Goal: Task Accomplishment & Management: Manage account settings

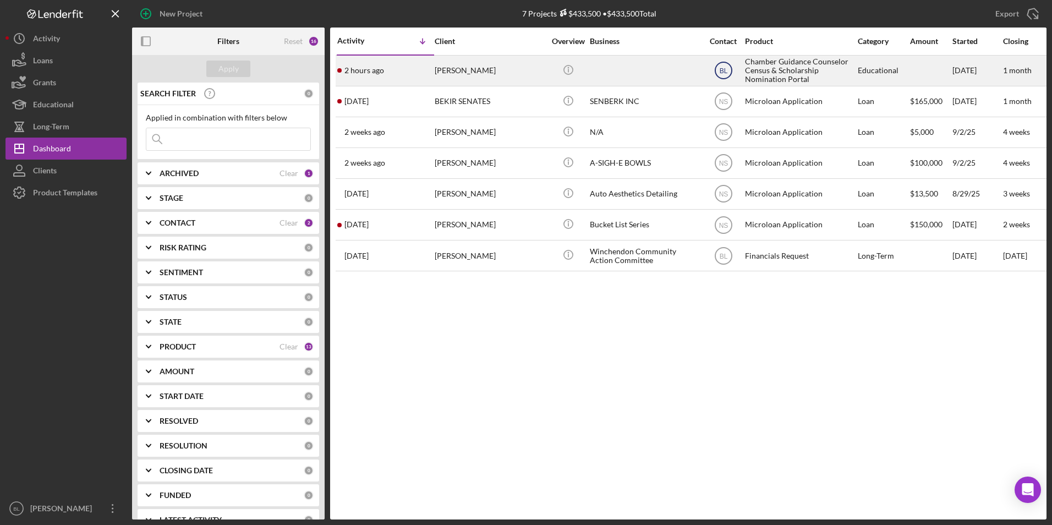
click at [711, 73] on icon "BL" at bounding box center [724, 71] width 28 height 28
click at [563, 69] on icon "Icon/Info" at bounding box center [568, 69] width 25 height 25
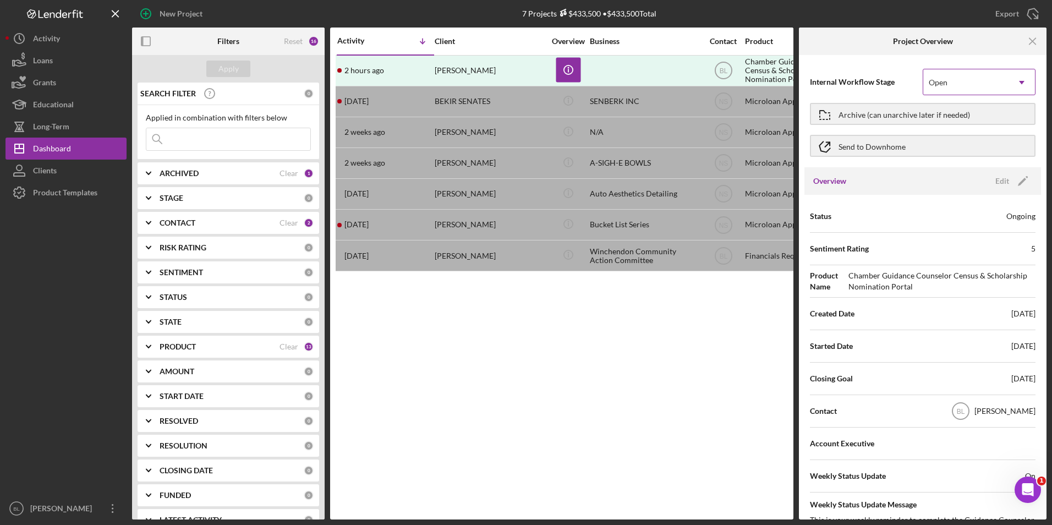
click at [1009, 87] on icon "Icon/Dropdown Arrow" at bounding box center [1022, 82] width 26 height 26
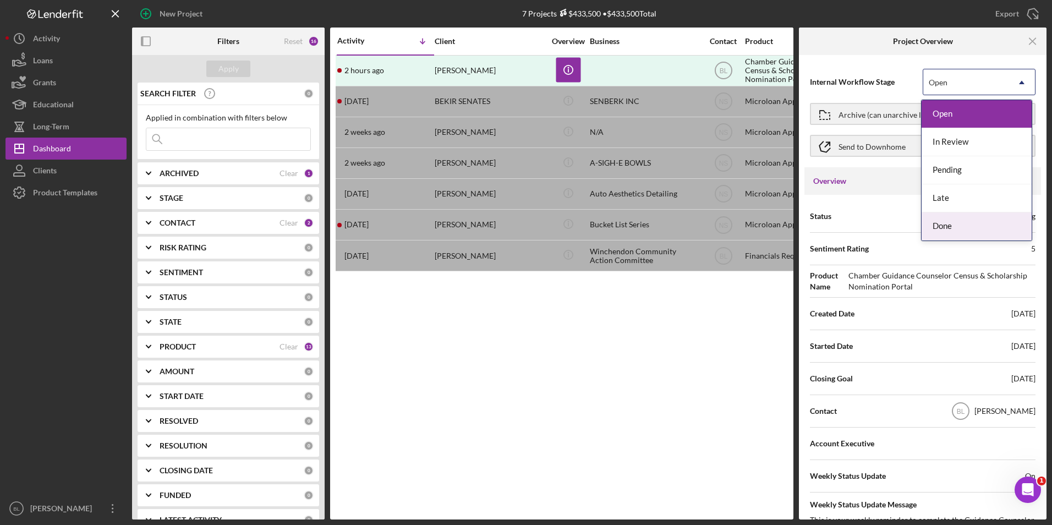
click at [981, 222] on div "Done" at bounding box center [977, 226] width 110 height 28
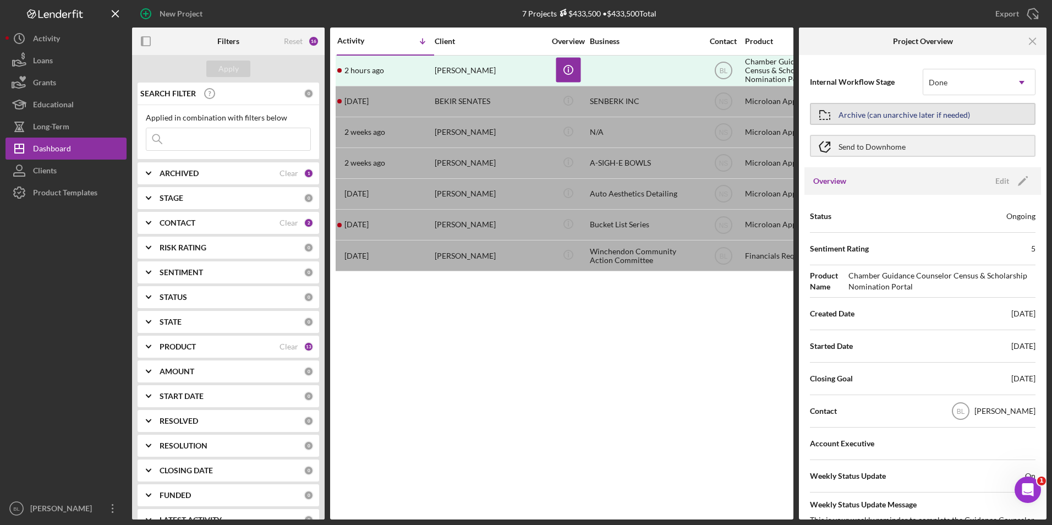
click at [891, 117] on div "Archive (can unarchive later if needed)" at bounding box center [904, 114] width 131 height 20
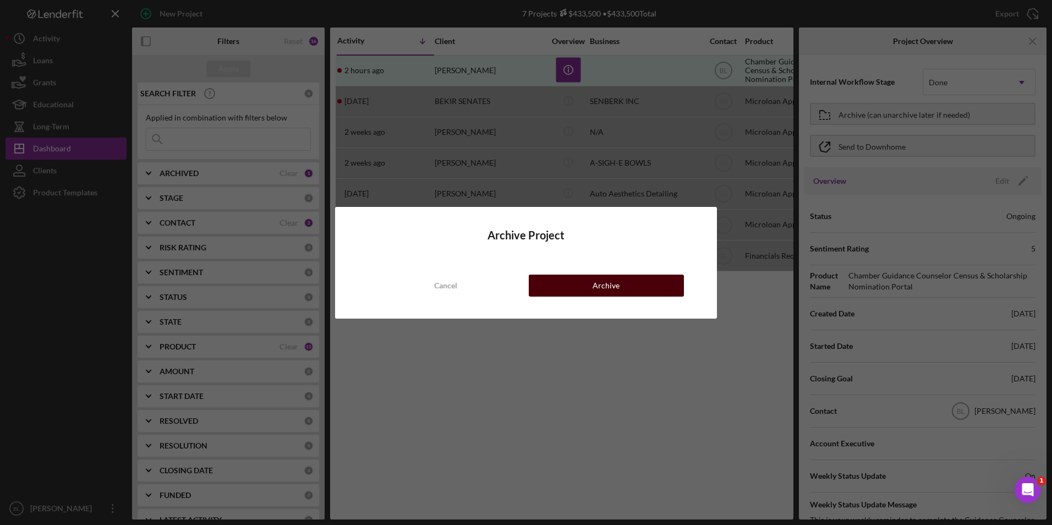
click at [606, 292] on div "Archive" at bounding box center [606, 286] width 27 height 22
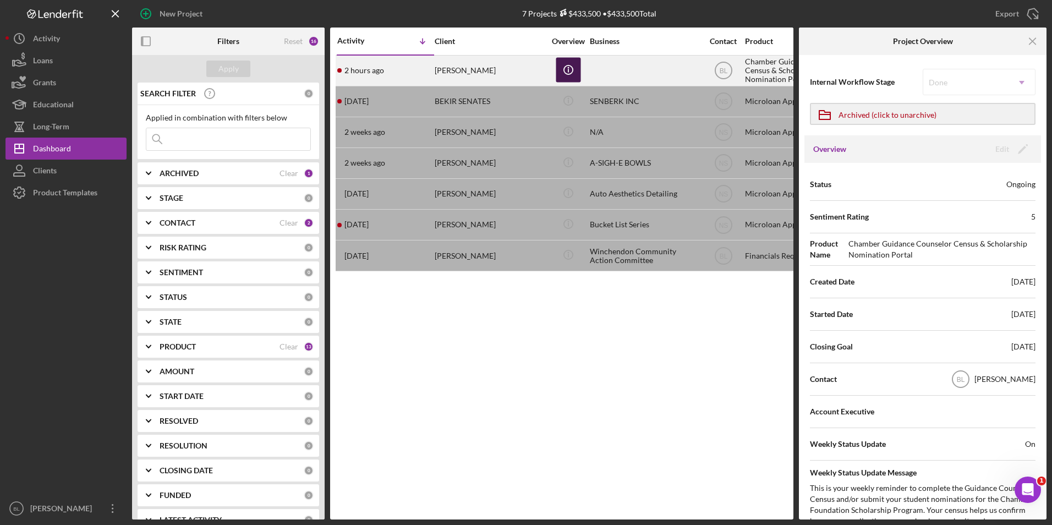
click at [561, 67] on icon "Icon/Info" at bounding box center [568, 69] width 25 height 25
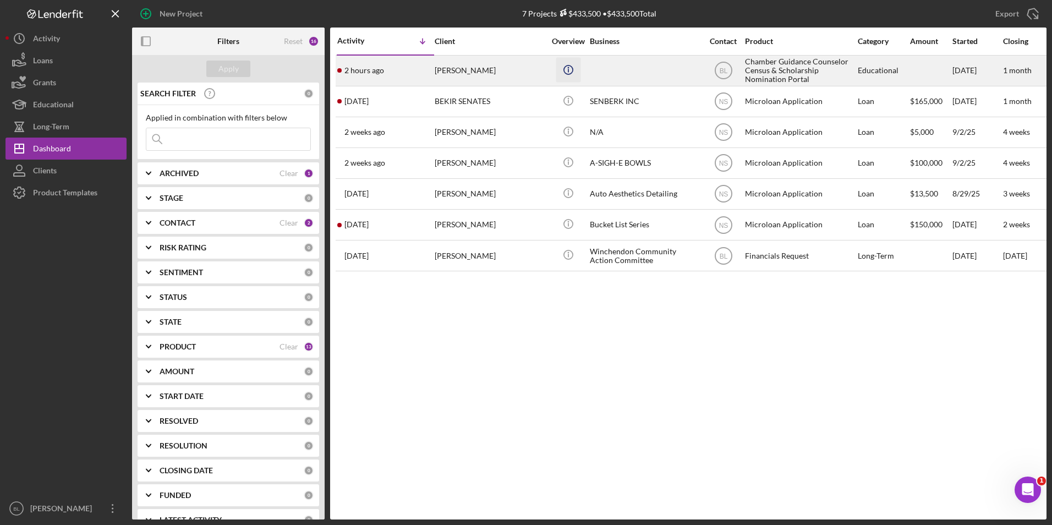
click at [565, 68] on circle "button" at bounding box center [567, 69] width 9 height 9
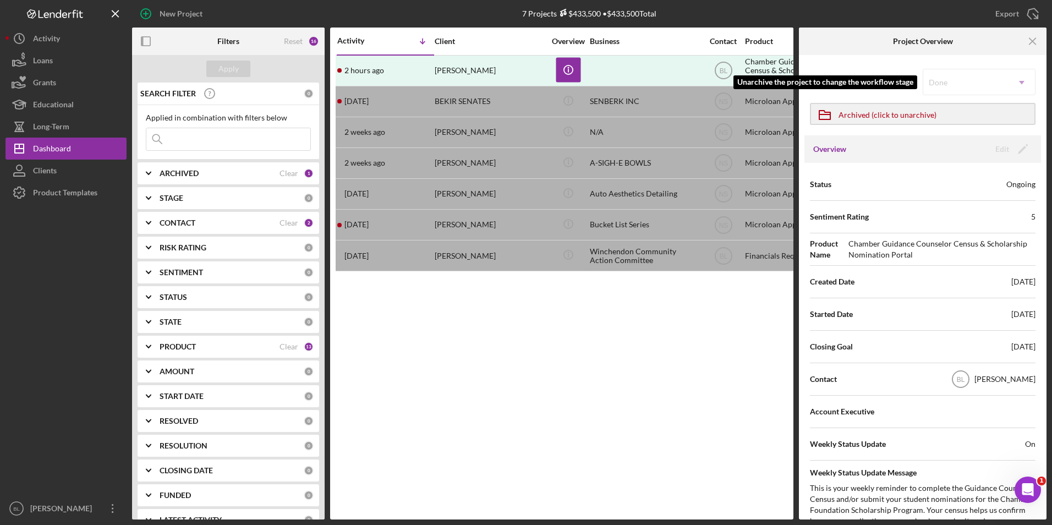
click at [1002, 86] on div "Done Icon/Dropdown Arrow" at bounding box center [979, 82] width 113 height 26
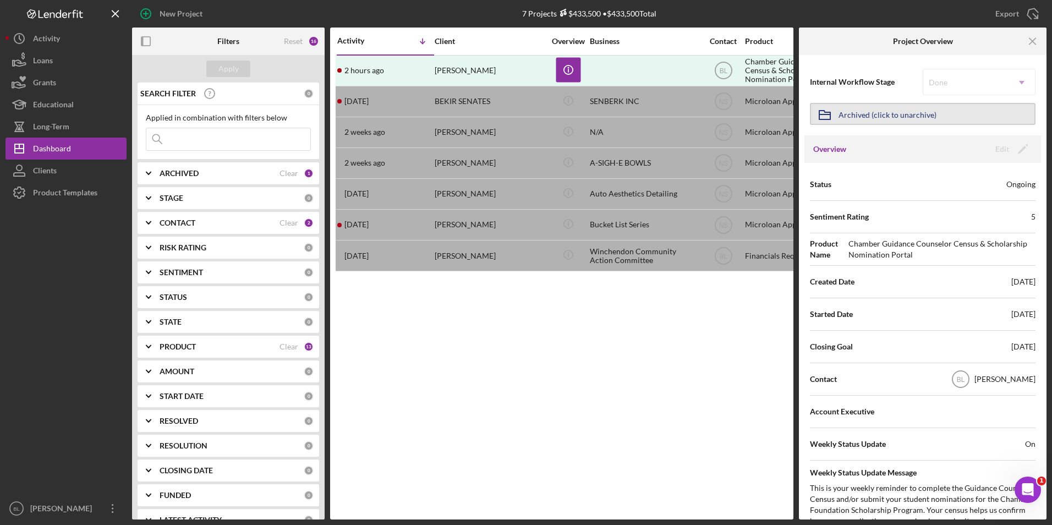
click at [889, 117] on div "Archived (click to unarchive)" at bounding box center [888, 114] width 98 height 20
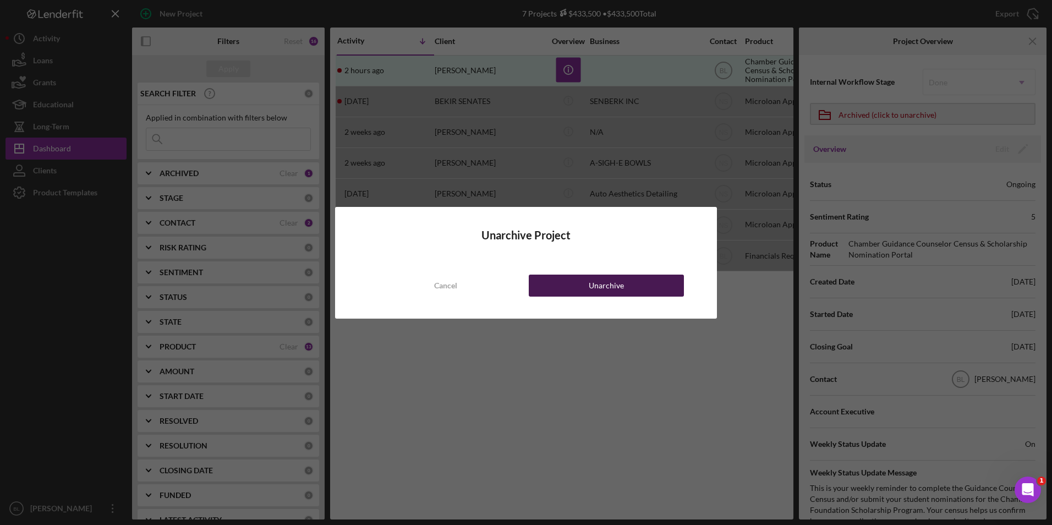
click at [561, 280] on button "Unarchive" at bounding box center [606, 286] width 155 height 22
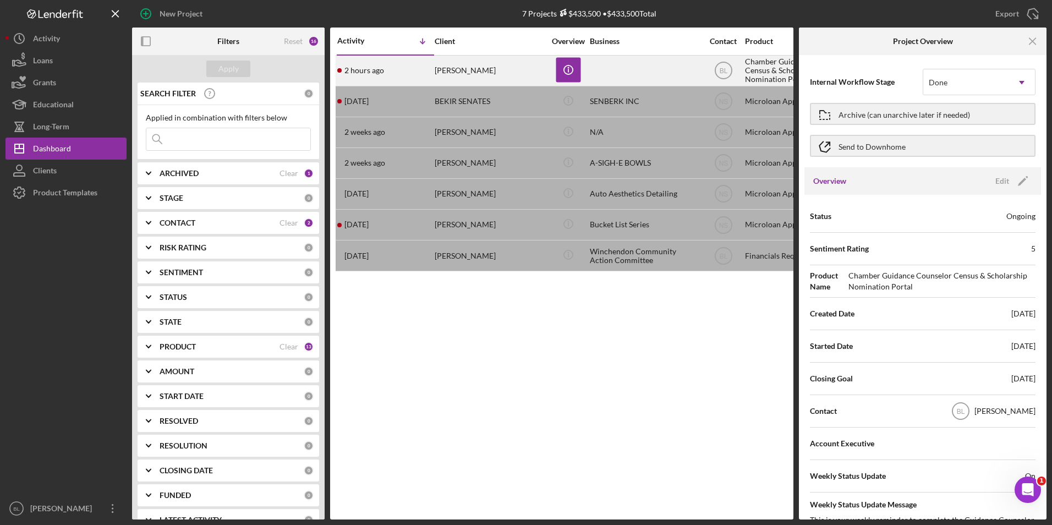
click at [408, 72] on div "2 hours ago Mary Lee" at bounding box center [385, 70] width 96 height 29
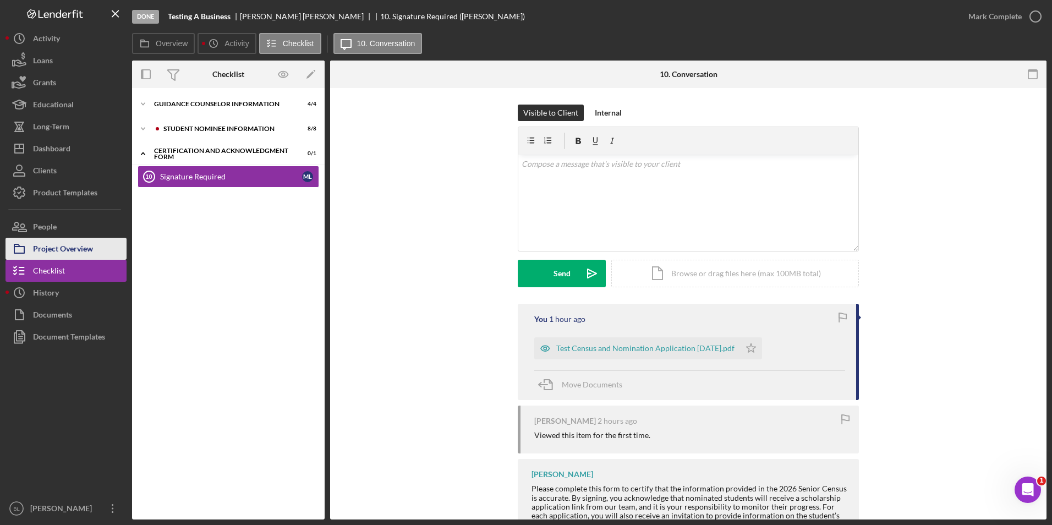
click at [89, 253] on div "Project Overview" at bounding box center [63, 250] width 60 height 25
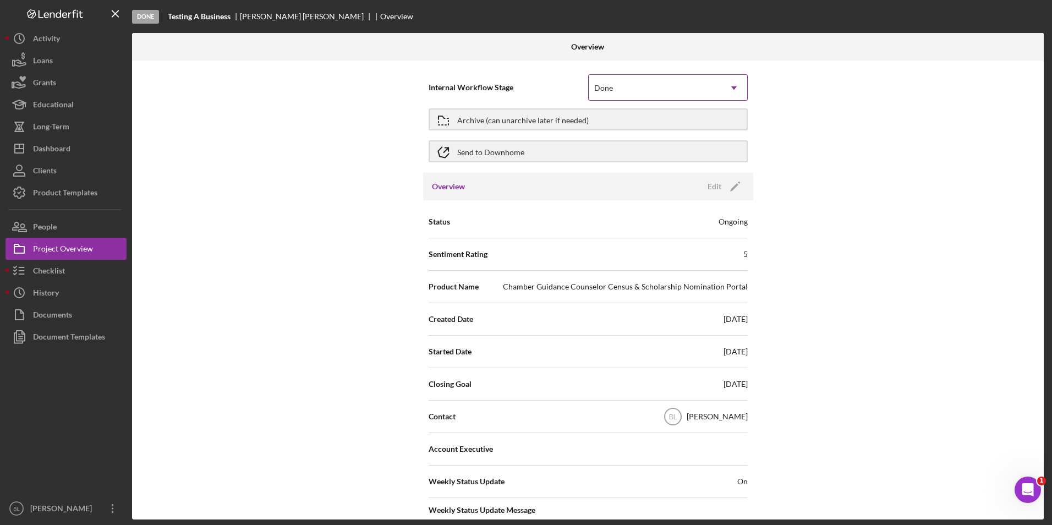
click at [715, 94] on div "Done" at bounding box center [655, 87] width 132 height 25
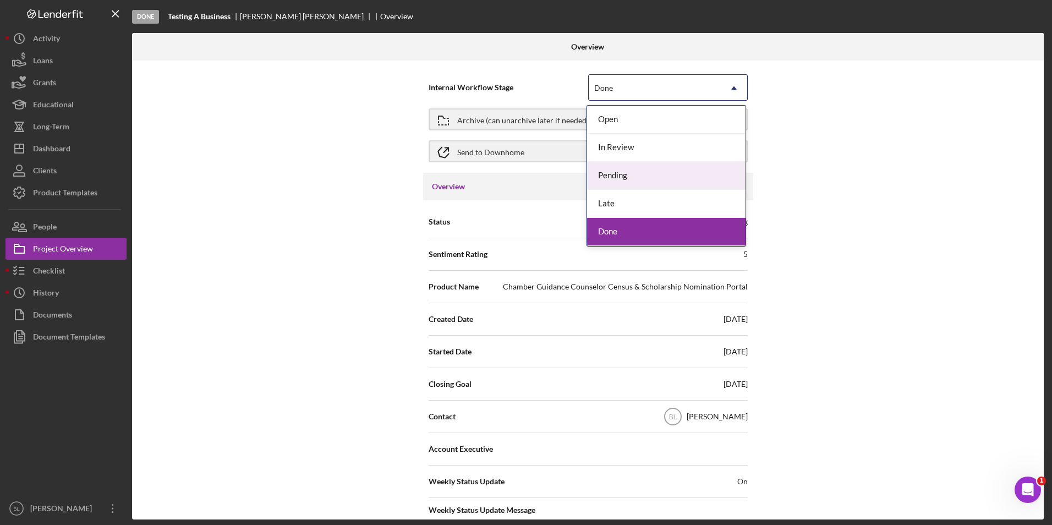
click at [818, 151] on div "Internal Workflow Stage 5 results available. Use Up and Down to choose options,…" at bounding box center [588, 290] width 912 height 459
click at [693, 89] on div "Done" at bounding box center [655, 87] width 132 height 25
click at [683, 119] on div "Open" at bounding box center [666, 120] width 158 height 28
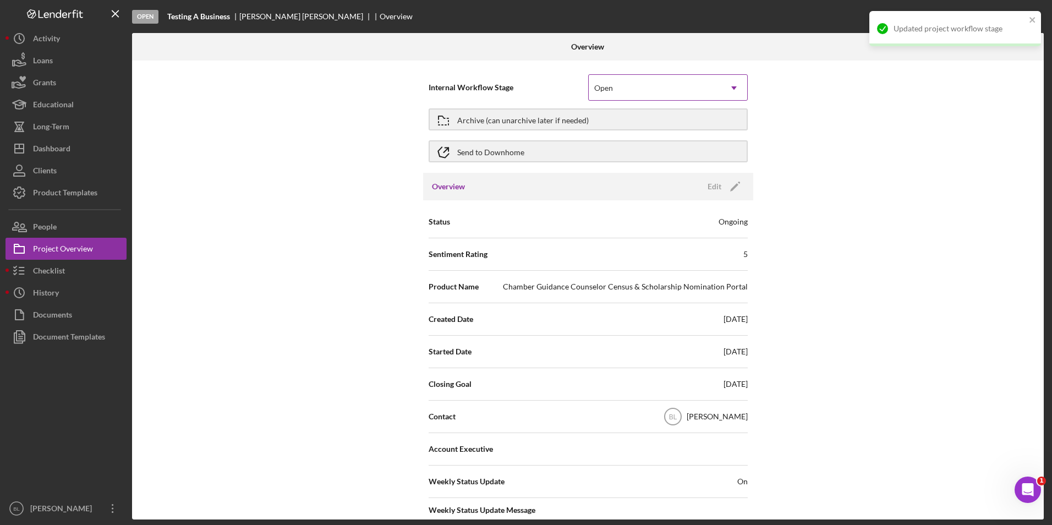
click at [693, 95] on div "Open" at bounding box center [655, 87] width 132 height 25
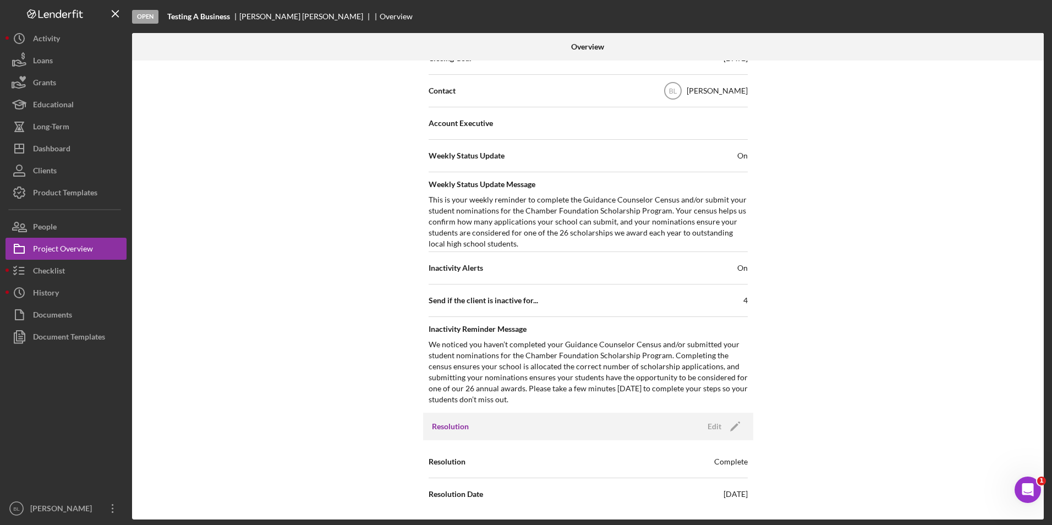
scroll to position [327, 0]
click at [710, 429] on div "Edit" at bounding box center [715, 425] width 14 height 17
click at [686, 467] on div "Complete" at bounding box center [655, 460] width 132 height 25
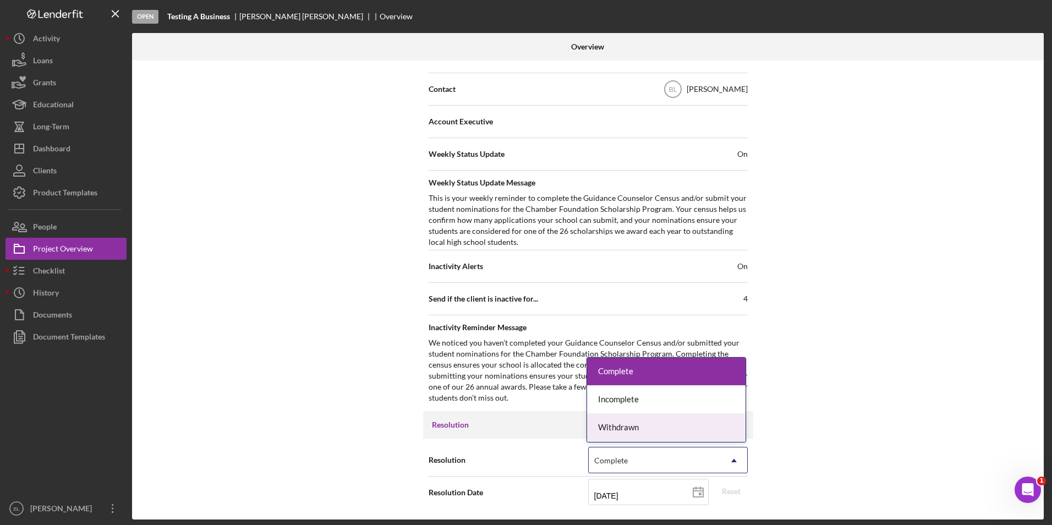
click at [672, 432] on div "Withdrawn" at bounding box center [666, 428] width 158 height 28
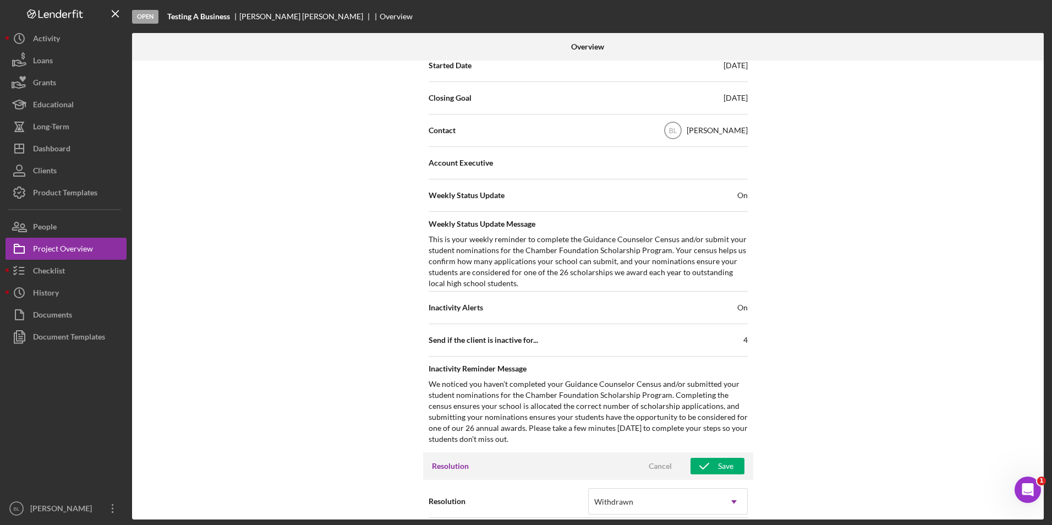
scroll to position [398, 0]
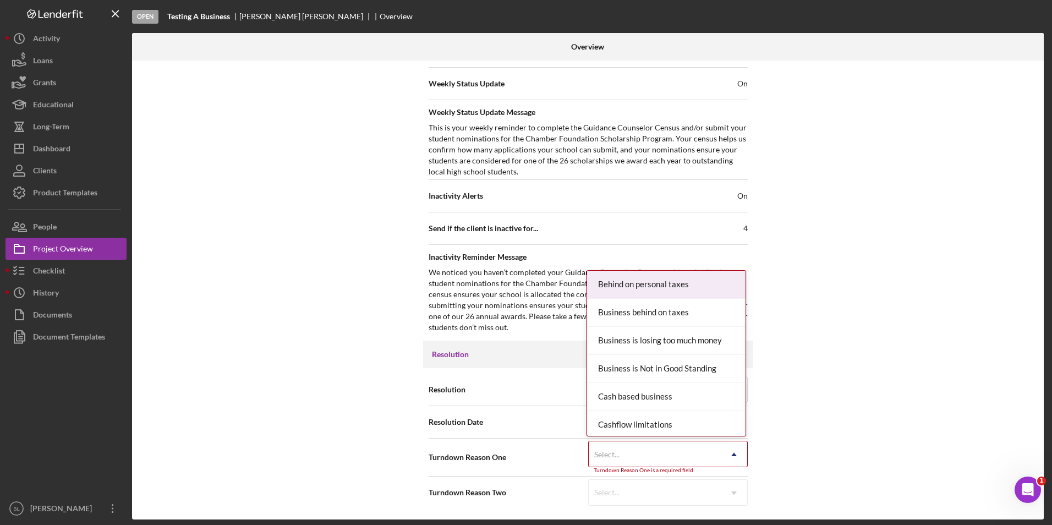
click at [656, 454] on div "Select..." at bounding box center [655, 454] width 132 height 25
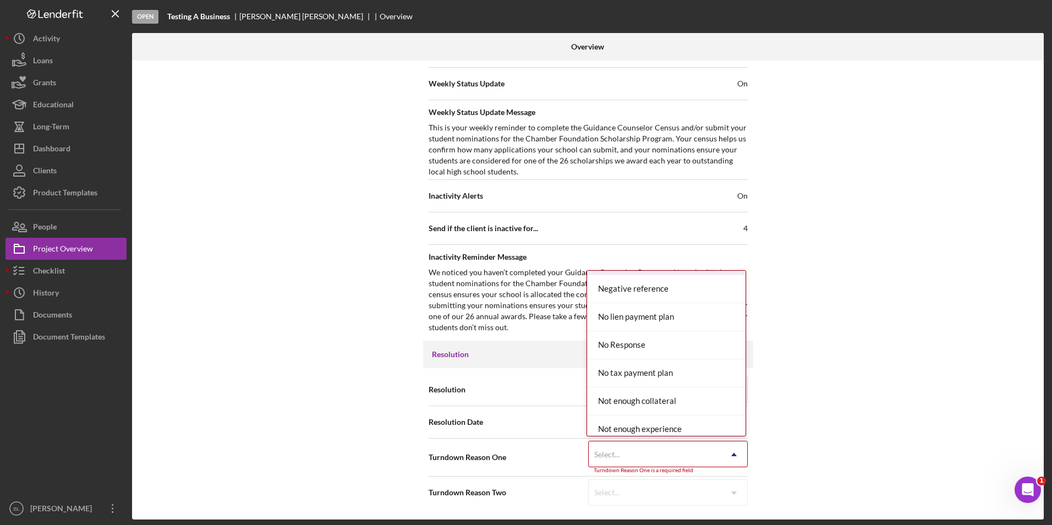
scroll to position [767, 0]
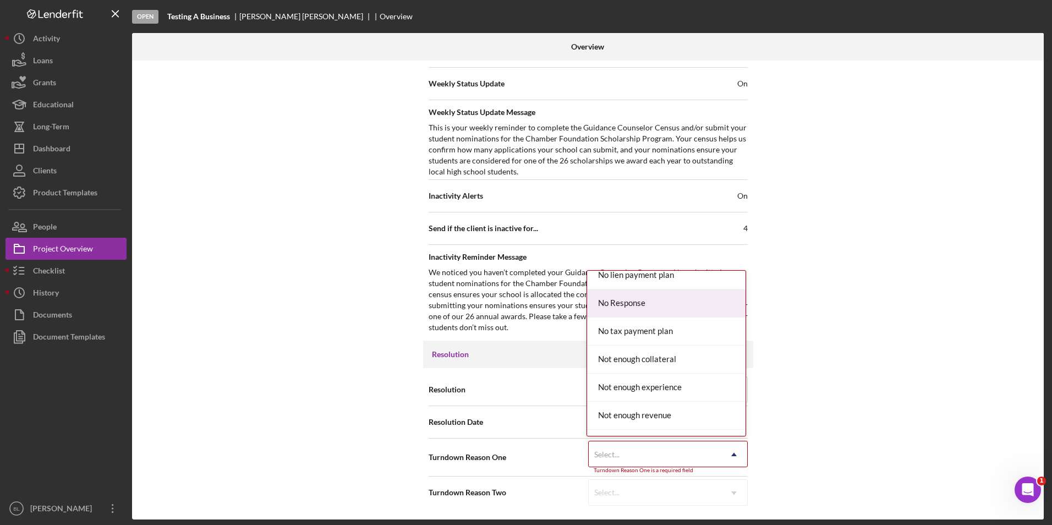
click at [665, 308] on div "No Response" at bounding box center [666, 303] width 158 height 28
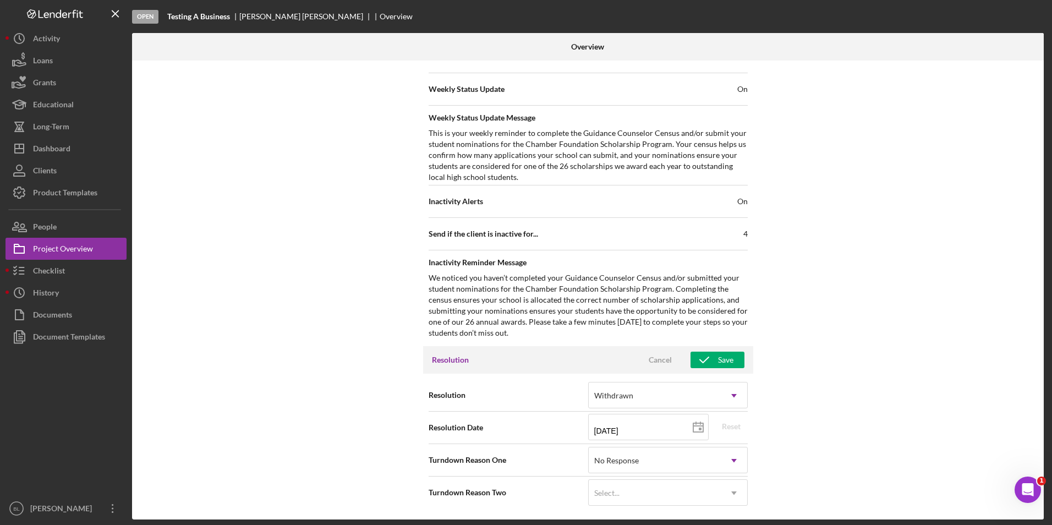
scroll to position [392, 0]
click at [723, 361] on div "Save" at bounding box center [725, 360] width 15 height 17
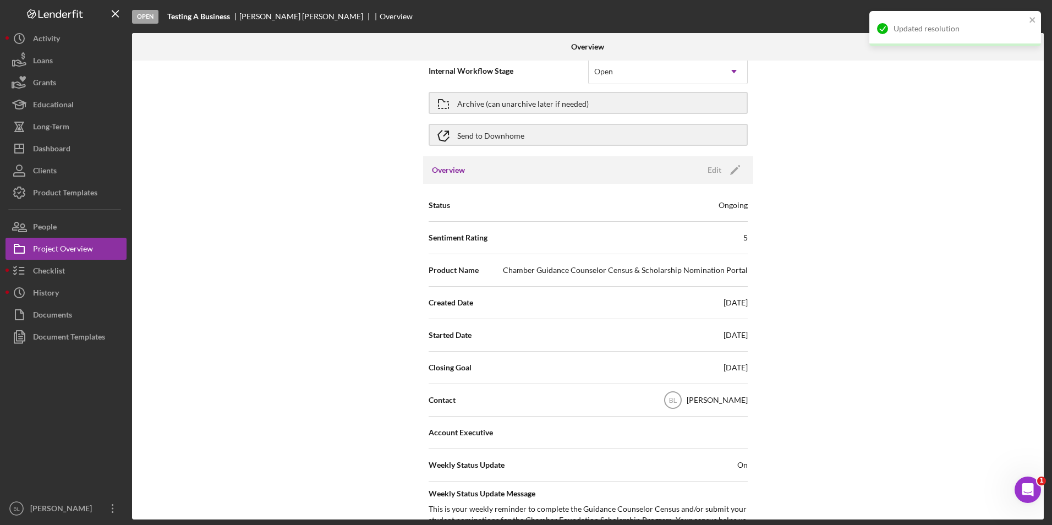
scroll to position [0, 0]
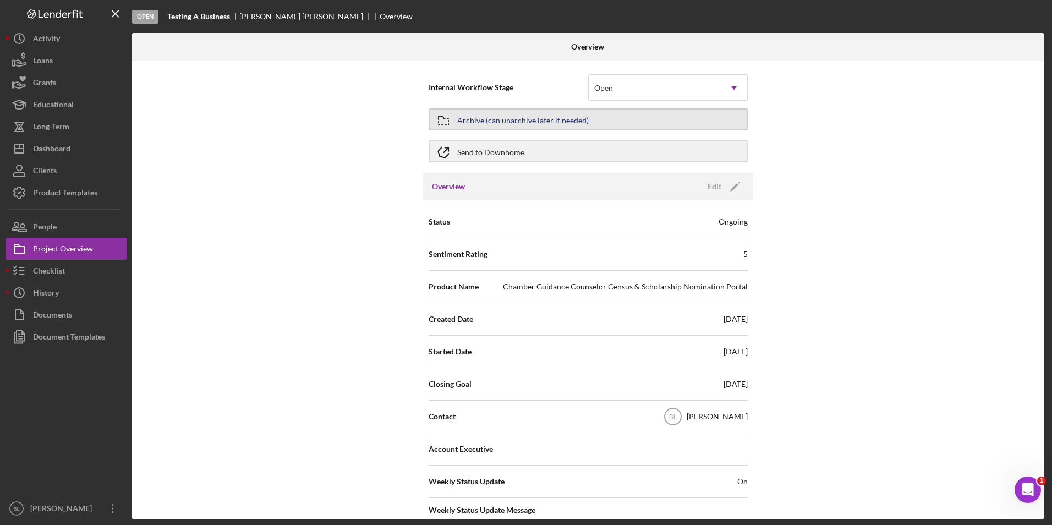
click at [478, 114] on div "Archive (can unarchive later if needed)" at bounding box center [522, 119] width 131 height 20
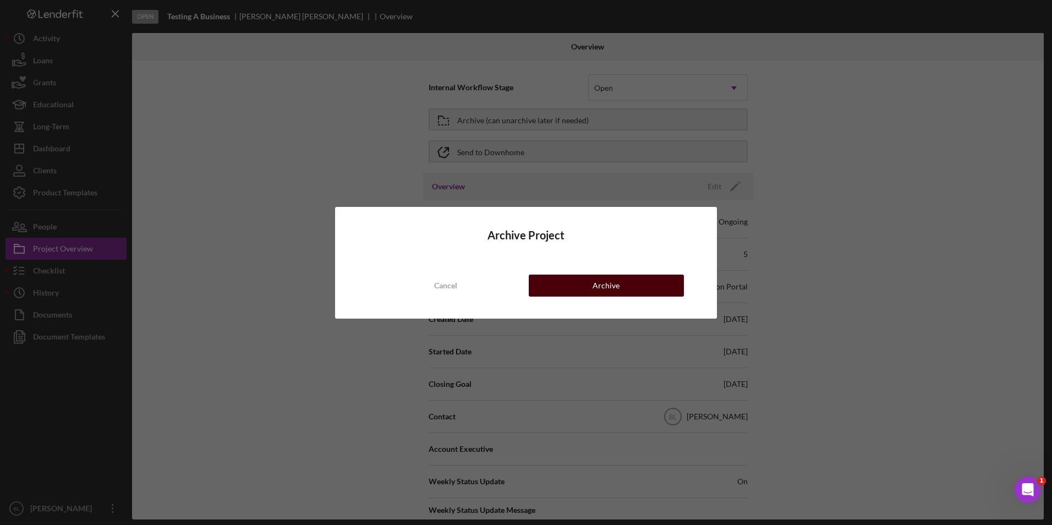
click at [605, 282] on div "Archive" at bounding box center [606, 286] width 27 height 22
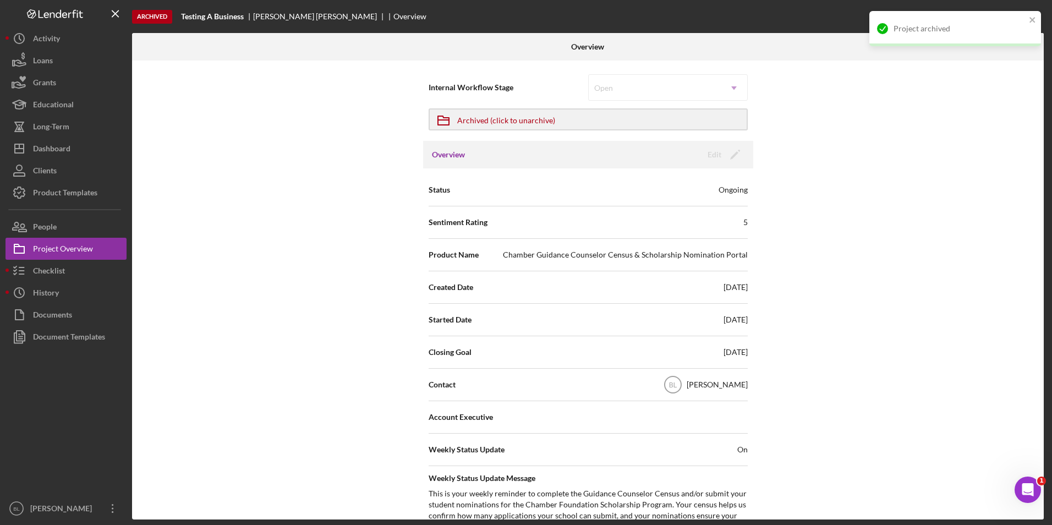
drag, startPoint x: 227, startPoint y: 140, endPoint x: 210, endPoint y: 136, distance: 18.1
click at [228, 140] on div "Internal Workflow Stage Open Icon/Dropdown Arrow Icon/Archived Archived (click …" at bounding box center [588, 290] width 912 height 459
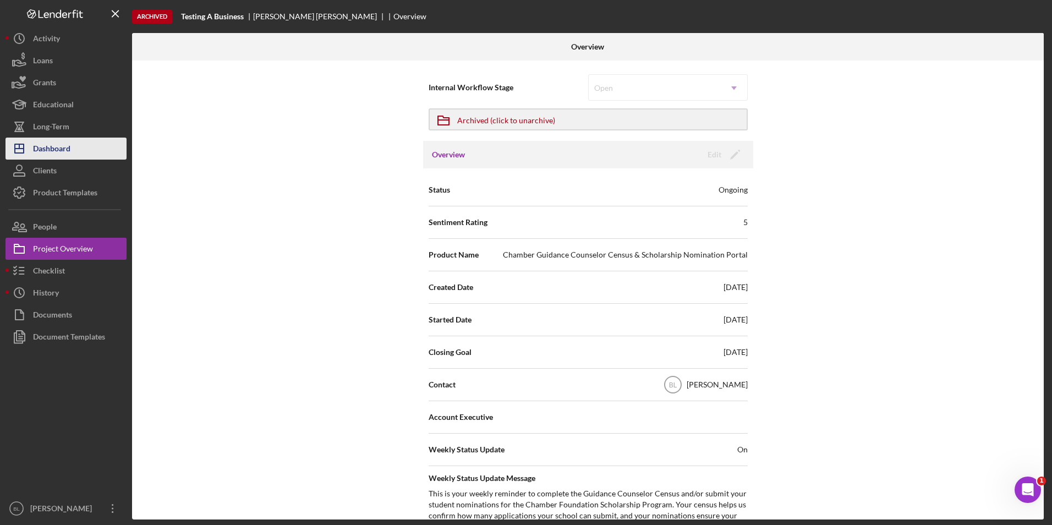
drag, startPoint x: 93, startPoint y: 146, endPoint x: 97, endPoint y: 153, distance: 8.4
click at [93, 146] on button "Icon/Dashboard Dashboard" at bounding box center [66, 149] width 121 height 22
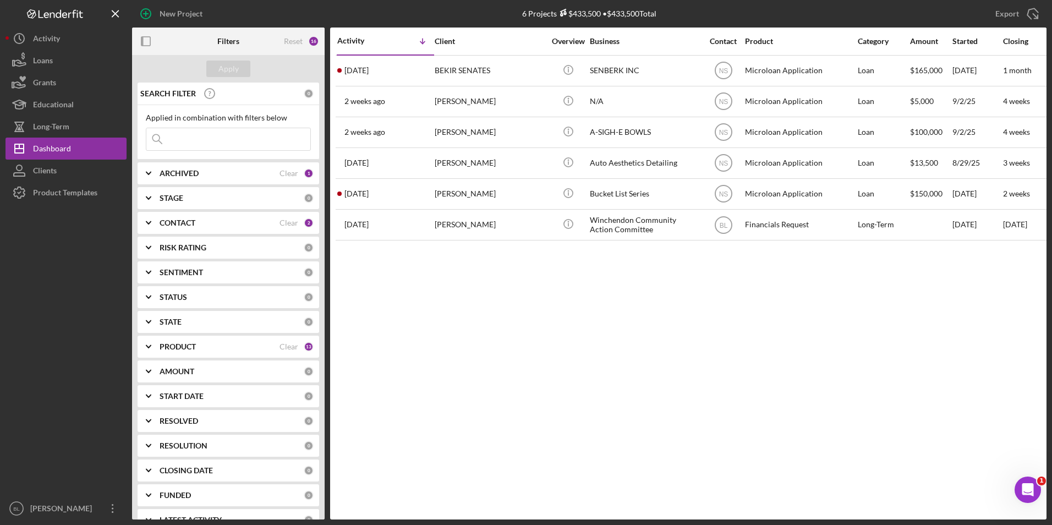
drag, startPoint x: 615, startPoint y: 369, endPoint x: 527, endPoint y: 355, distance: 89.6
click at [615, 371] on div "Activity Icon/Table Sort Arrow Client Overview Business Contact Product Categor…" at bounding box center [688, 274] width 716 height 492
click at [50, 191] on div "Product Templates" at bounding box center [65, 194] width 64 height 25
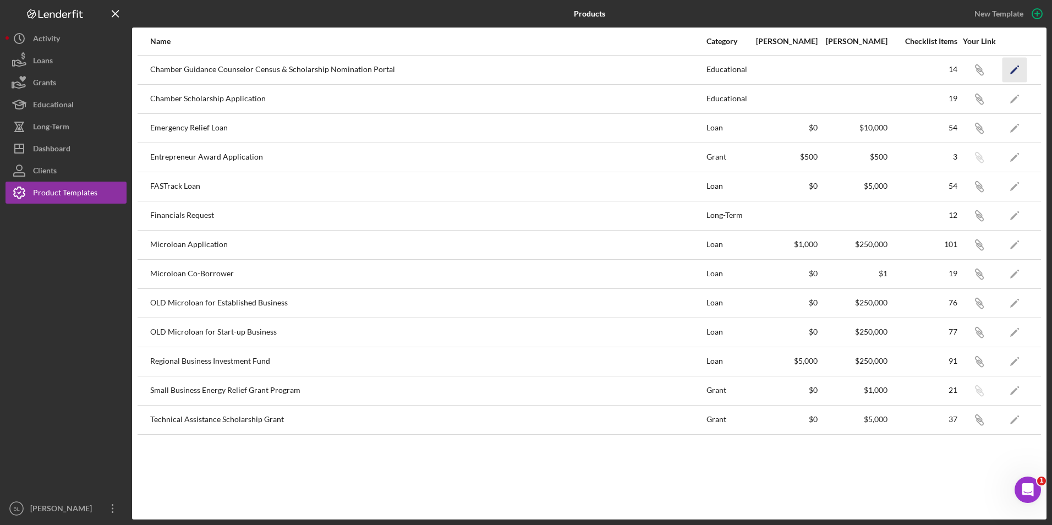
click at [1020, 75] on icon "Icon/Edit" at bounding box center [1014, 69] width 25 height 25
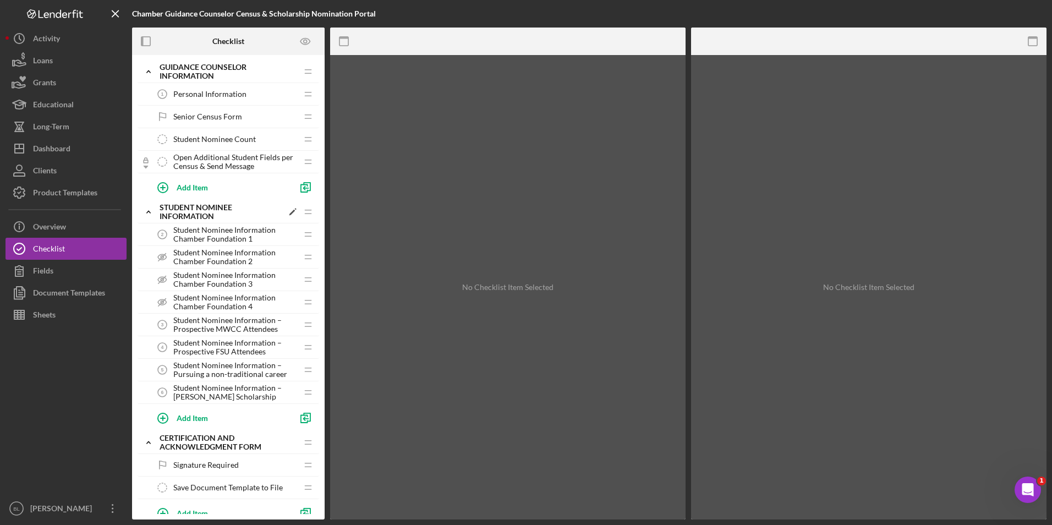
click at [150, 217] on icon "Icon/Expander" at bounding box center [149, 212] width 22 height 22
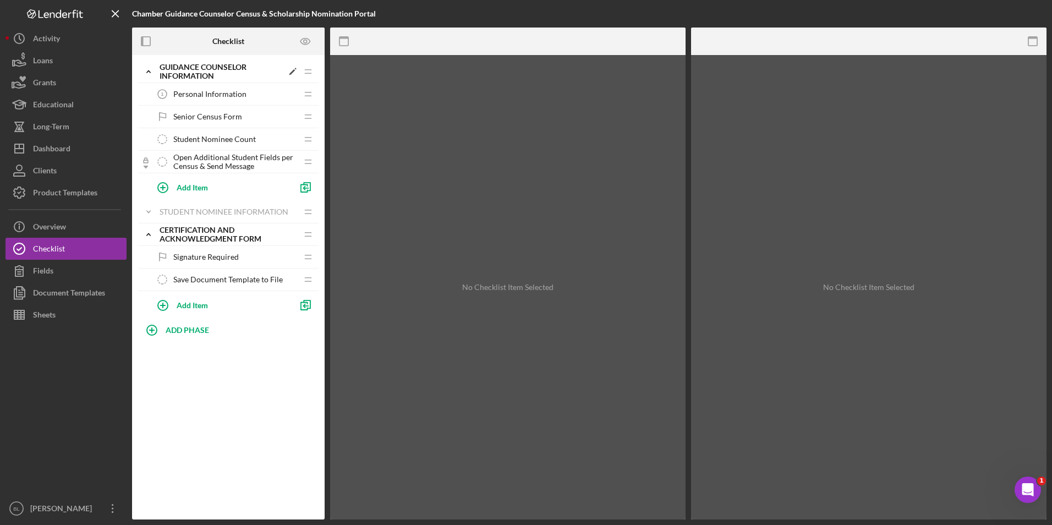
click at [147, 69] on icon "Icon/Expander" at bounding box center [149, 72] width 22 height 22
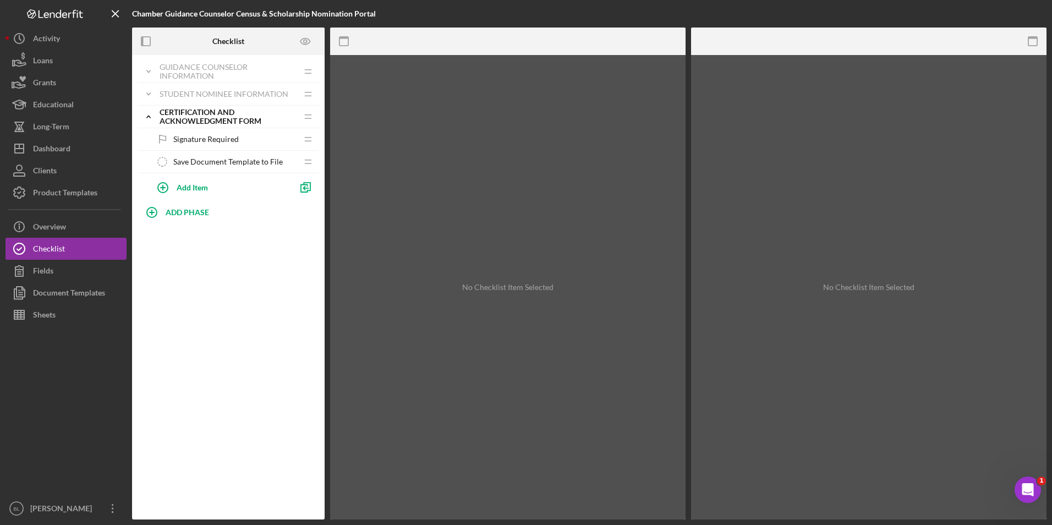
click at [224, 161] on span "Save Document Template to File" at bounding box center [227, 161] width 109 height 9
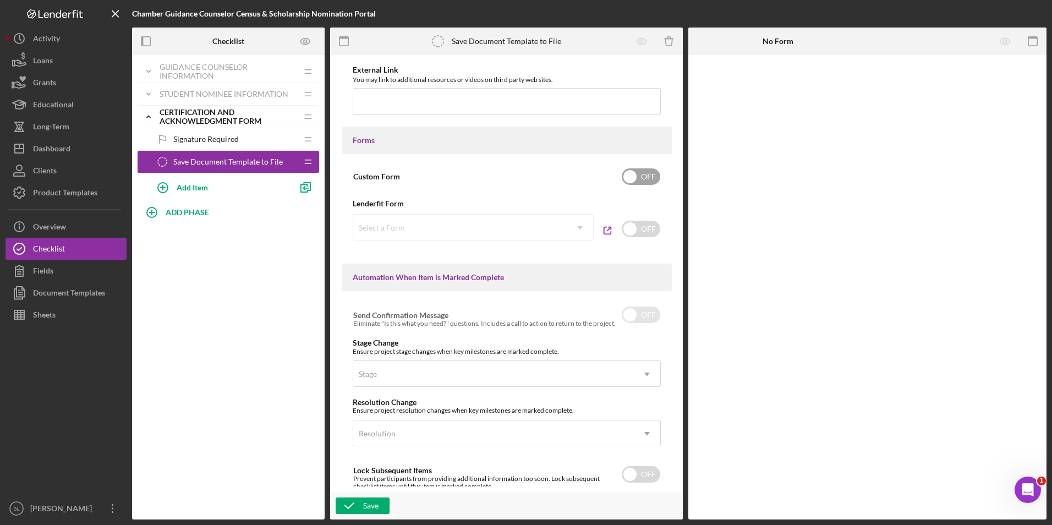
scroll to position [477, 0]
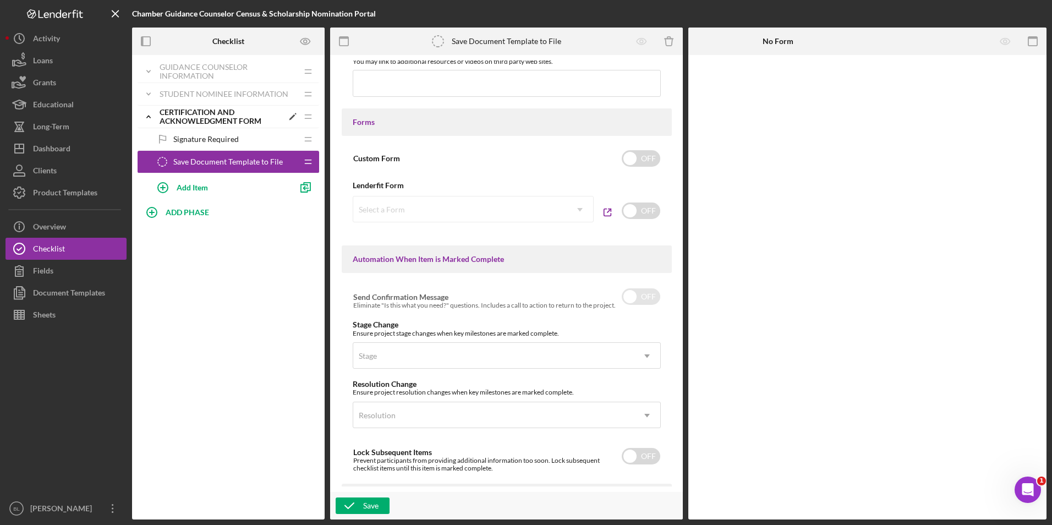
click at [146, 118] on icon "Icon/Expander" at bounding box center [149, 117] width 22 height 22
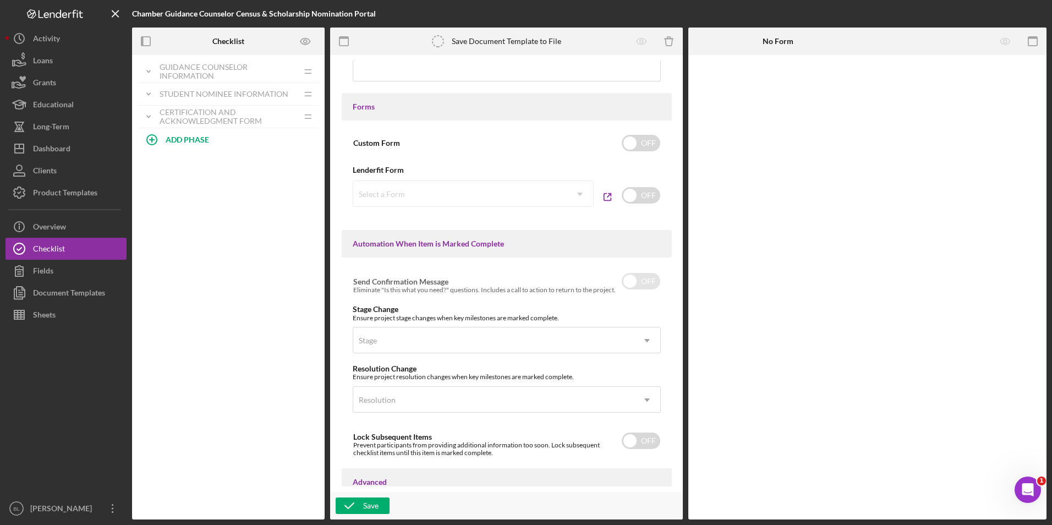
scroll to position [587, 0]
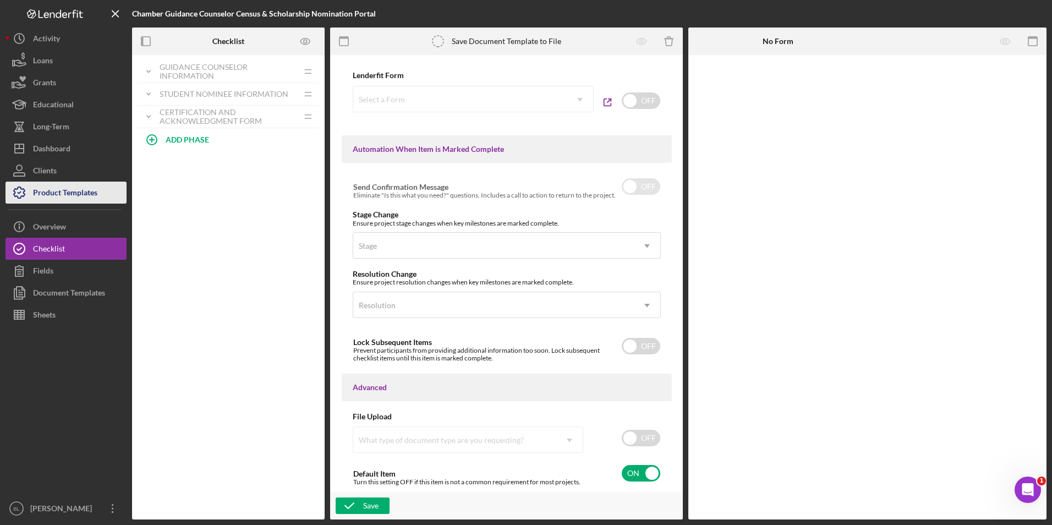
click at [74, 190] on div "Product Templates" at bounding box center [65, 194] width 64 height 25
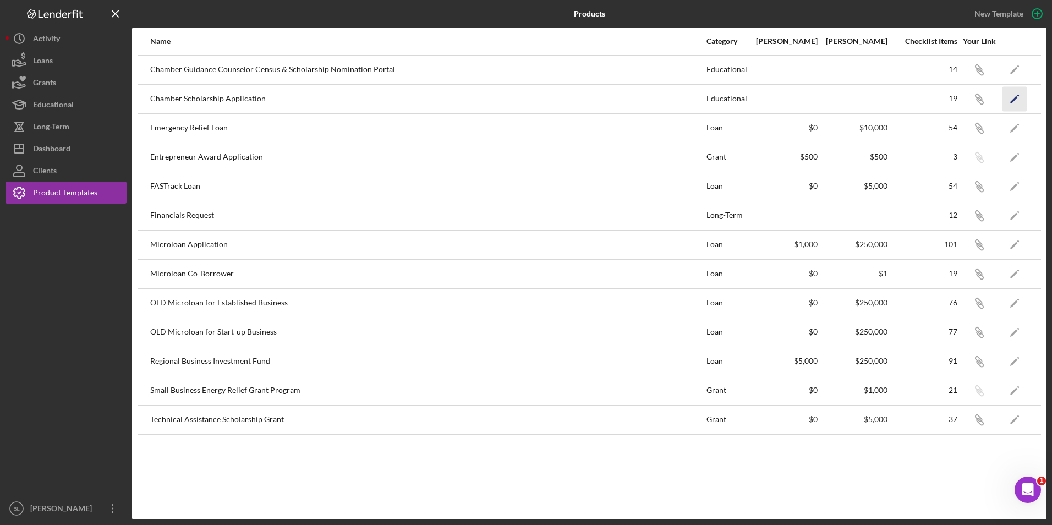
click at [1023, 95] on icon "Icon/Edit" at bounding box center [1014, 98] width 25 height 25
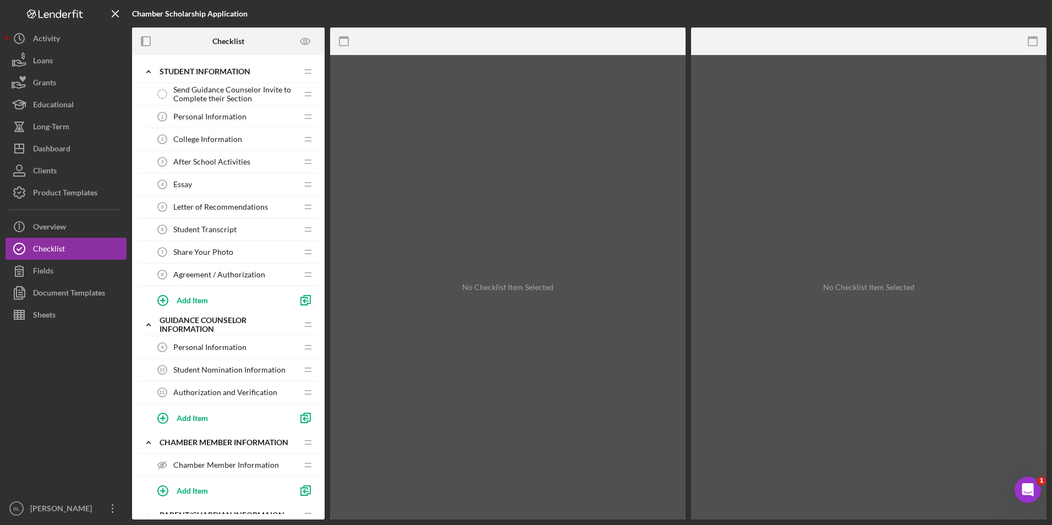
click at [250, 92] on span "Send Guidance Counselor Invite to Complete their Section" at bounding box center [235, 94] width 124 height 18
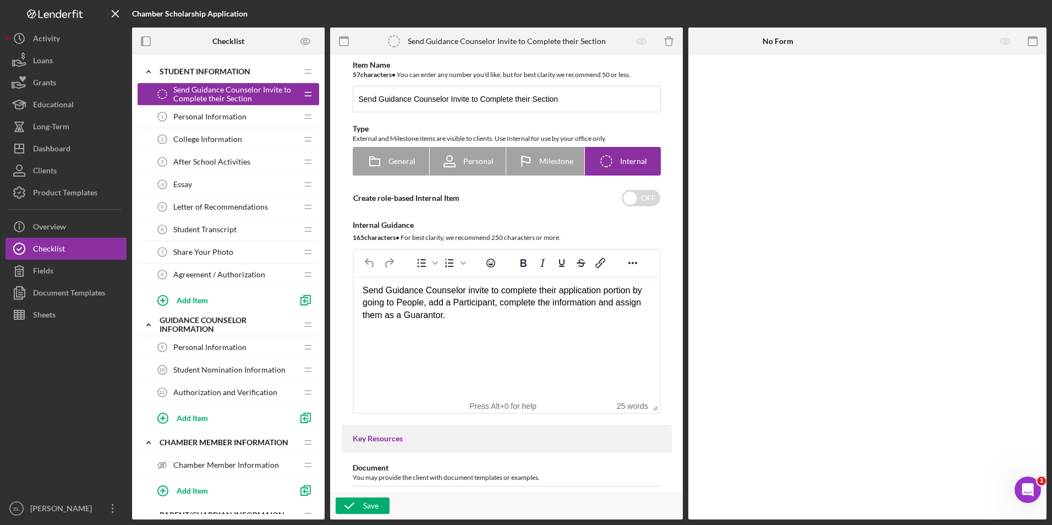
click at [240, 117] on span "Personal Information" at bounding box center [209, 116] width 73 height 9
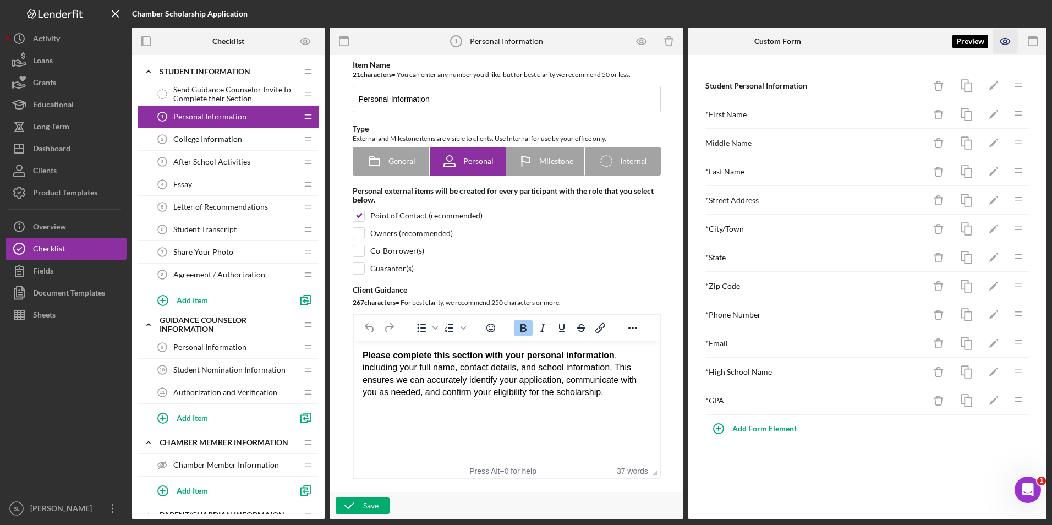
click at [1006, 42] on icon "button" at bounding box center [1005, 41] width 3 height 3
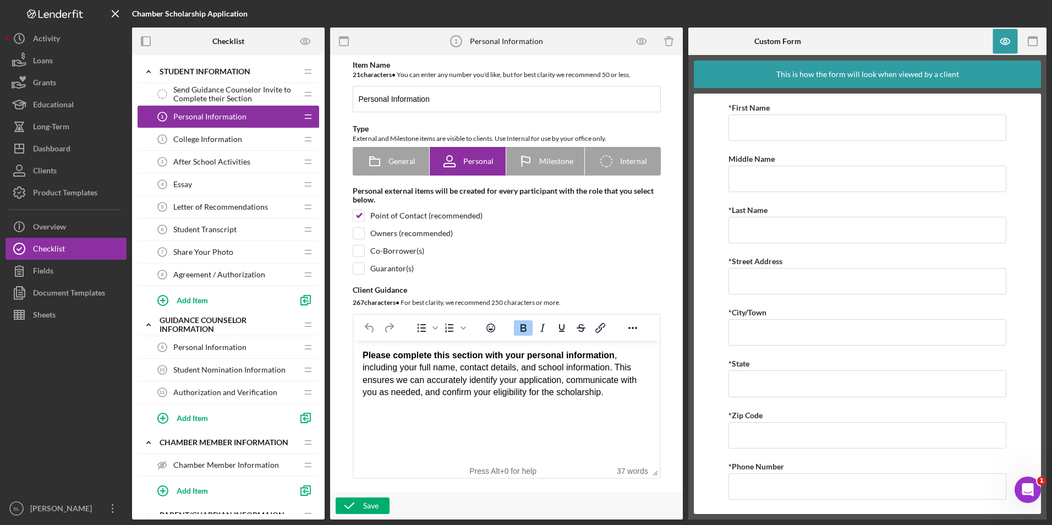
scroll to position [165, 0]
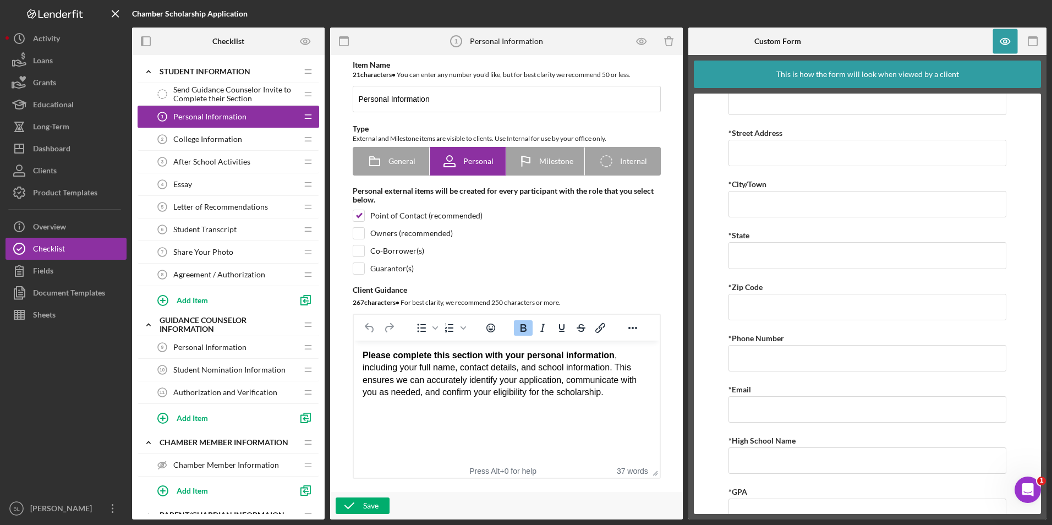
click at [227, 139] on span "College Information" at bounding box center [207, 139] width 69 height 9
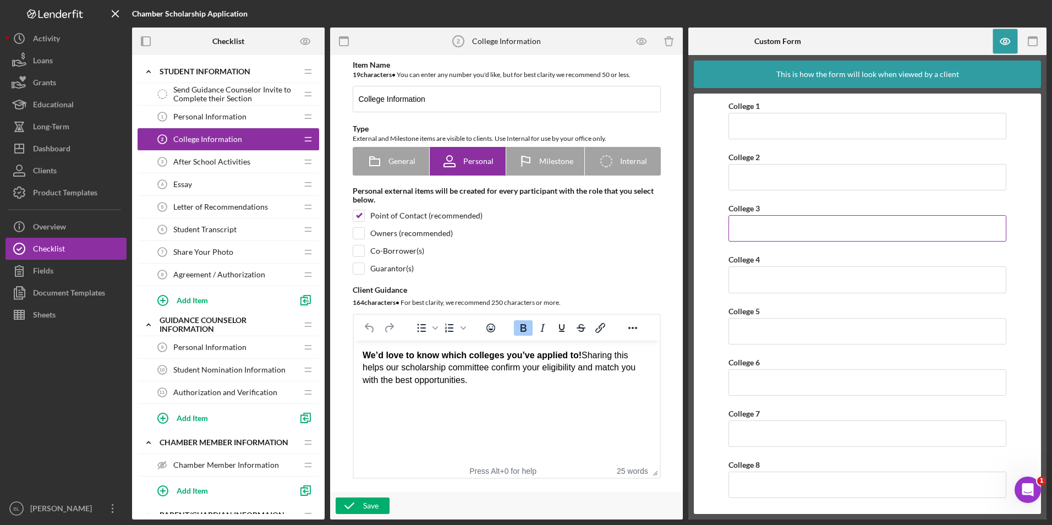
scroll to position [180, 0]
click at [218, 163] on span "After School Activities" at bounding box center [211, 161] width 77 height 9
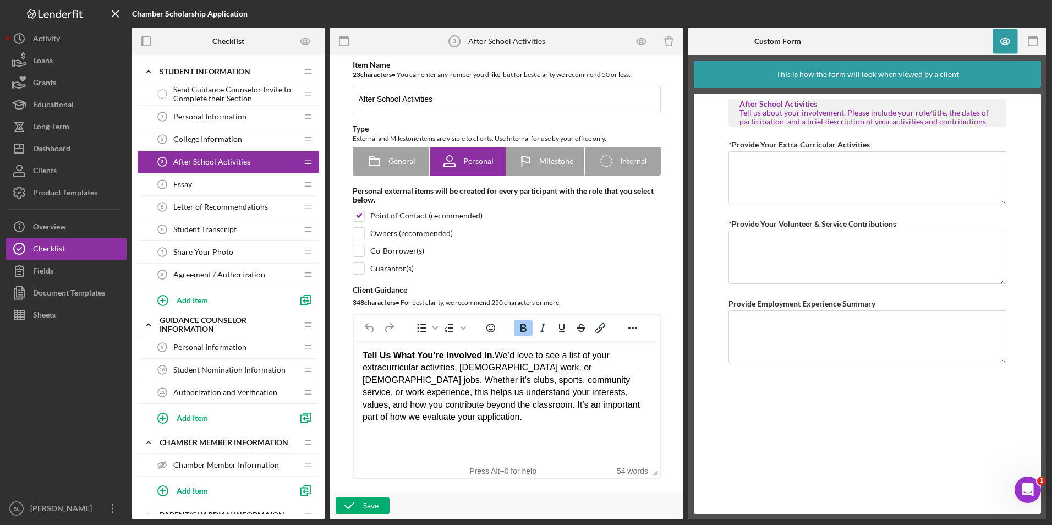
click at [237, 187] on div "Essay 4 Essay" at bounding box center [224, 184] width 146 height 22
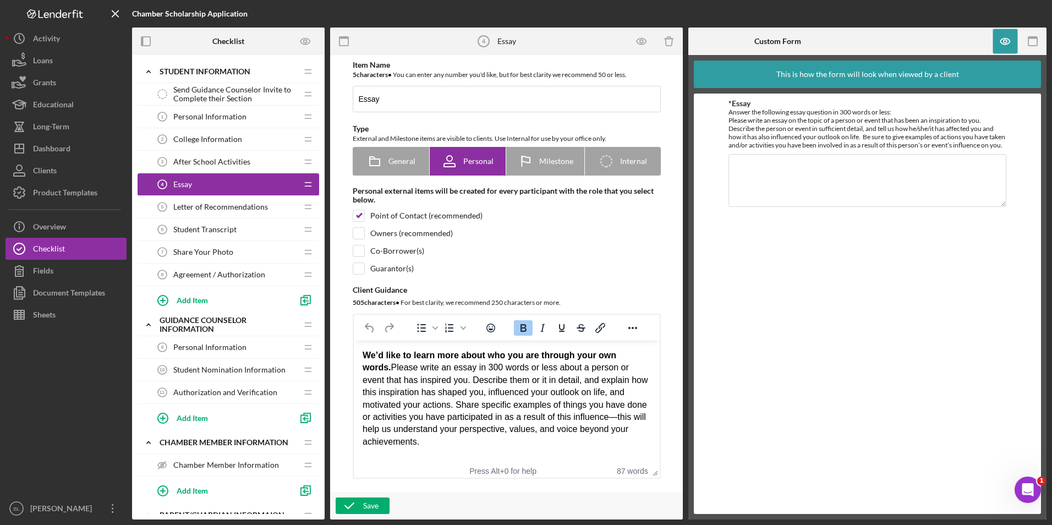
click at [241, 208] on span "Letter of Recommendations" at bounding box center [220, 206] width 95 height 9
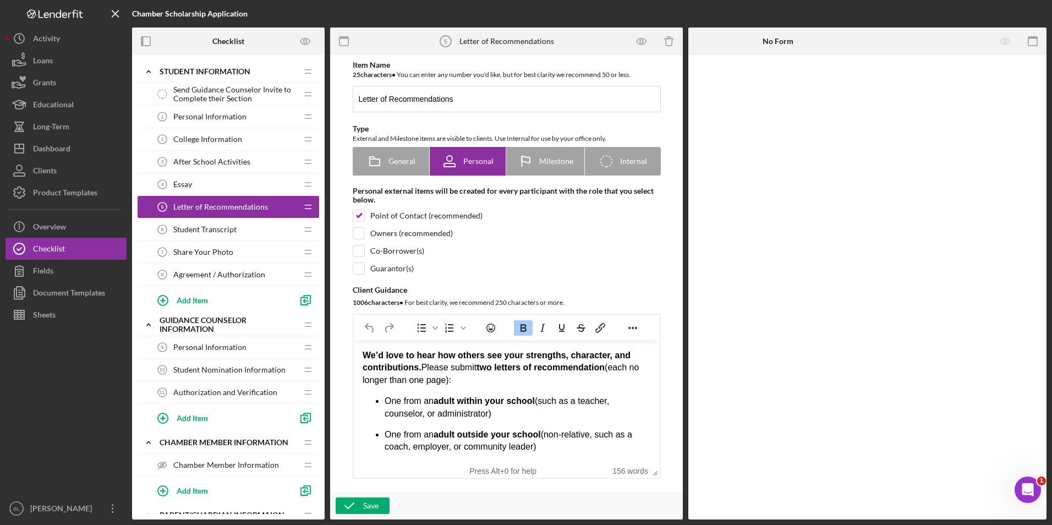
click at [240, 89] on span "Send Guidance Counselor Invite to Complete their Section" at bounding box center [235, 94] width 124 height 18
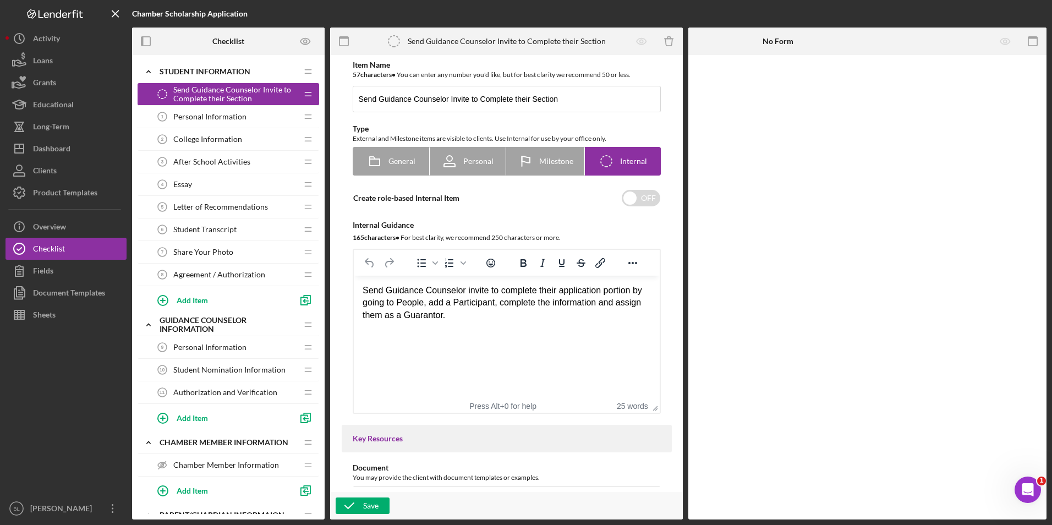
click at [221, 119] on span "Personal Information" at bounding box center [209, 116] width 73 height 9
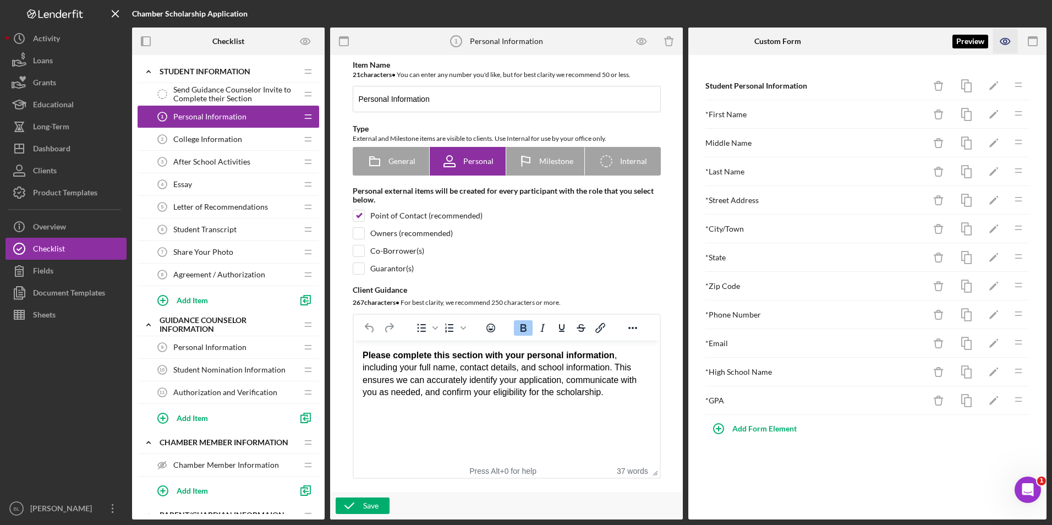
click at [1004, 42] on icon "button" at bounding box center [1005, 41] width 3 height 3
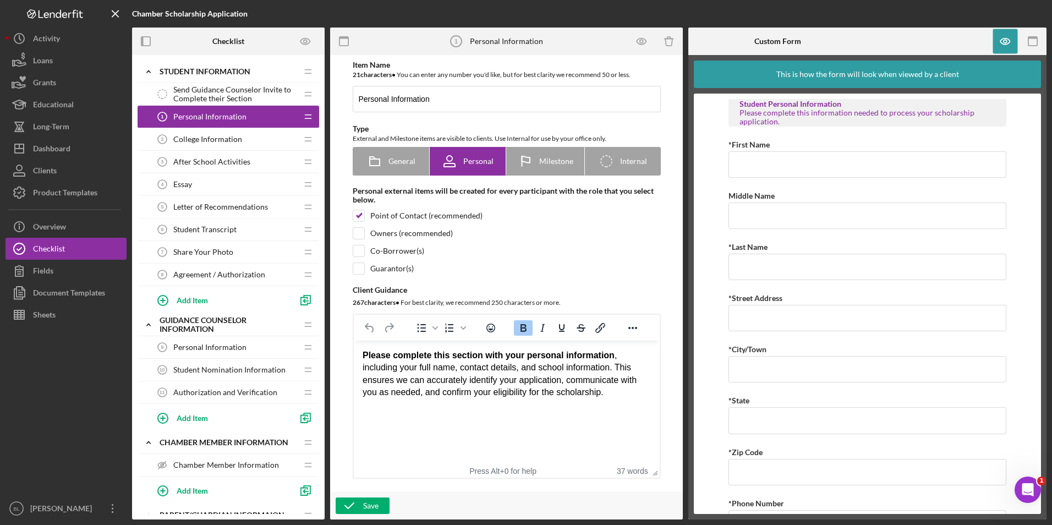
click at [245, 145] on div "College Information 2 College Information" at bounding box center [224, 139] width 146 height 22
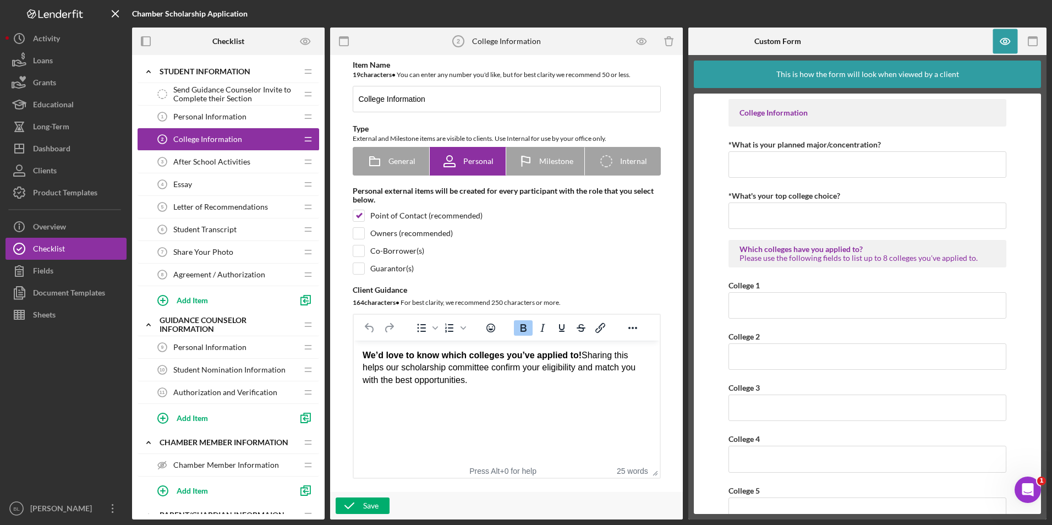
click at [241, 160] on span "After School Activities" at bounding box center [211, 161] width 77 height 9
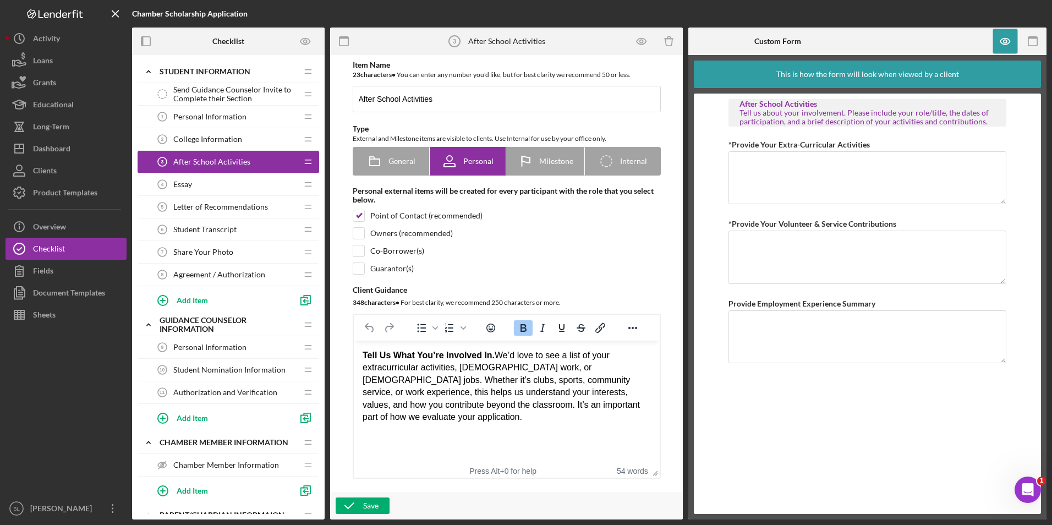
click at [238, 185] on div "Essay 4 Essay" at bounding box center [224, 184] width 146 height 22
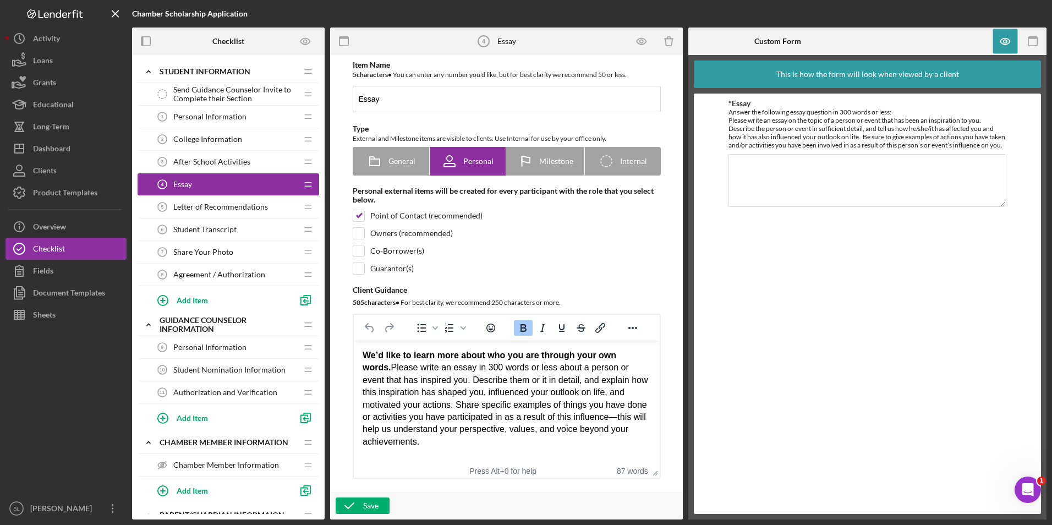
click at [237, 209] on span "Letter of Recommendations" at bounding box center [220, 206] width 95 height 9
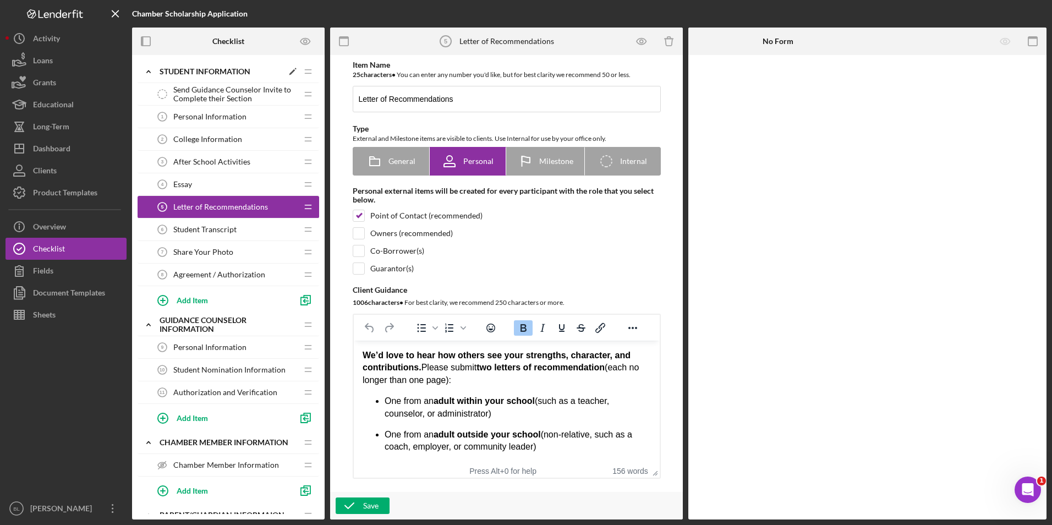
click at [196, 65] on div "Icon/Expander Student Information Icon/Edit Icon/Drag" at bounding box center [229, 72] width 182 height 23
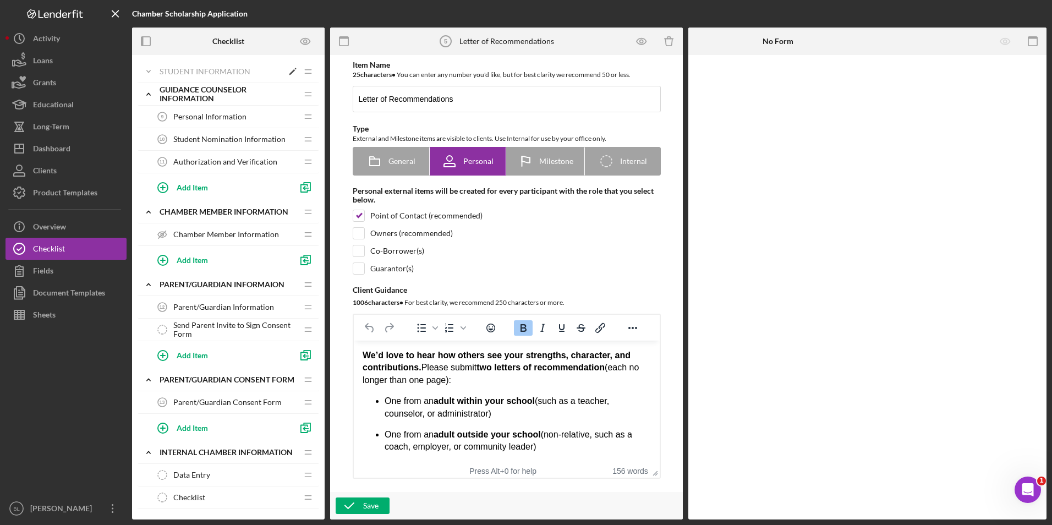
click at [188, 76] on div "Icon/Expander Student Information Icon/Edit Icon/Drag" at bounding box center [229, 72] width 182 height 23
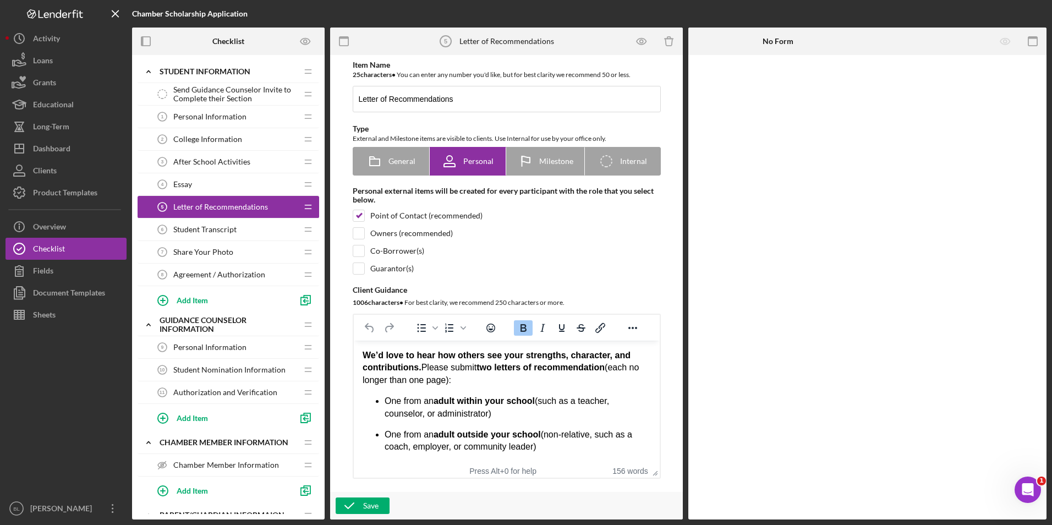
click at [193, 233] on span "Student Transcript" at bounding box center [204, 229] width 63 height 9
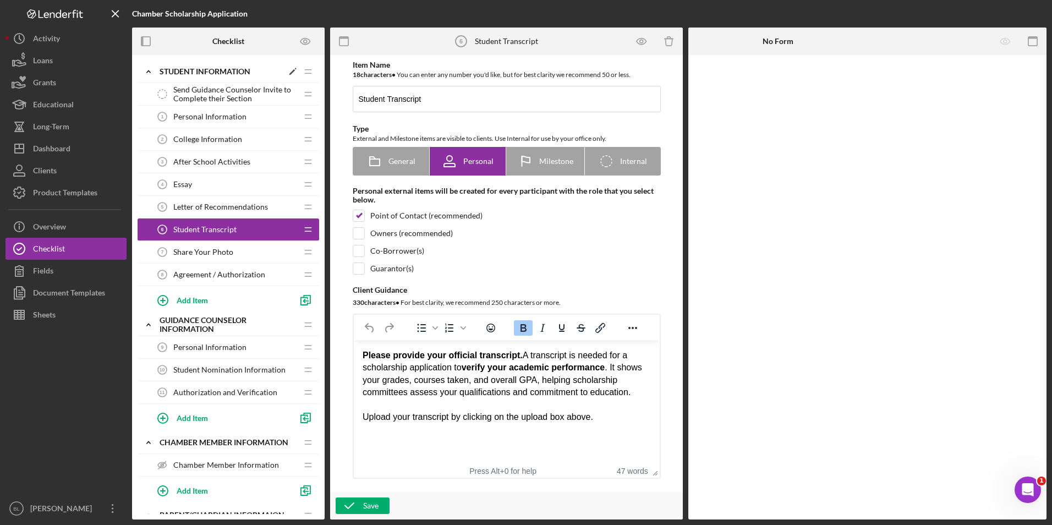
click at [161, 68] on div "Student Information" at bounding box center [221, 71] width 123 height 9
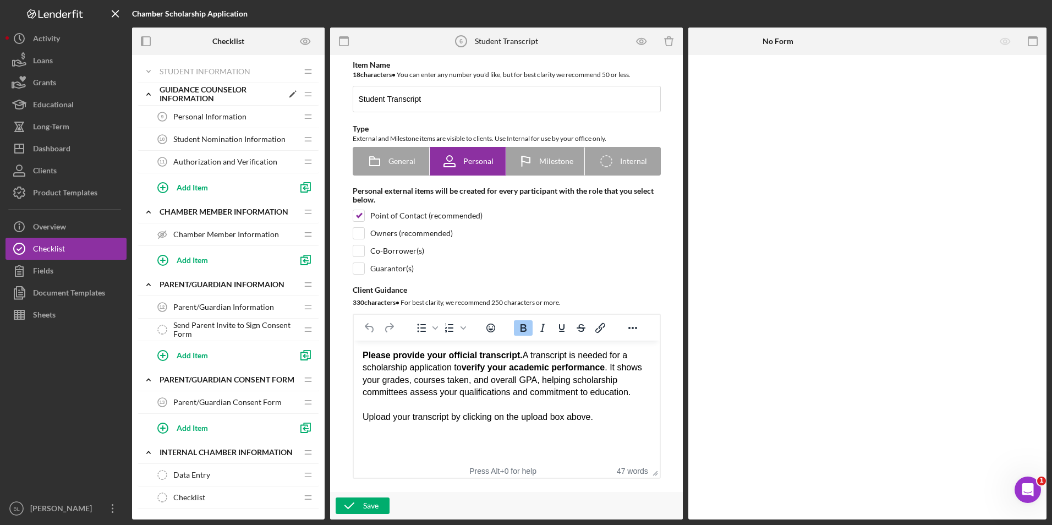
click at [161, 90] on div "Guidance Counselor Information" at bounding box center [221, 94] width 123 height 18
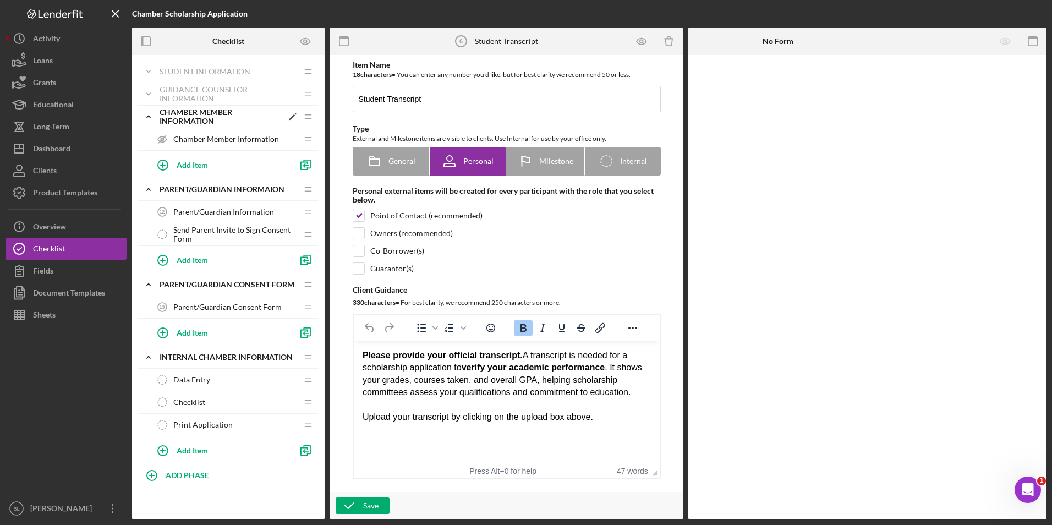
click at [169, 116] on div "Chamber Member Information" at bounding box center [221, 117] width 123 height 18
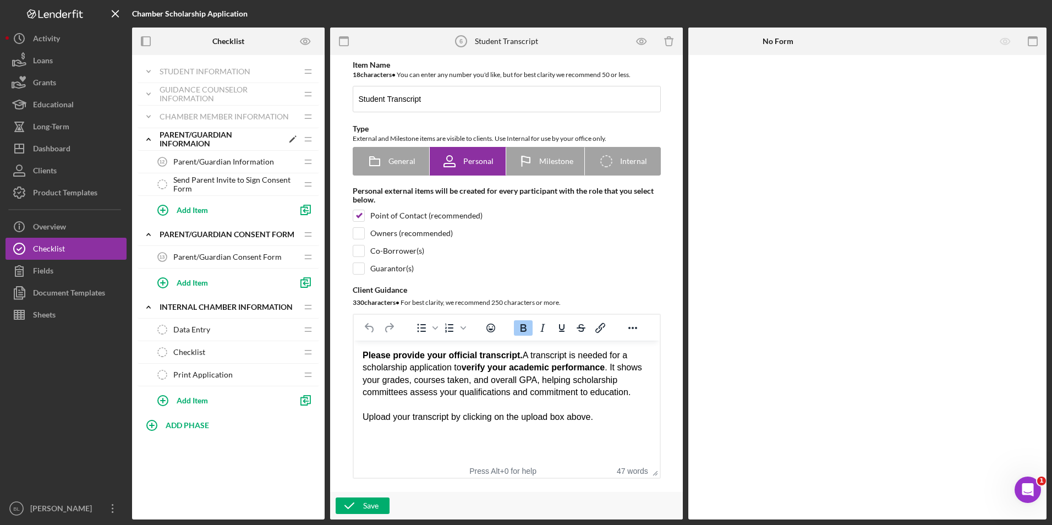
click at [170, 141] on div "Parent/Guardian Informaion" at bounding box center [221, 139] width 123 height 18
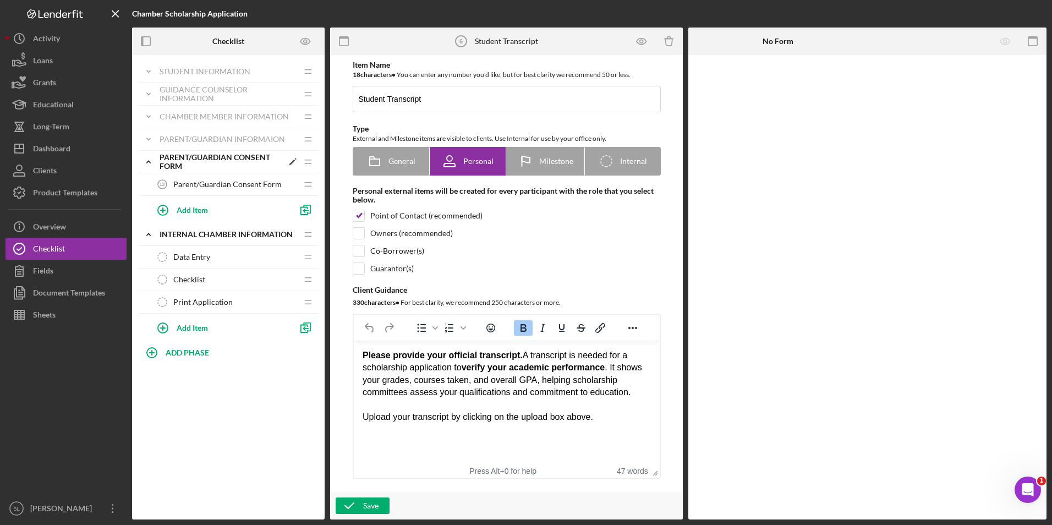
click at [172, 162] on div "Parent/Guardian Consent Form" at bounding box center [221, 162] width 123 height 18
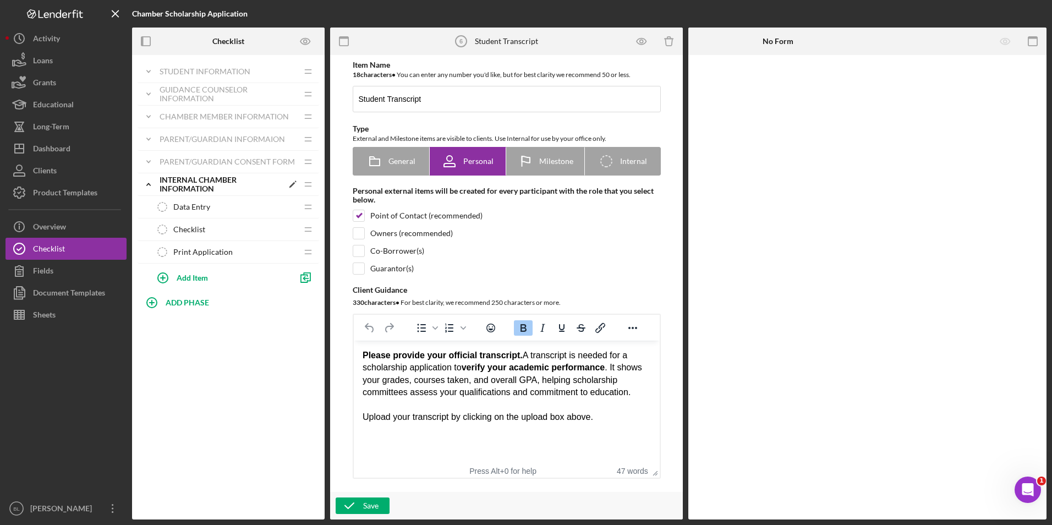
click at [183, 184] on div "Internal Chamber Information" at bounding box center [221, 185] width 123 height 18
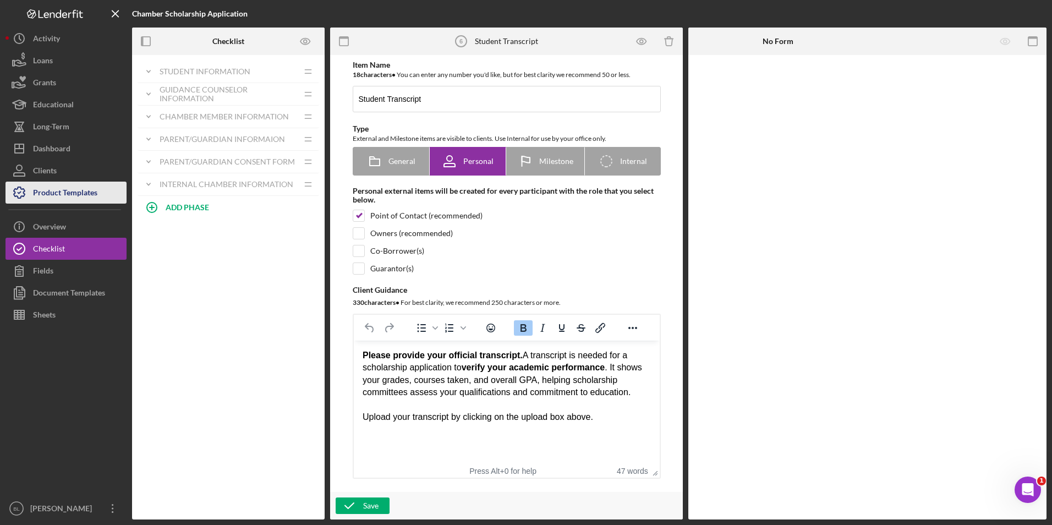
click at [84, 187] on div "Product Templates" at bounding box center [65, 194] width 64 height 25
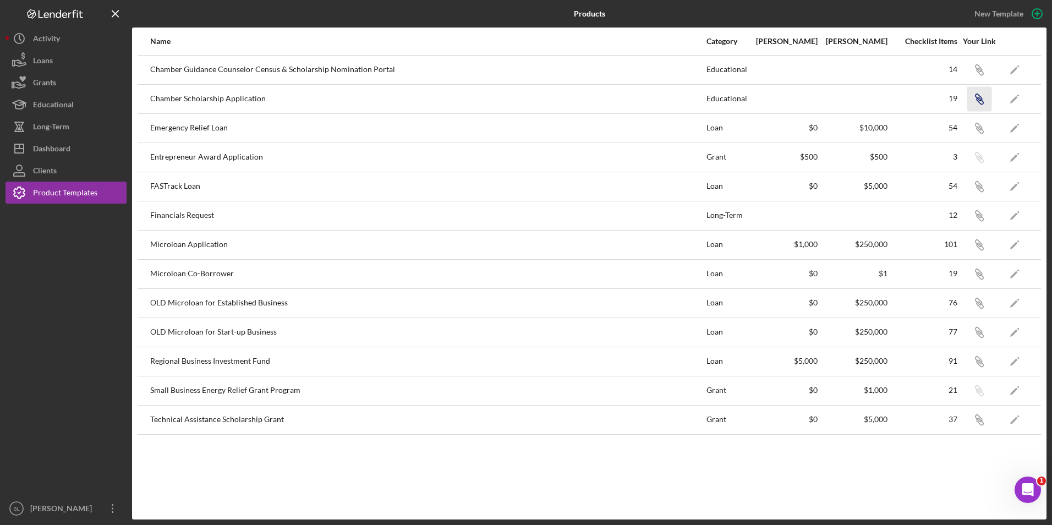
click at [976, 97] on icon "button" at bounding box center [978, 97] width 7 height 7
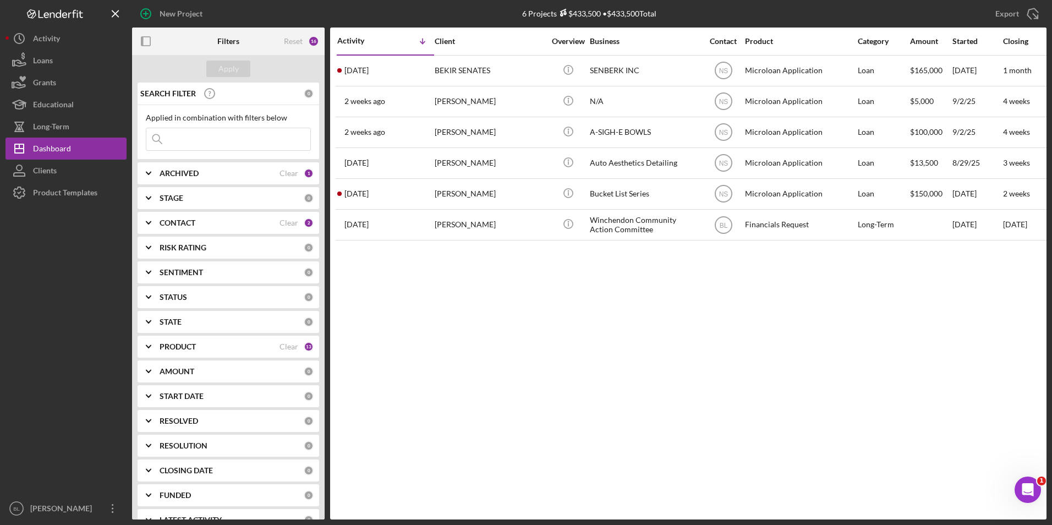
click at [185, 176] on b "ARCHIVED" at bounding box center [179, 173] width 39 height 9
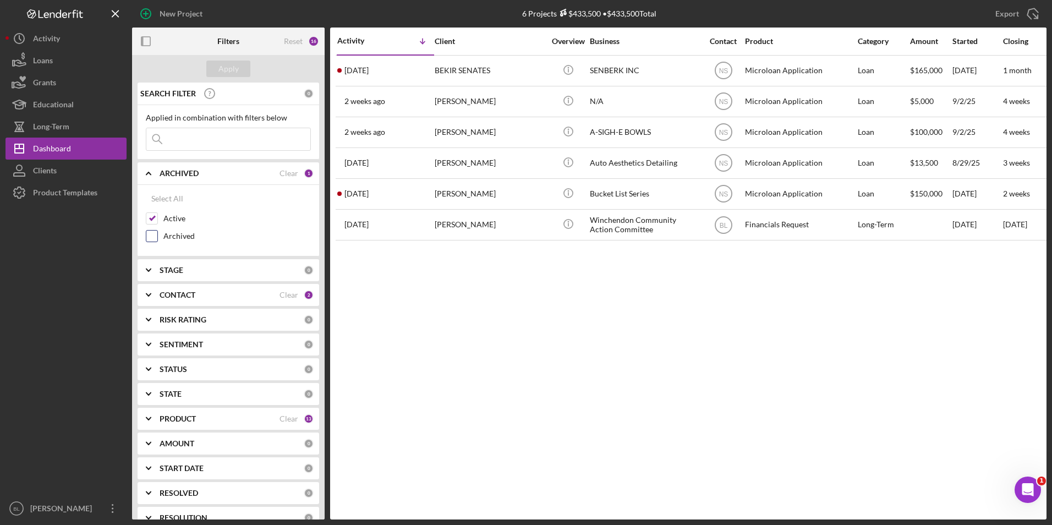
click at [152, 231] on input "Archived" at bounding box center [151, 236] width 11 height 11
checkbox input "true"
click at [172, 417] on b "PRODUCT" at bounding box center [178, 418] width 36 height 9
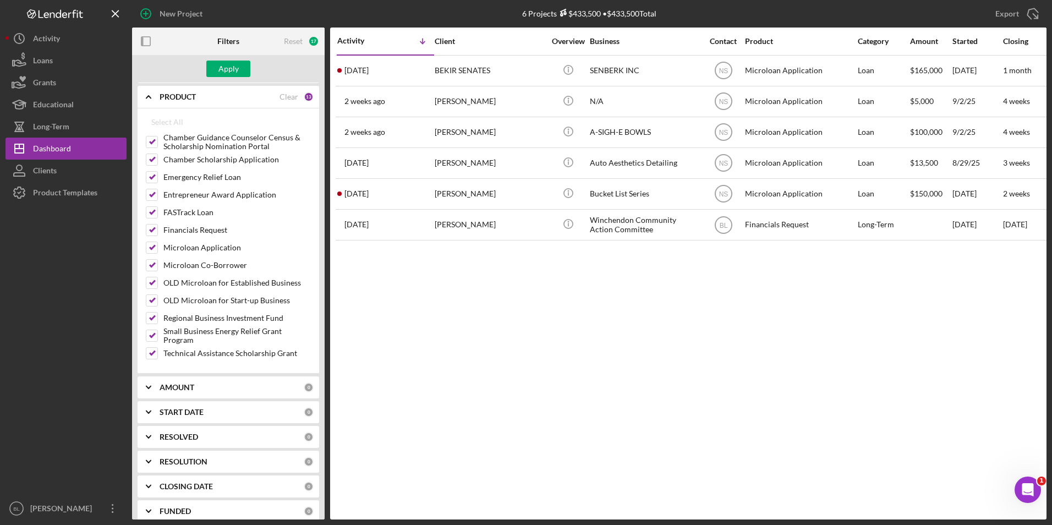
scroll to position [330, 0]
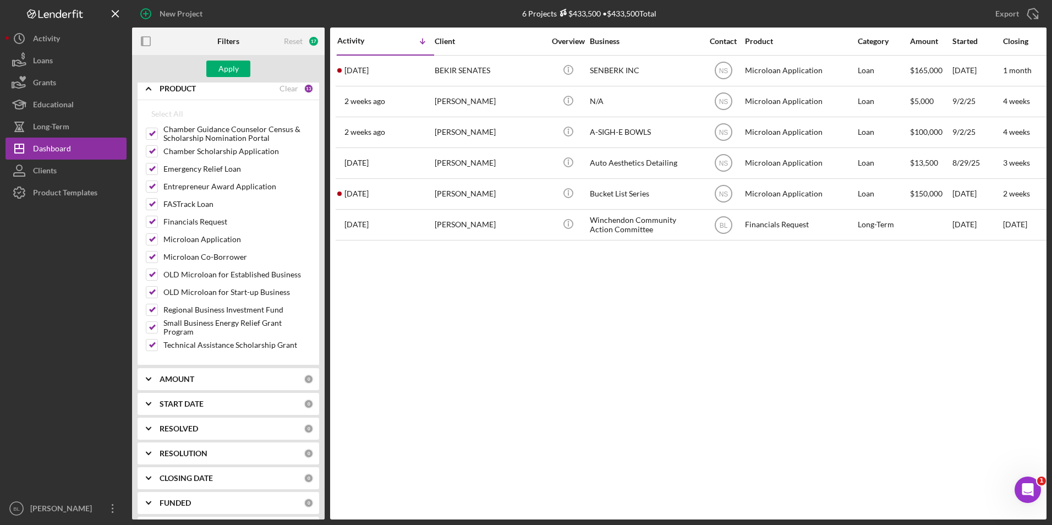
click at [295, 86] on div "PRODUCT Clear 13" at bounding box center [237, 89] width 154 height 10
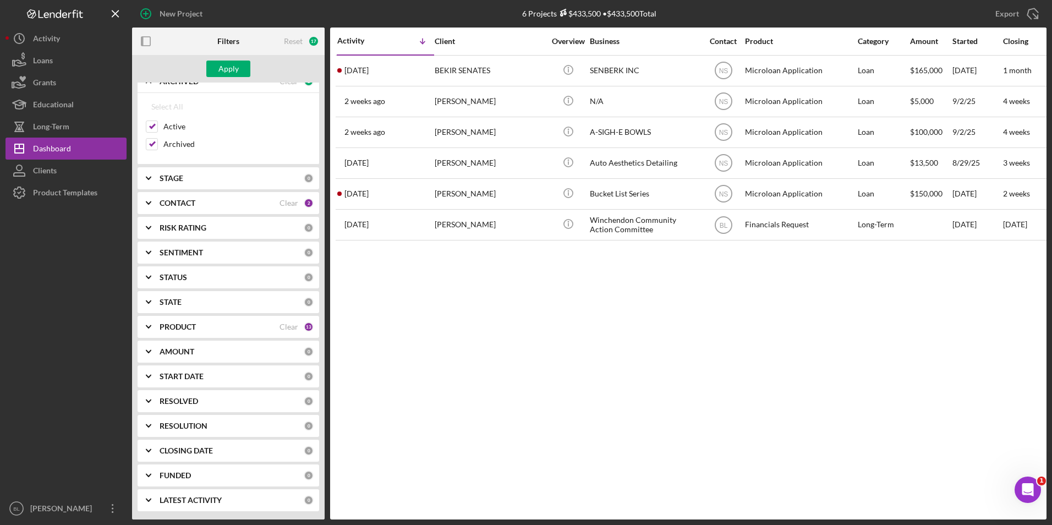
click at [207, 321] on div "PRODUCT Clear 13" at bounding box center [237, 327] width 154 height 22
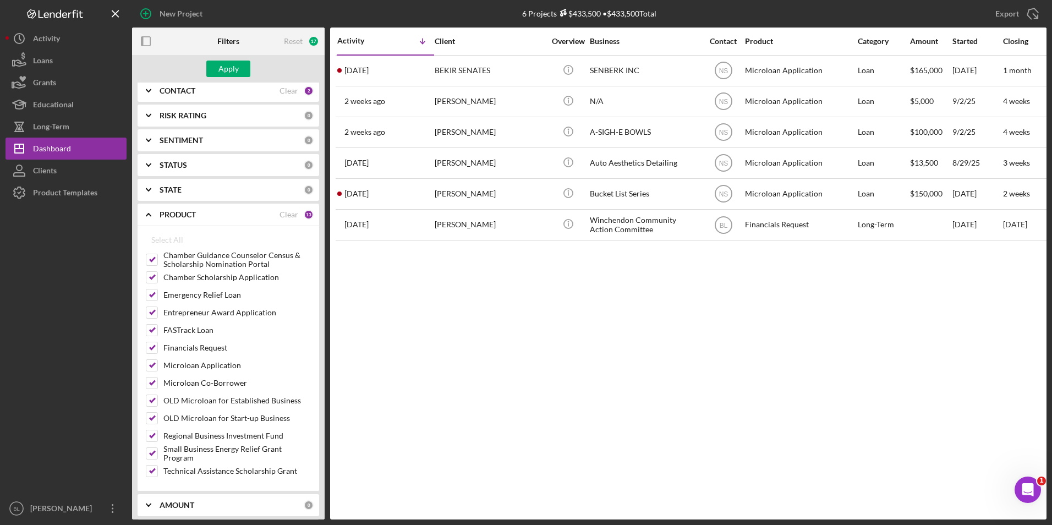
scroll to position [220, 0]
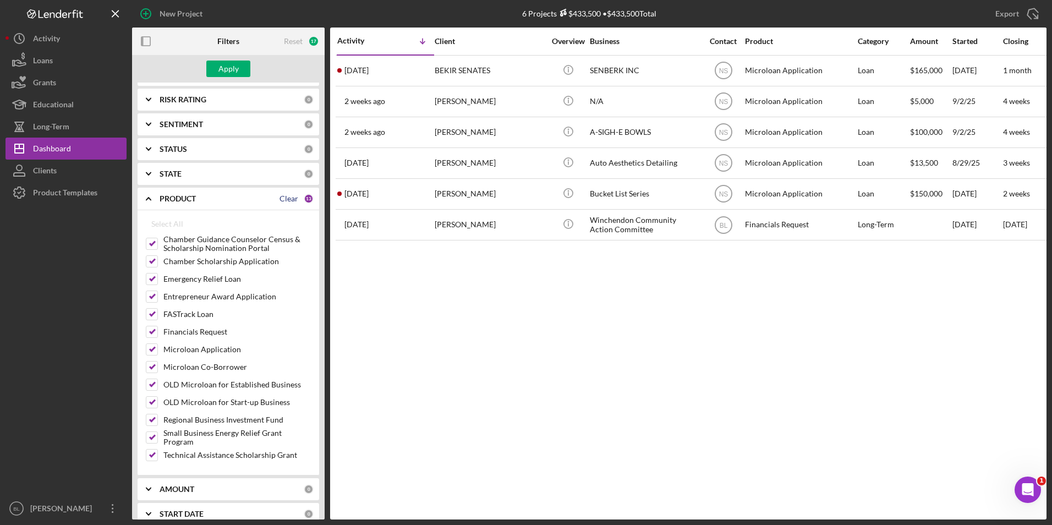
click at [294, 196] on div "Clear" at bounding box center [289, 198] width 19 height 9
checkbox input "false"
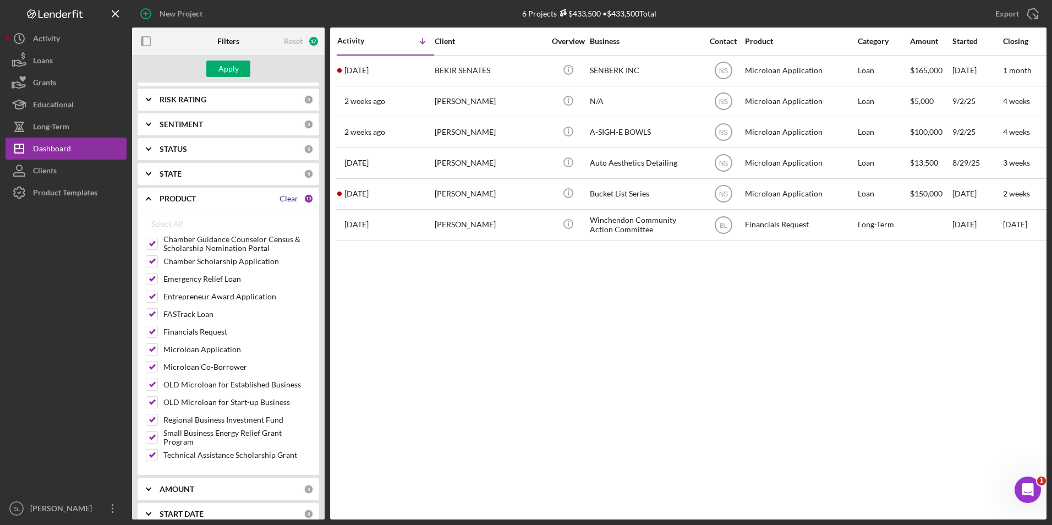
checkbox input "false"
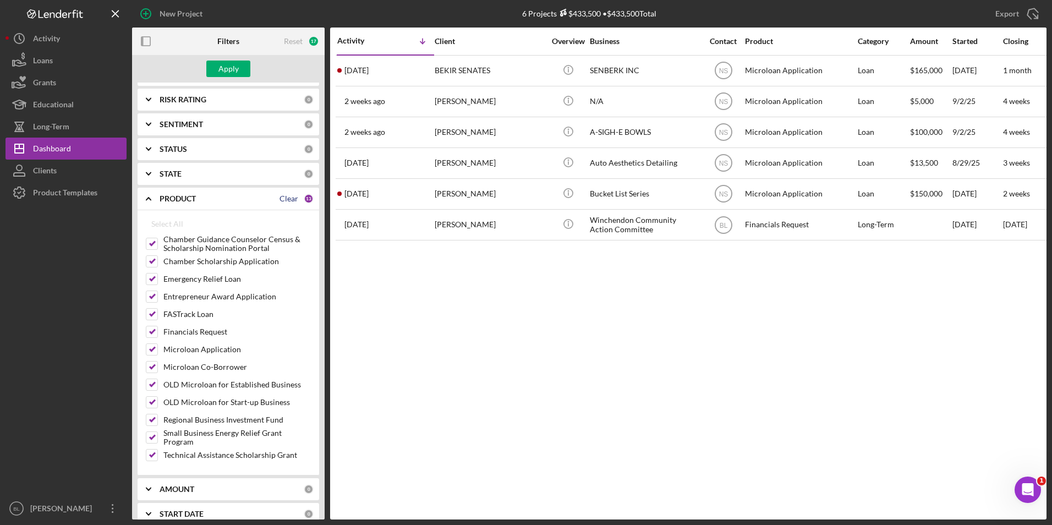
checkbox input "false"
click at [153, 260] on input "Chamber Scholarship Application" at bounding box center [151, 261] width 11 height 11
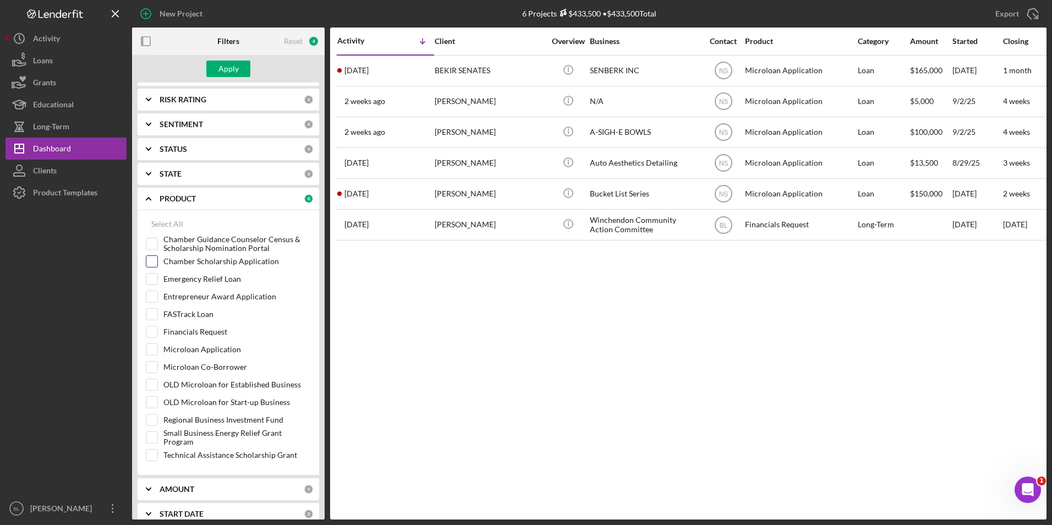
checkbox input "true"
click at [221, 68] on div "Apply" at bounding box center [228, 69] width 20 height 17
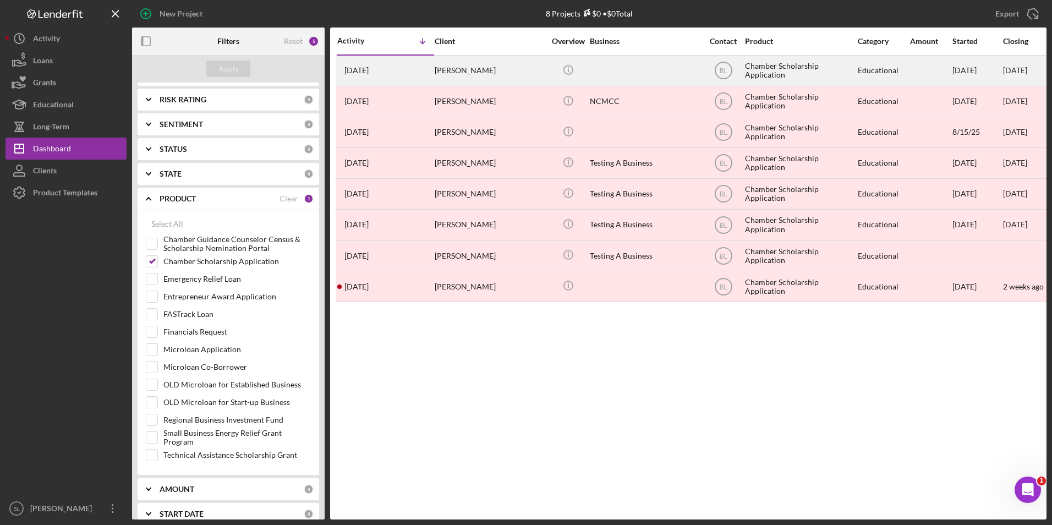
click at [623, 74] on div at bounding box center [645, 70] width 110 height 29
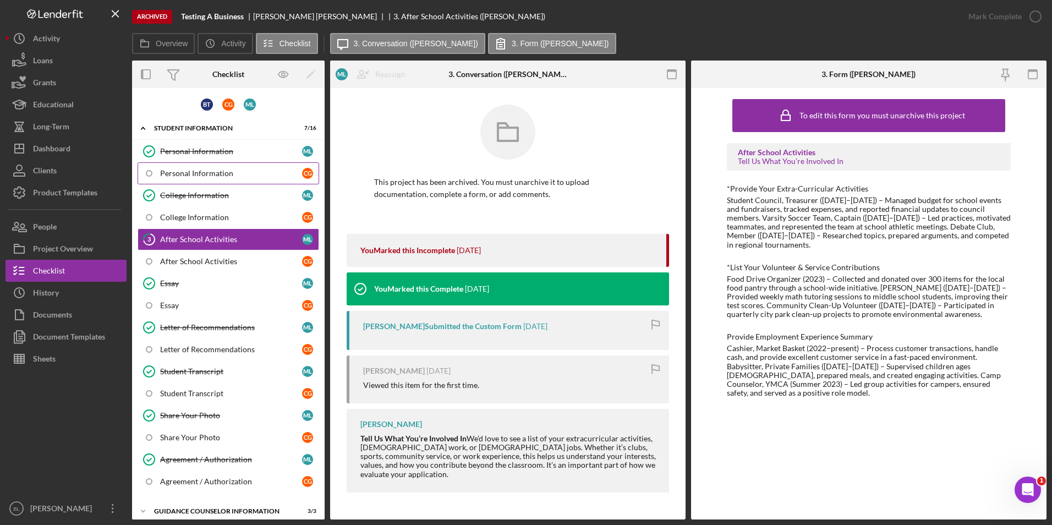
click at [178, 172] on div "Personal Information" at bounding box center [231, 173] width 142 height 9
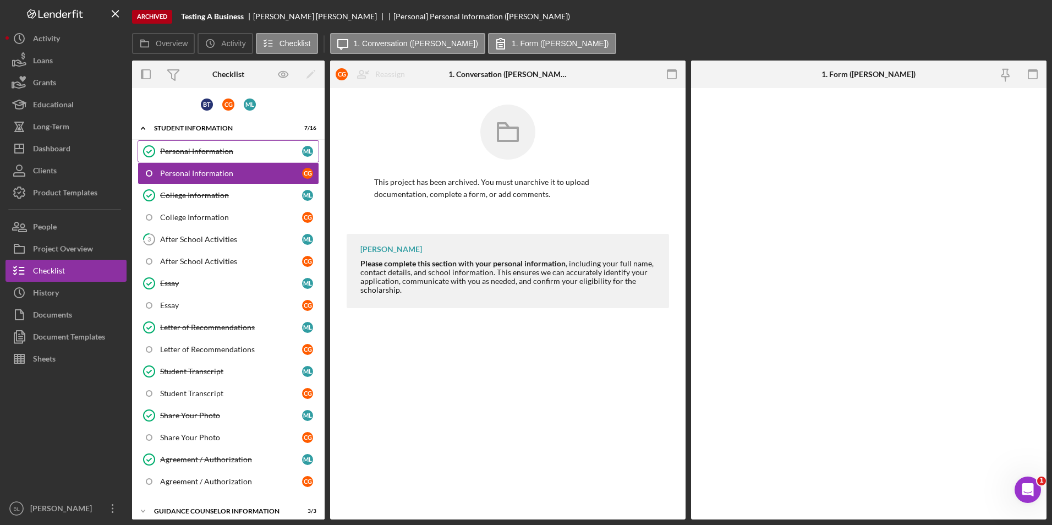
click at [179, 149] on div "Personal Information" at bounding box center [231, 151] width 142 height 9
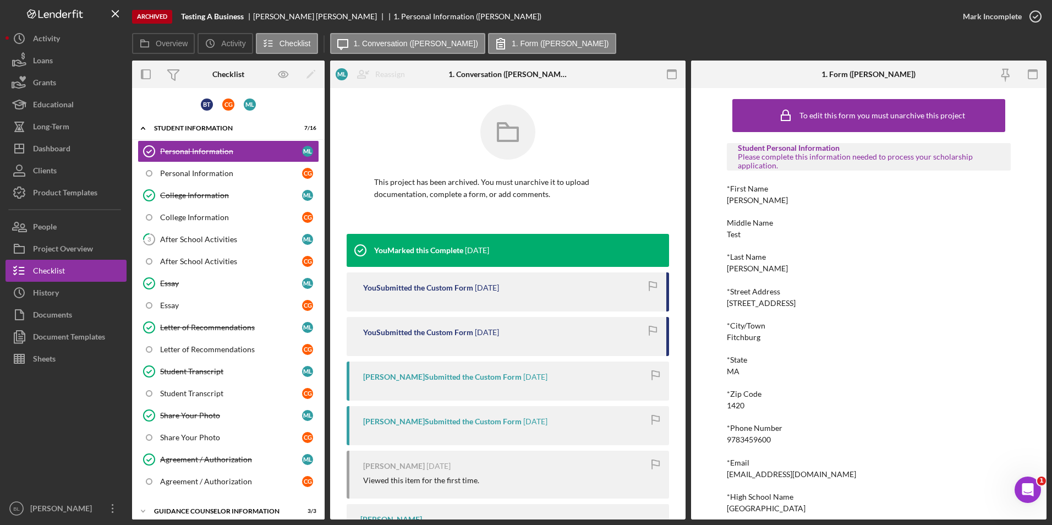
scroll to position [44, 0]
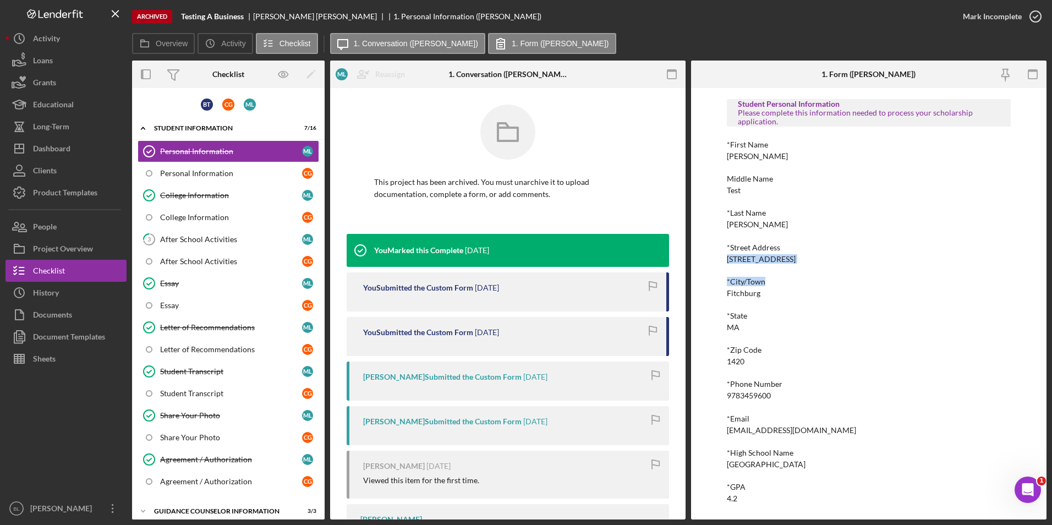
drag, startPoint x: 794, startPoint y: 265, endPoint x: 727, endPoint y: 256, distance: 67.2
click at [727, 256] on div "Student Personal Information Please complete this information needed to process…" at bounding box center [869, 301] width 284 height 404
drag, startPoint x: 727, startPoint y: 256, endPoint x: 801, endPoint y: 260, distance: 73.8
click at [801, 260] on div "*Street Address 123 Main Street" at bounding box center [869, 253] width 284 height 20
click at [787, 261] on div "*Street Address 123 Main Street" at bounding box center [869, 253] width 284 height 20
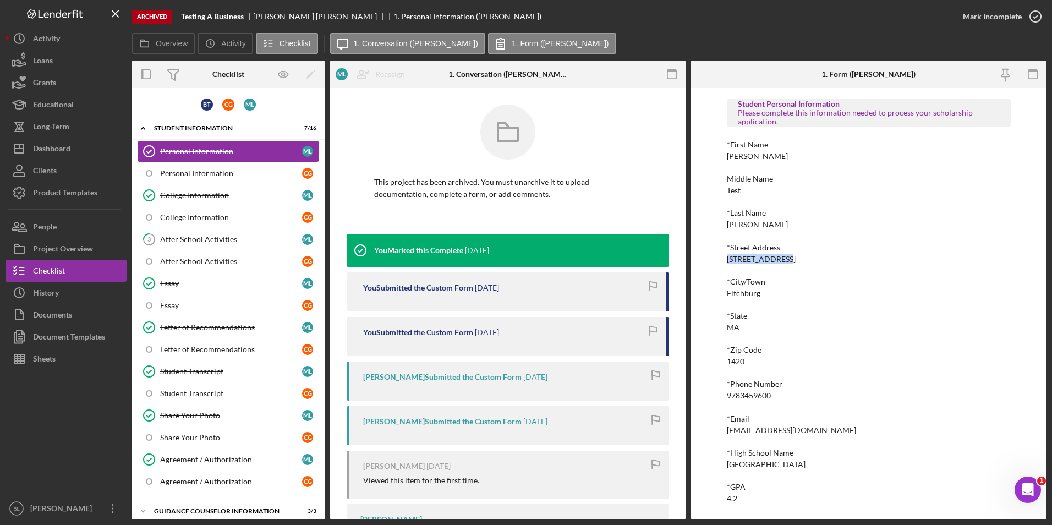
drag, startPoint x: 788, startPoint y: 261, endPoint x: 718, endPoint y: 260, distance: 70.4
click at [718, 260] on div "To edit this form you must unarchive this project Student Personal Information …" at bounding box center [868, 303] width 355 height 431
copy div "[STREET_ADDRESS]"
drag, startPoint x: 212, startPoint y: 199, endPoint x: 219, endPoint y: 200, distance: 7.3
click at [212, 199] on div "College Information" at bounding box center [231, 195] width 142 height 9
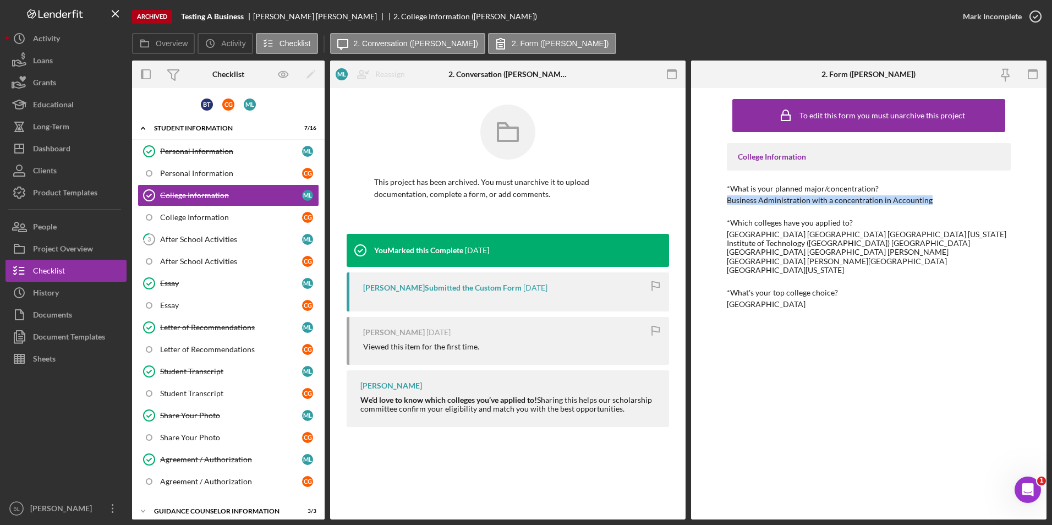
drag, startPoint x: 944, startPoint y: 197, endPoint x: 722, endPoint y: 200, distance: 221.8
click at [722, 200] on div "To edit this form you must unarchive this project College Information *What is …" at bounding box center [868, 303] width 355 height 431
copy div "Business Administration with a concentration in Accounting"
drag, startPoint x: 796, startPoint y: 233, endPoint x: 782, endPoint y: 237, distance: 13.8
click at [796, 233] on div "Harvard University Boston College Boston University Massachusetts Institute of …" at bounding box center [869, 252] width 284 height 44
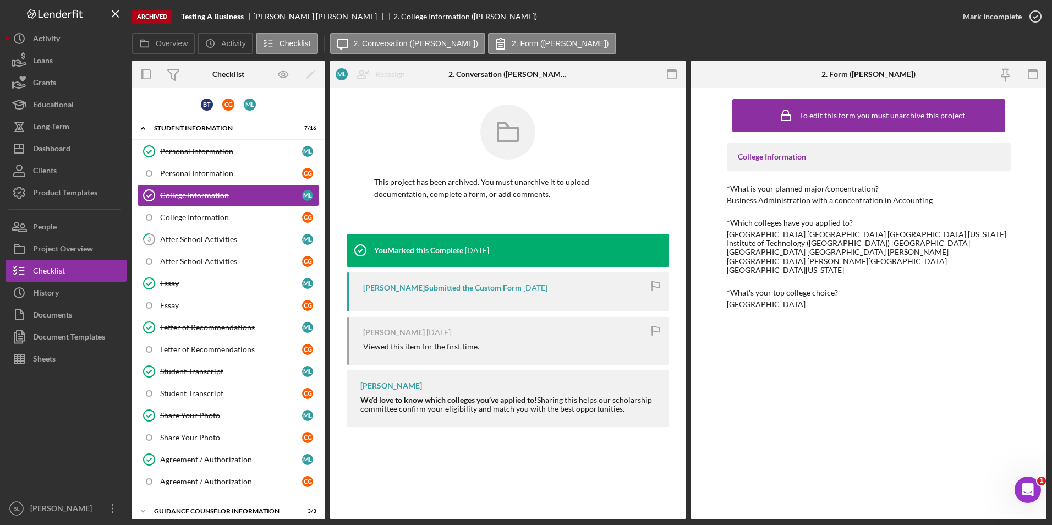
drag, startPoint x: 819, startPoint y: 291, endPoint x: 694, endPoint y: 297, distance: 125.0
click at [694, 297] on div "To edit this form you must unarchive this project College Information *What is …" at bounding box center [868, 303] width 355 height 431
copy div "Northeastern University"
click at [825, 313] on div "To edit this form you must unarchive this project College Information *What is …" at bounding box center [869, 304] width 284 height 420
drag, startPoint x: 724, startPoint y: 234, endPoint x: 791, endPoint y: 235, distance: 67.1
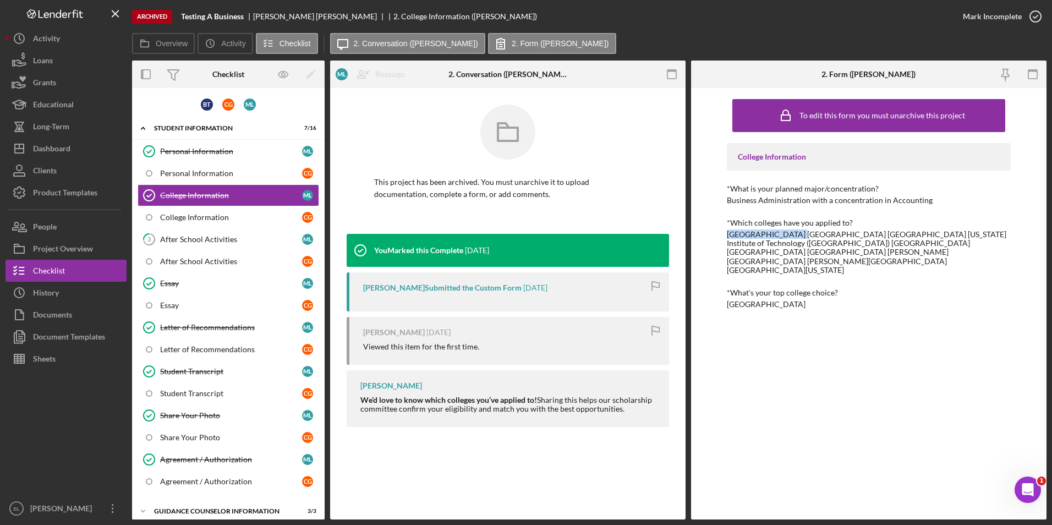
click at [791, 235] on div "To edit this form you must unarchive this project College Information *What is …" at bounding box center [868, 303] width 355 height 431
copy div "Harvard University"
drag, startPoint x: 794, startPoint y: 233, endPoint x: 843, endPoint y: 233, distance: 48.4
click at [843, 233] on div "Harvard University Boston College Boston University Massachusetts Institute of …" at bounding box center [869, 252] width 284 height 44
copy div "Boston College"
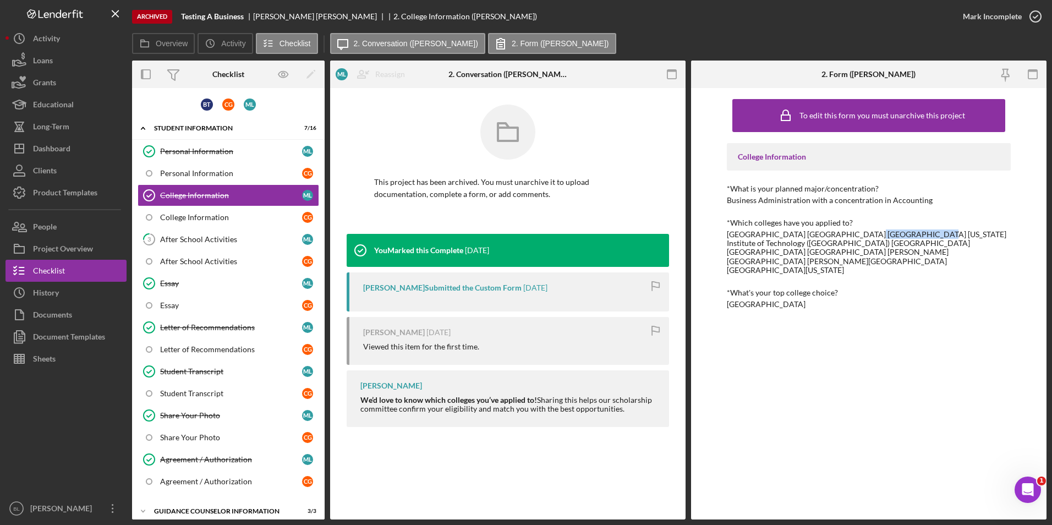
drag, startPoint x: 846, startPoint y: 234, endPoint x: 906, endPoint y: 235, distance: 59.4
click at [906, 235] on div "Harvard University Boston College Boston University Massachusetts Institute of …" at bounding box center [869, 252] width 284 height 44
copy div "Boston University"
click at [941, 232] on div "Harvard University Boston College Boston University Massachusetts Institute of …" at bounding box center [869, 252] width 284 height 44
drag, startPoint x: 909, startPoint y: 236, endPoint x: 785, endPoint y: 243, distance: 124.6
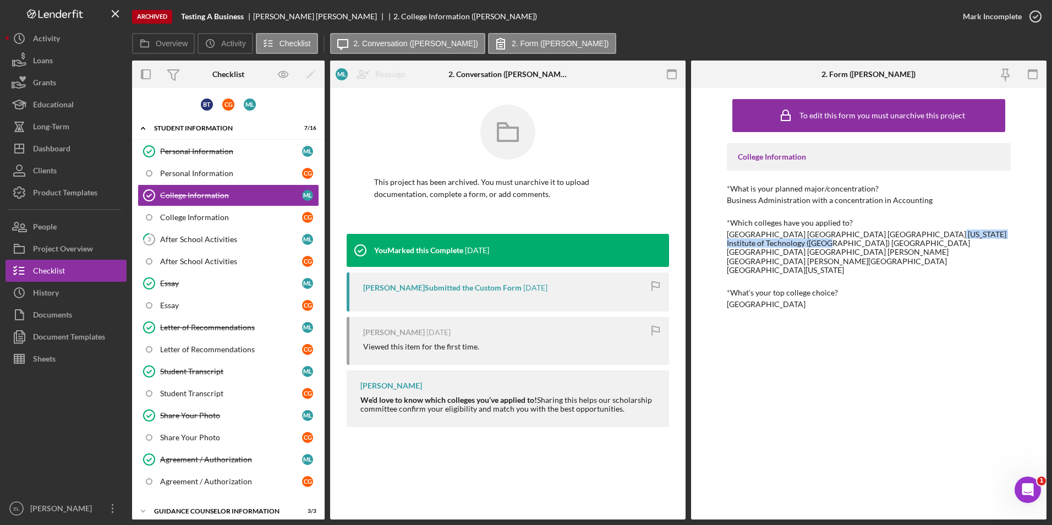
click at [785, 243] on div "Harvard University Boston College Boston University Massachusetts Institute of …" at bounding box center [869, 252] width 284 height 44
copy div "Massachusetts Institute of Technology (MIT)"
drag, startPoint x: 873, startPoint y: 243, endPoint x: 990, endPoint y: 244, distance: 117.7
click at [990, 244] on div "Harvard University Boston College Boston University Massachusetts Institute of …" at bounding box center [869, 252] width 284 height 44
copy div "ufts University Amherst College"
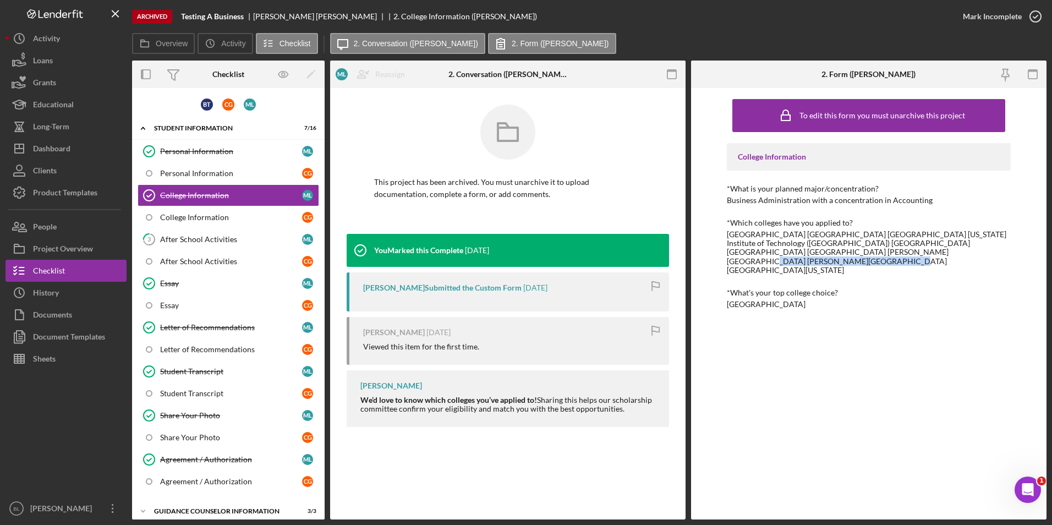
drag, startPoint x: 837, startPoint y: 253, endPoint x: 967, endPoint y: 254, distance: 129.9
click at [967, 254] on div "Harvard University Boston College Boston University Massachusetts Institute of …" at bounding box center [869, 252] width 284 height 44
copy div "niversity of Massachusetts Amherst"
drag, startPoint x: 199, startPoint y: 241, endPoint x: 242, endPoint y: 288, distance: 63.5
click at [199, 241] on div "After School Activities" at bounding box center [231, 239] width 142 height 9
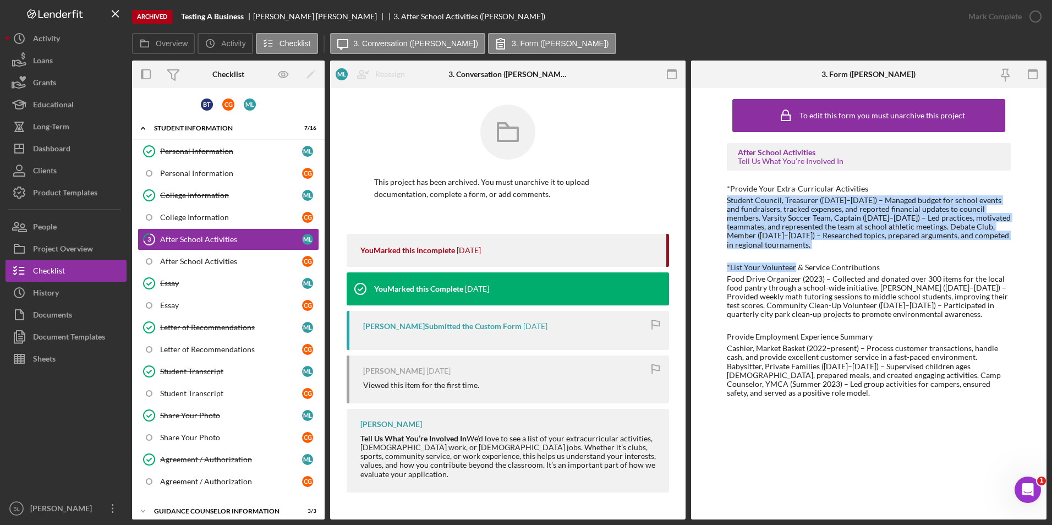
drag, startPoint x: 795, startPoint y: 250, endPoint x: 727, endPoint y: 205, distance: 81.3
click at [727, 205] on div "After School Activities Tell Us What You’re Involved In *Provide Your Extra-Cur…" at bounding box center [869, 270] width 284 height 254
copy div "Student Council, Treasurer (2022–2024) – Managed budget for school events and f…"
click at [878, 305] on div "Food Drive Organizer (2023) – Collected and donated over 300 items for the loca…" at bounding box center [869, 297] width 284 height 44
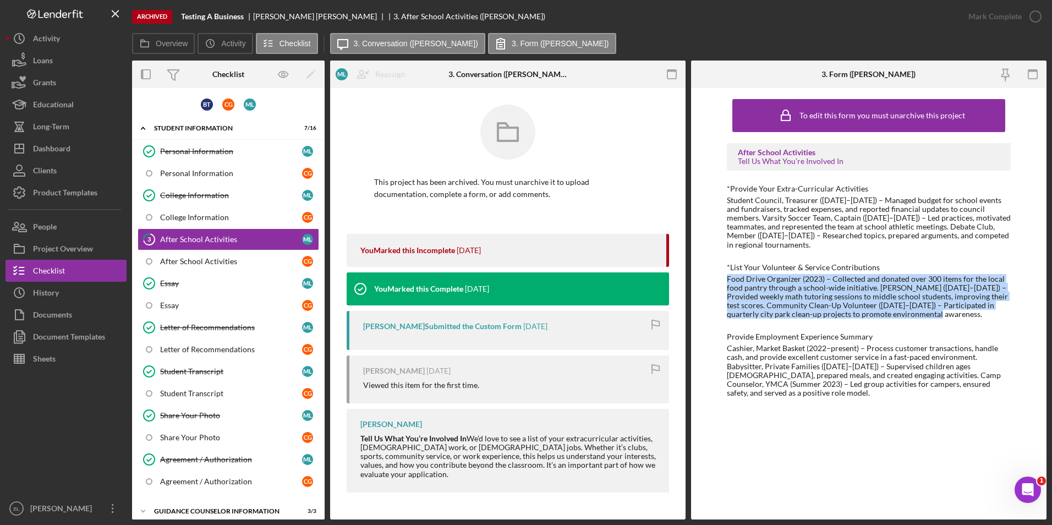
drag, startPoint x: 923, startPoint y: 311, endPoint x: 722, endPoint y: 279, distance: 203.3
click at [722, 279] on div "To edit this form you must unarchive this project After School Activities Tell …" at bounding box center [868, 303] width 355 height 431
drag, startPoint x: 874, startPoint y: 368, endPoint x: 954, endPoint y: 379, distance: 81.1
click at [874, 368] on div "Cashier, Market Basket (2022–present) – Process customer transactions, handle c…" at bounding box center [869, 370] width 284 height 53
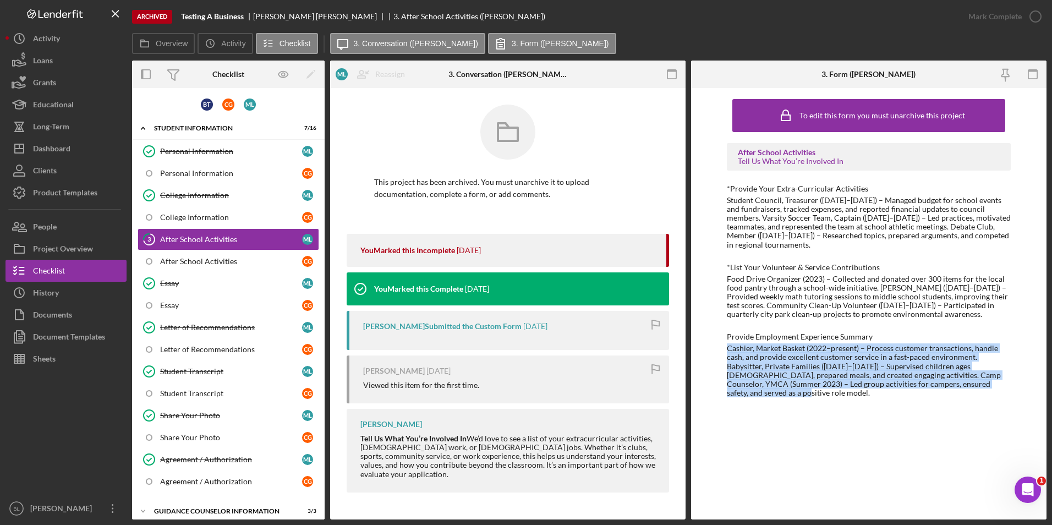
drag, startPoint x: 980, startPoint y: 381, endPoint x: 725, endPoint y: 351, distance: 257.1
click at [725, 351] on div "To edit this form you must unarchive this project After School Activities Tell …" at bounding box center [868, 303] width 355 height 431
drag, startPoint x: 171, startPoint y: 281, endPoint x: 194, endPoint y: 281, distance: 23.7
click at [171, 281] on div "Essay" at bounding box center [231, 283] width 142 height 9
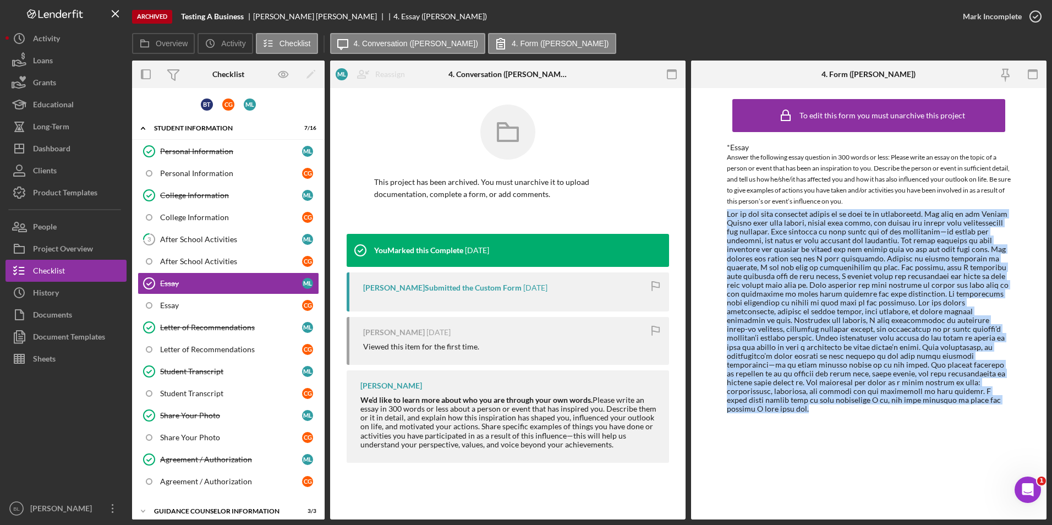
drag, startPoint x: 899, startPoint y: 408, endPoint x: 715, endPoint y: 214, distance: 267.0
click at [715, 214] on div "To edit this form you must unarchive this project *Essay Answer the following e…" at bounding box center [868, 303] width 355 height 431
click at [183, 325] on div "Letter of Recommendations" at bounding box center [231, 327] width 142 height 9
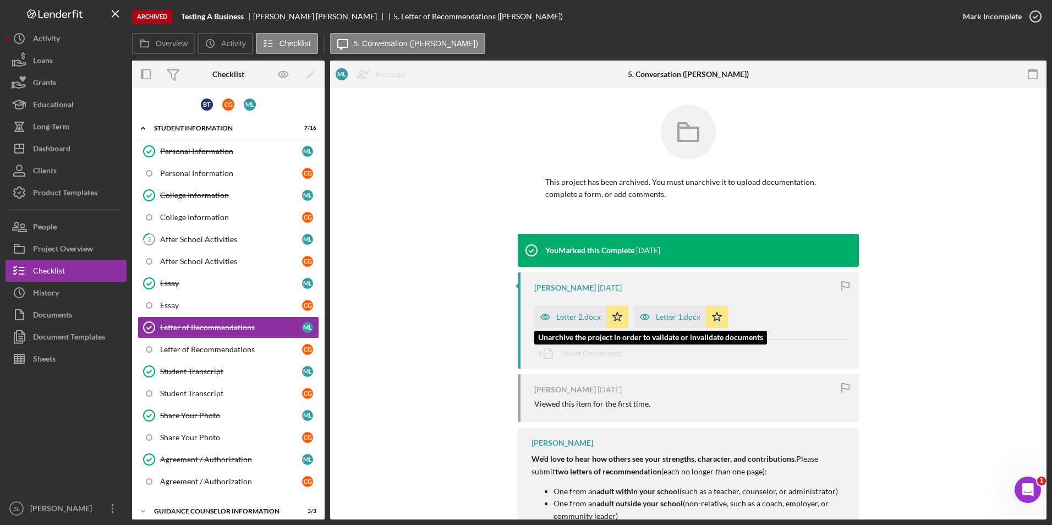
click at [577, 315] on div "Letter 2.docx" at bounding box center [578, 317] width 45 height 9
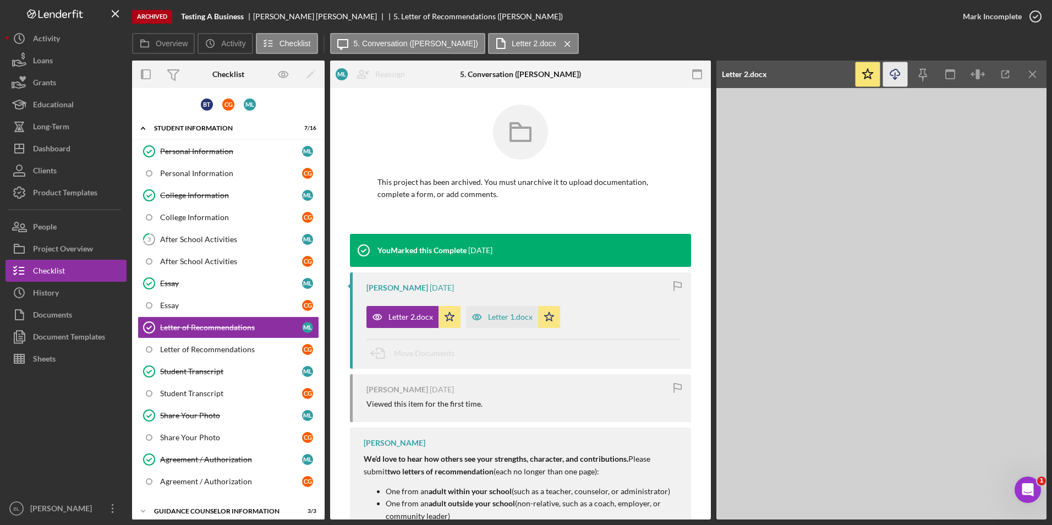
click at [892, 74] on icon "Icon/Download" at bounding box center [895, 74] width 25 height 25
click at [505, 319] on div "Letter 1.docx" at bounding box center [510, 317] width 45 height 9
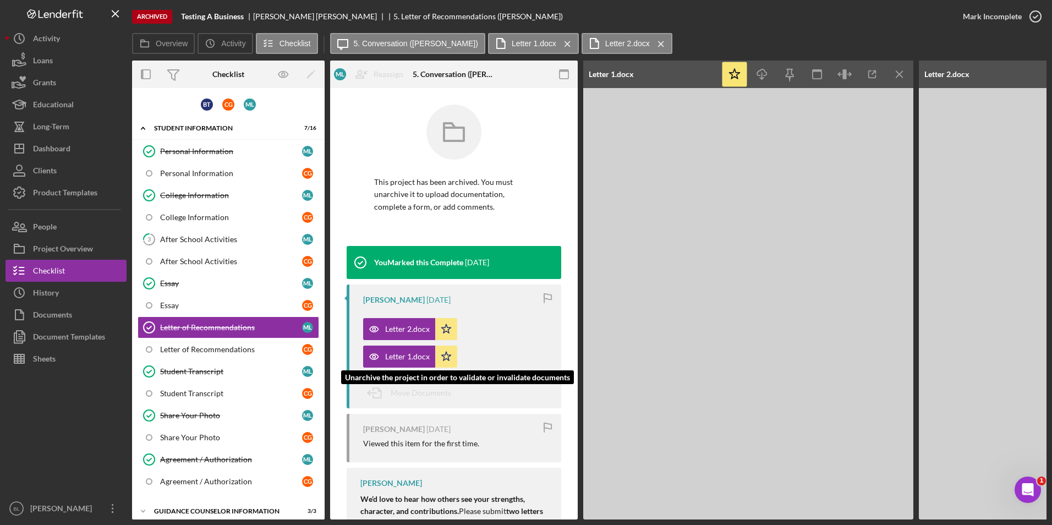
click at [398, 358] on div "Letter 1.docx" at bounding box center [407, 356] width 45 height 9
click at [1004, 68] on div "Letter 2.docx" at bounding box center [988, 75] width 138 height 28
drag, startPoint x: 856, startPoint y: 518, endPoint x: 880, endPoint y: 516, distance: 24.9
click at [322, 427] on div "Archived Testing A Business Mary Lee 5. Letter of Recommendations (Mary L.) Mar…" at bounding box center [526, 262] width 1052 height 525
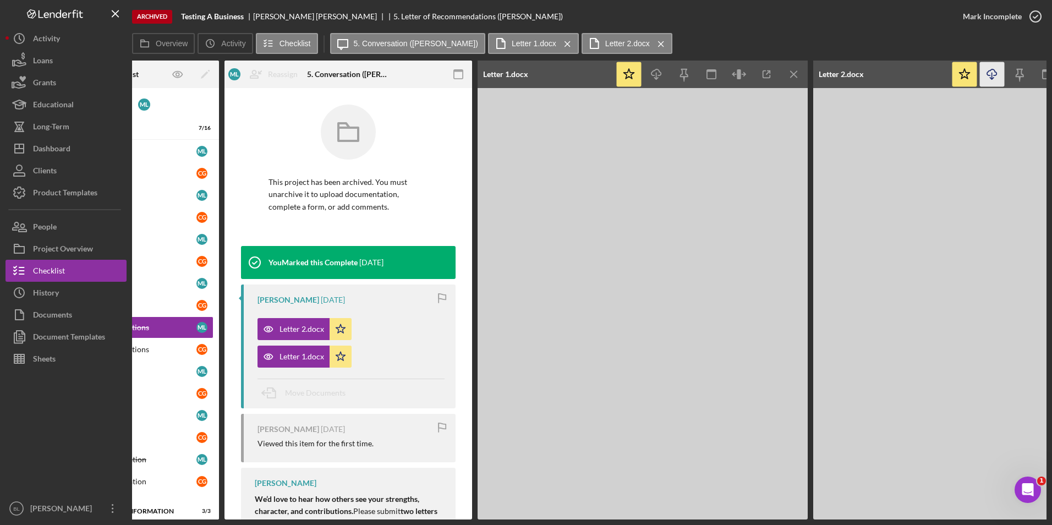
scroll to position [0, 116]
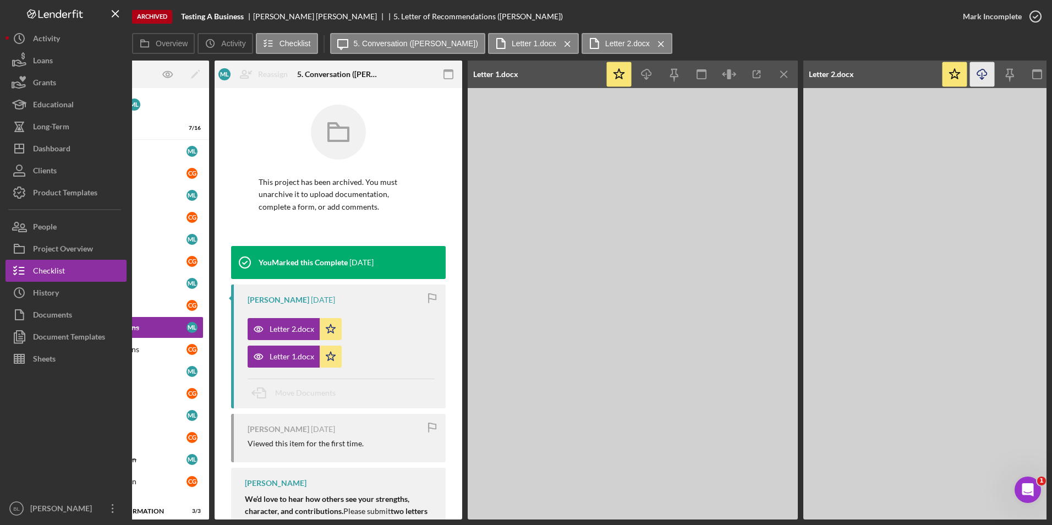
click at [985, 75] on icon "Icon/Download" at bounding box center [982, 74] width 25 height 25
click at [644, 76] on icon "Icon/Download" at bounding box center [646, 74] width 25 height 25
click at [762, 24] on div "Archived Testing A Business Mary Lee 5. Letter of Recommendations (Mary L.)" at bounding box center [542, 16] width 820 height 33
click at [1032, 69] on icon "button" at bounding box center [1037, 74] width 25 height 25
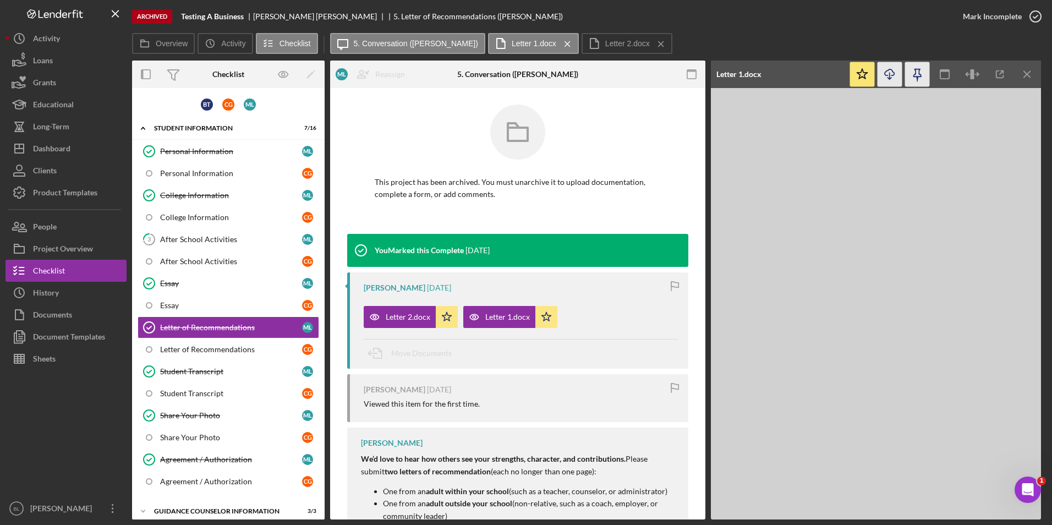
scroll to position [0, 0]
drag, startPoint x: 203, startPoint y: 381, endPoint x: 198, endPoint y: 385, distance: 6.7
click at [203, 381] on link "Student Transcript Student Transcript M L" at bounding box center [229, 371] width 182 height 22
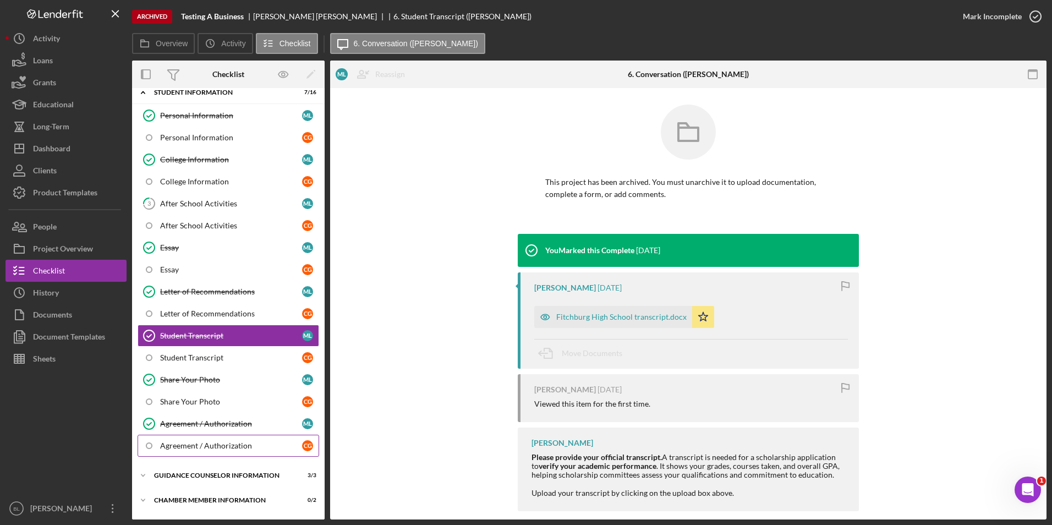
scroll to position [108, 0]
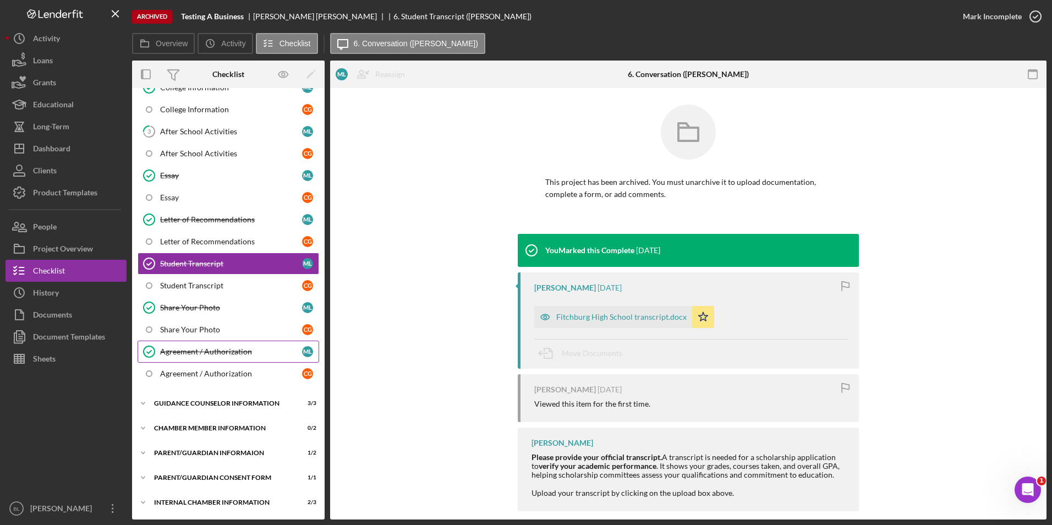
click at [218, 353] on div "Agreement / Authorization" at bounding box center [231, 351] width 142 height 9
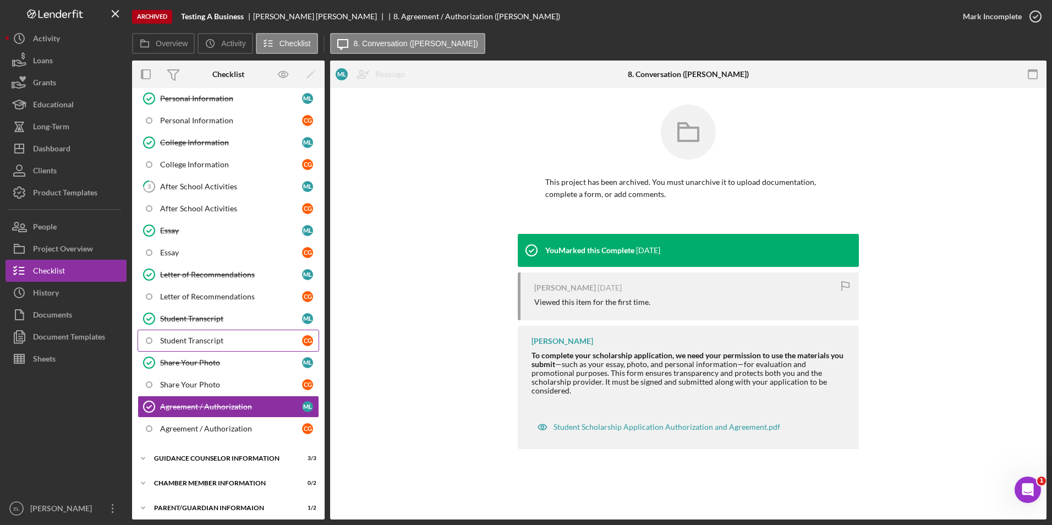
scroll to position [108, 0]
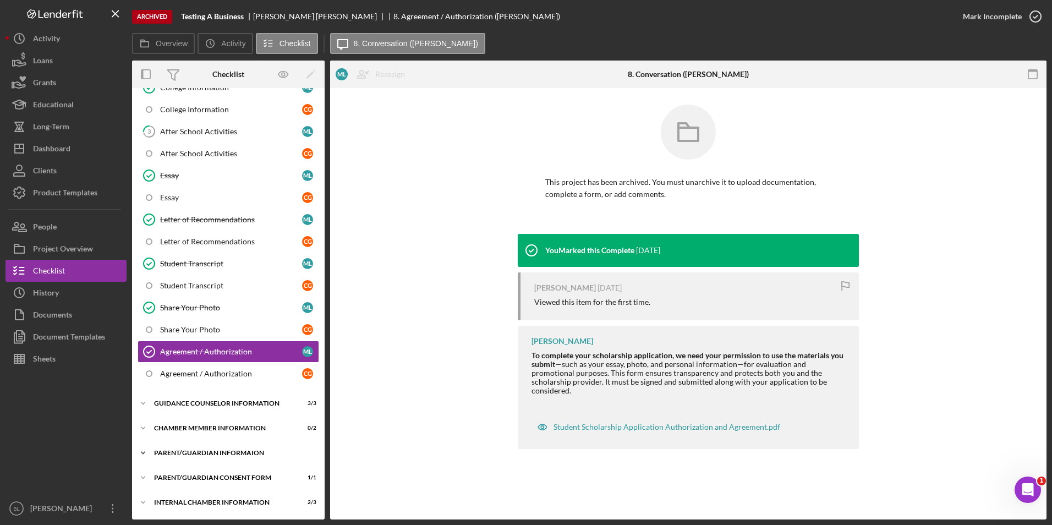
click at [214, 452] on div "Parent/Guardian Informaion" at bounding box center [232, 453] width 157 height 7
click at [246, 470] on link "12 Parent/Guardian Information M L" at bounding box center [229, 476] width 182 height 22
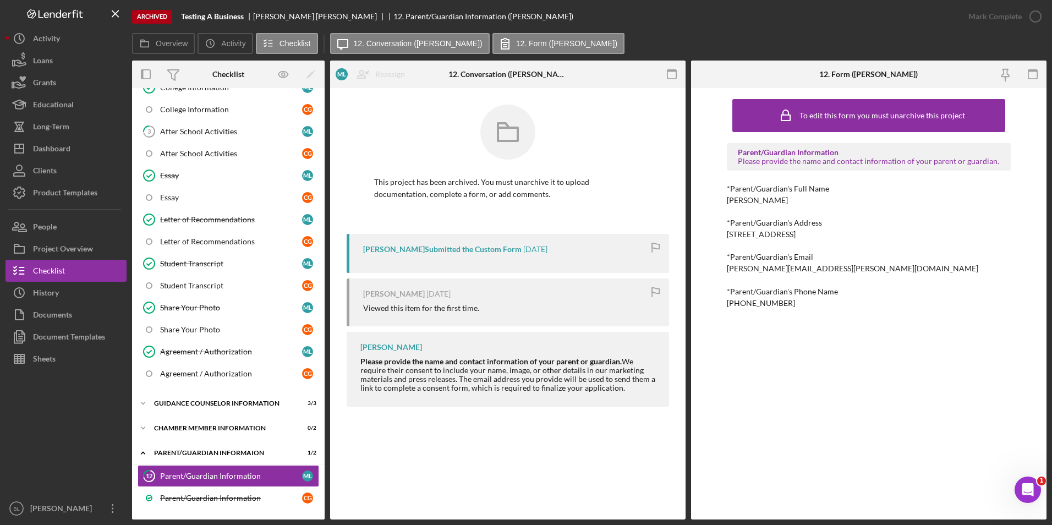
drag, startPoint x: 812, startPoint y: 202, endPoint x: 716, endPoint y: 203, distance: 95.2
click at [716, 203] on div "To edit this form you must unarchive this project Parent/Guardian Information P…" at bounding box center [868, 303] width 355 height 431
click at [857, 229] on div "*Parent/Guardian's Address 123 Main Street Fitchburg MA 01420" at bounding box center [869, 228] width 284 height 20
drag, startPoint x: 857, startPoint y: 234, endPoint x: 727, endPoint y: 232, distance: 130.4
click at [727, 232] on div "*Parent/Guardian's Address 123 Main Street Fitchburg MA 01420" at bounding box center [869, 228] width 284 height 20
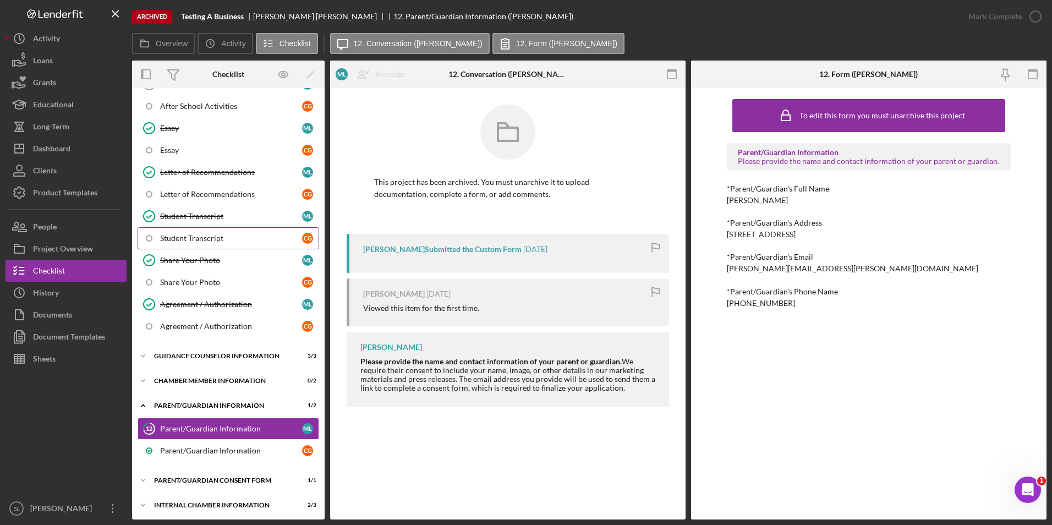
scroll to position [158, 0]
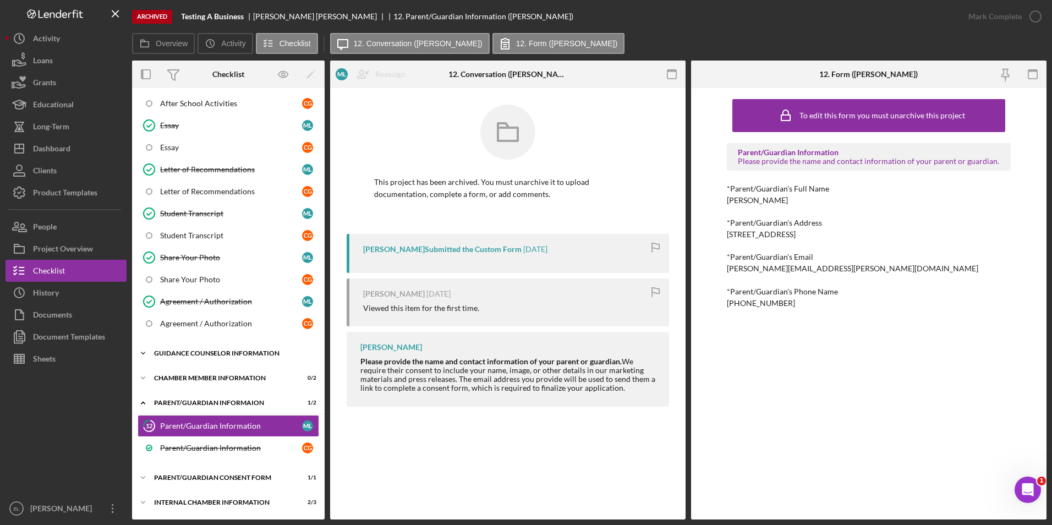
click at [252, 348] on div "Icon/Expander Guidance Counselor Information 3 / 3" at bounding box center [228, 353] width 193 height 22
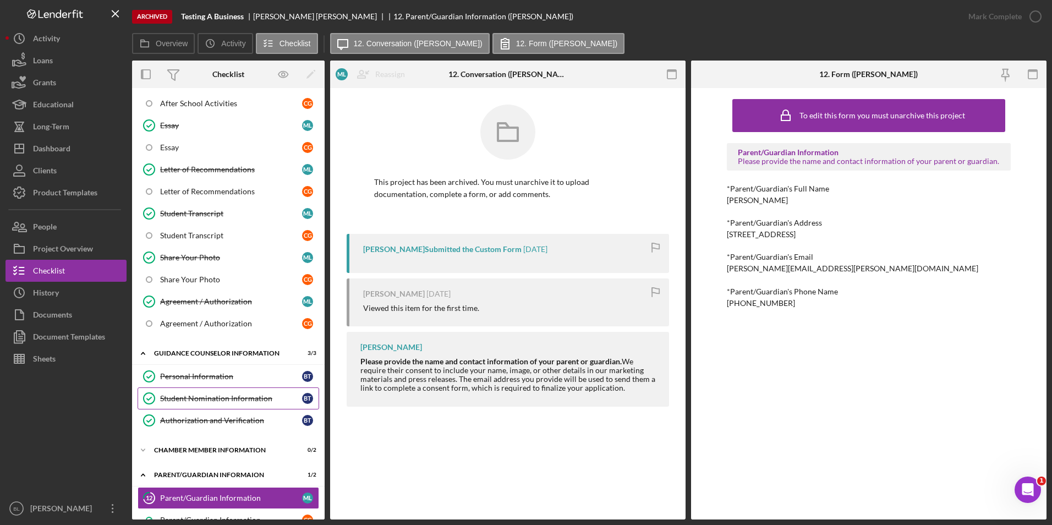
click at [201, 399] on div "Student Nomination Information" at bounding box center [231, 398] width 142 height 9
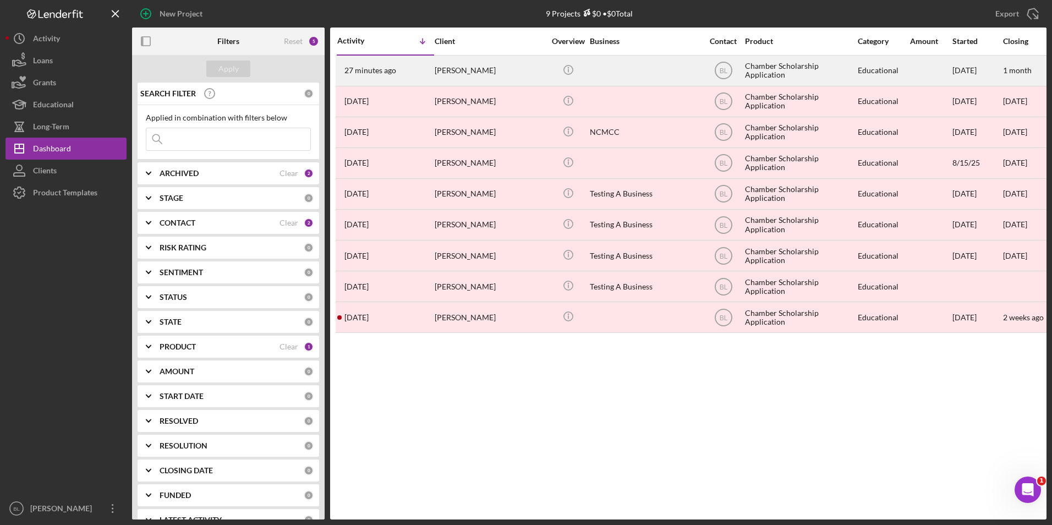
click at [501, 73] on div "[PERSON_NAME]" at bounding box center [490, 70] width 110 height 29
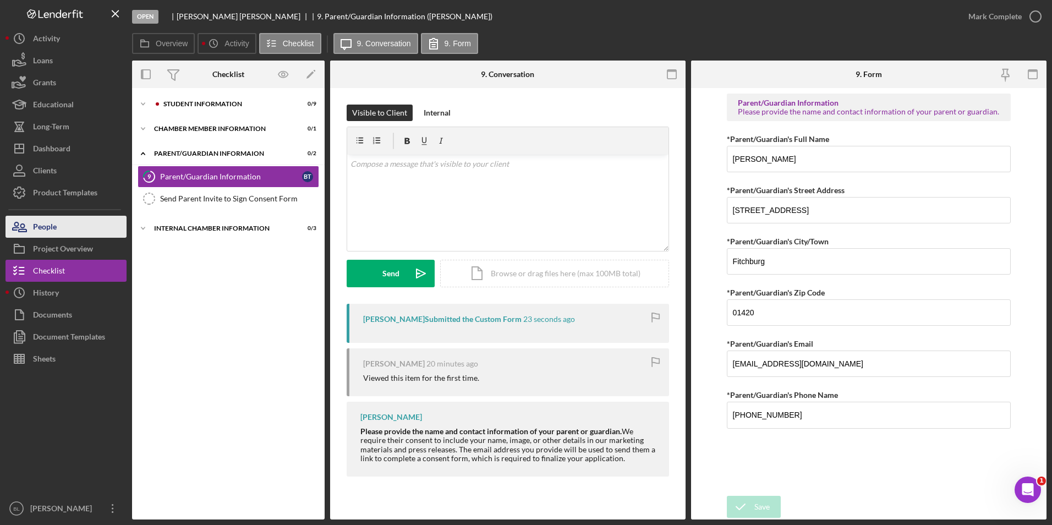
click at [64, 228] on button "People" at bounding box center [66, 227] width 121 height 22
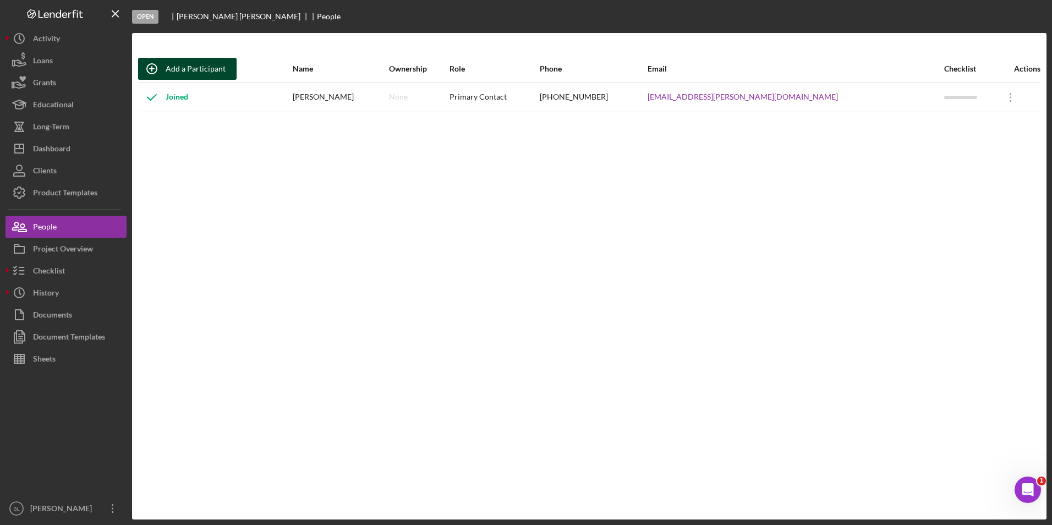
click at [189, 68] on div "Add a Participant" at bounding box center [196, 69] width 60 height 22
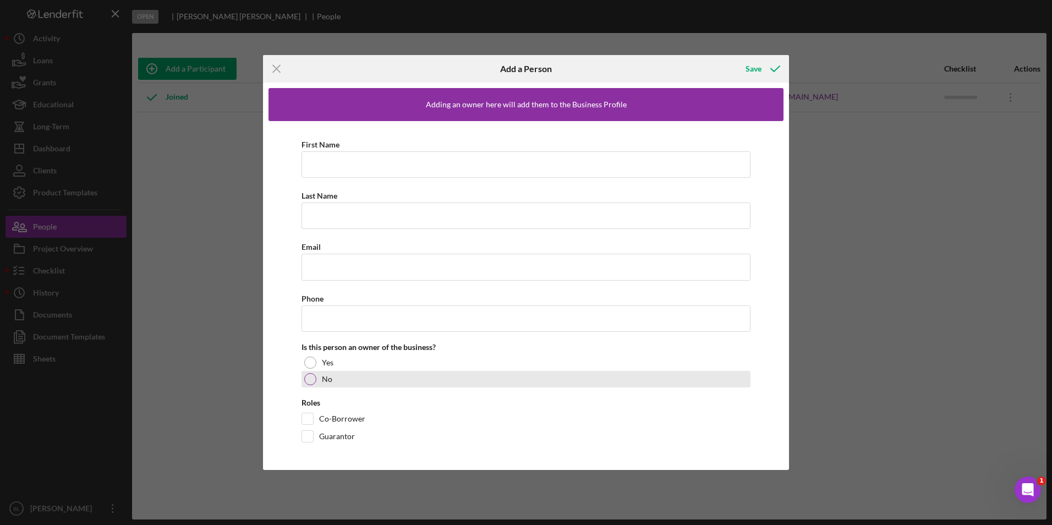
click at [344, 380] on div "No" at bounding box center [526, 379] width 449 height 17
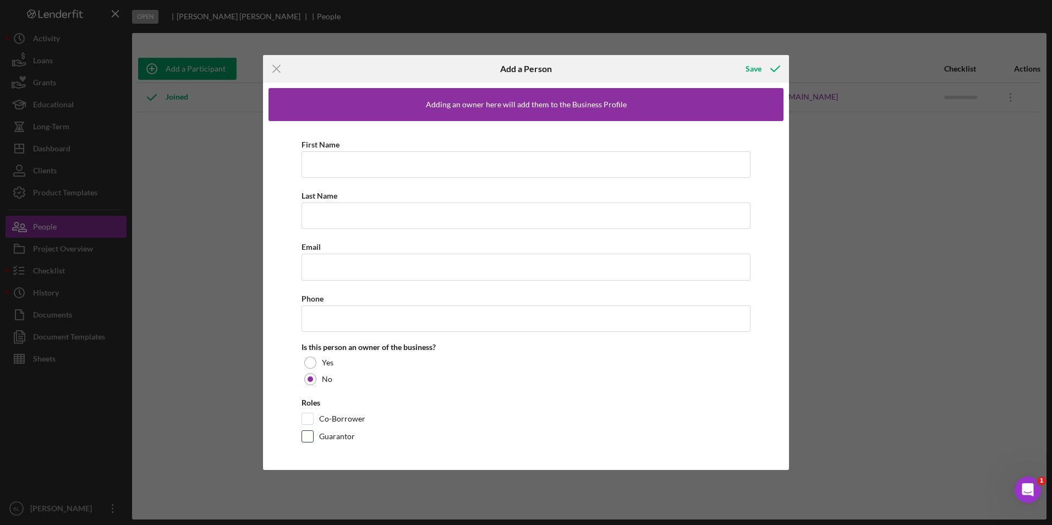
click at [313, 437] on div at bounding box center [308, 436] width 12 height 12
click at [306, 434] on input "Guarantor" at bounding box center [307, 436] width 11 height 11
checkbox input "true"
click at [361, 163] on input "First Name" at bounding box center [526, 164] width 449 height 26
type input "[PERSON_NAME]"
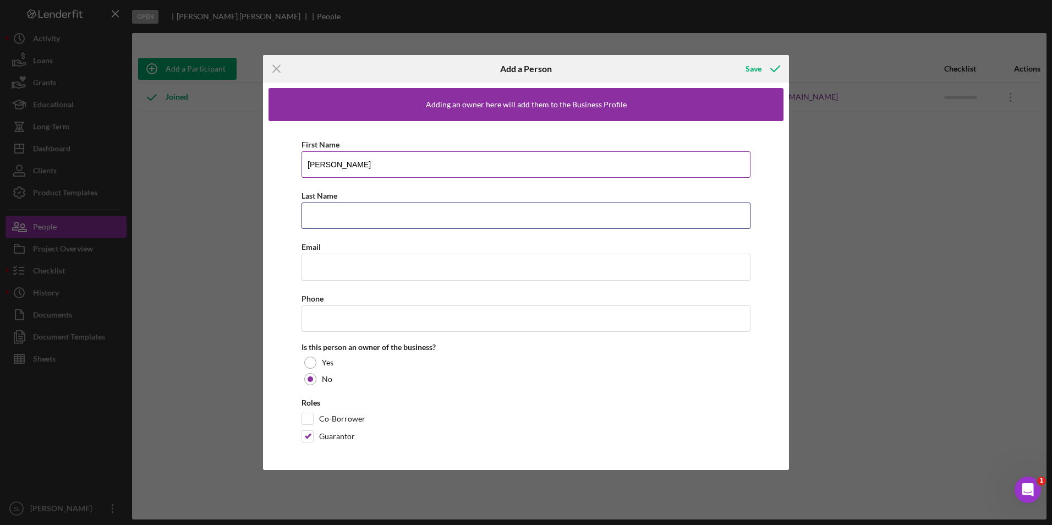
type input "[PERSON_NAME]"
type input "[EMAIL_ADDRESS][DOMAIN_NAME]"
type input "[PHONE_NUMBER]"
click at [752, 65] on div "Save" at bounding box center [754, 69] width 16 height 22
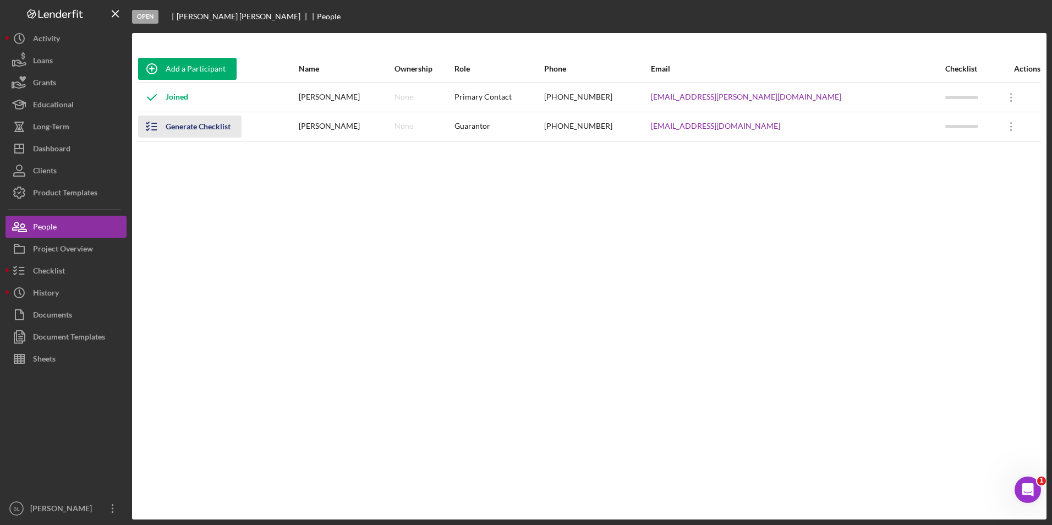
click at [178, 130] on div "Generate Checklist" at bounding box center [198, 127] width 65 height 22
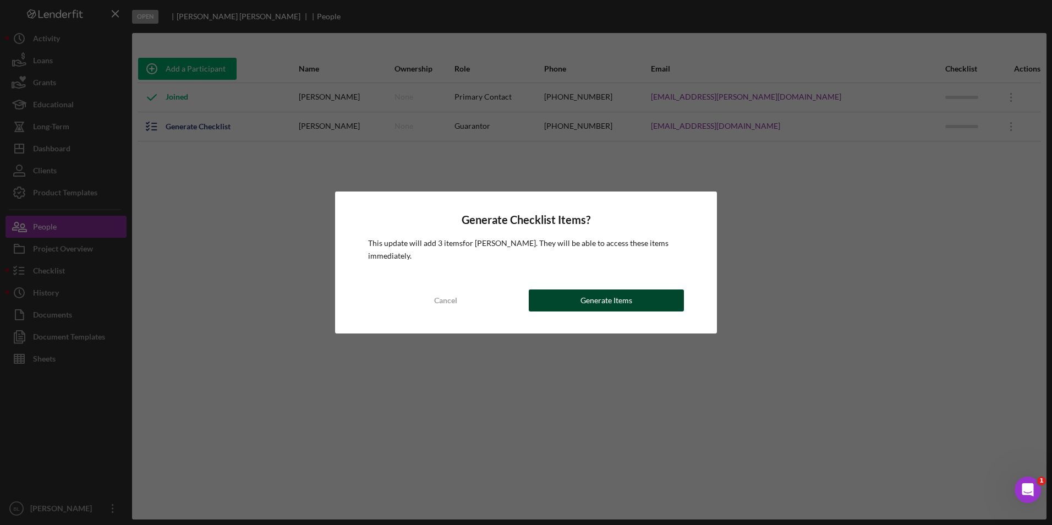
click at [631, 294] on div "Generate Items" at bounding box center [606, 300] width 52 height 22
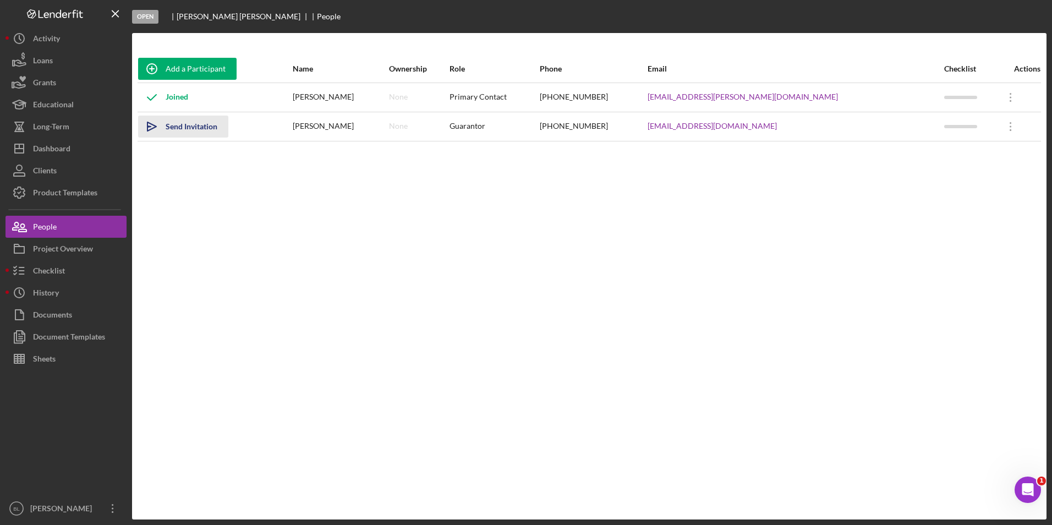
click at [166, 124] on button "Icon/icon-invite-send Send Invitation" at bounding box center [183, 127] width 90 height 22
click at [207, 62] on div "Add a Participant" at bounding box center [196, 69] width 60 height 22
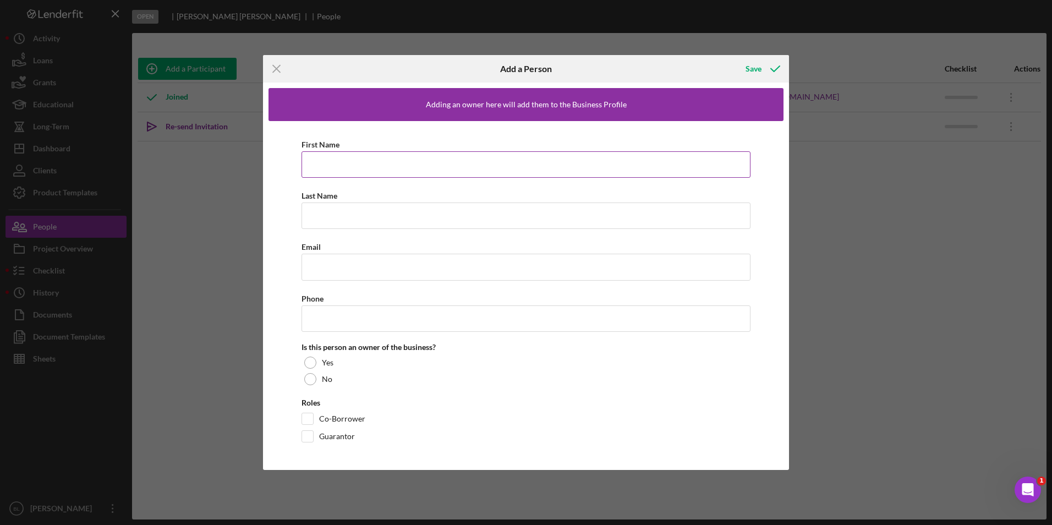
click at [375, 160] on input "First Name" at bounding box center [526, 164] width 449 height 26
type input "[PERSON_NAME]"
type input "[PERSON_NAME][EMAIL_ADDRESS][PERSON_NAME][DOMAIN_NAME]"
type input "[PHONE_NUMBER]"
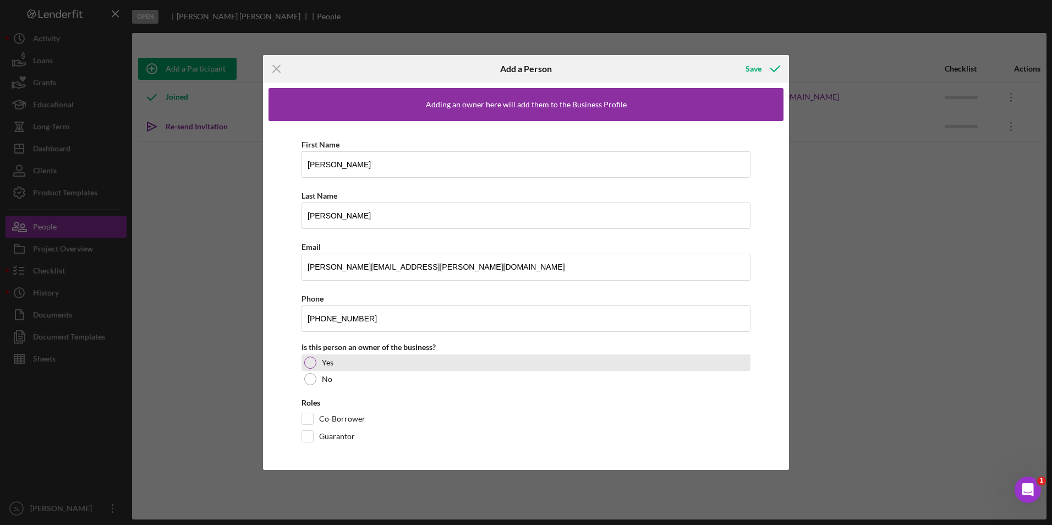
click at [344, 367] on div "Yes" at bounding box center [526, 362] width 449 height 17
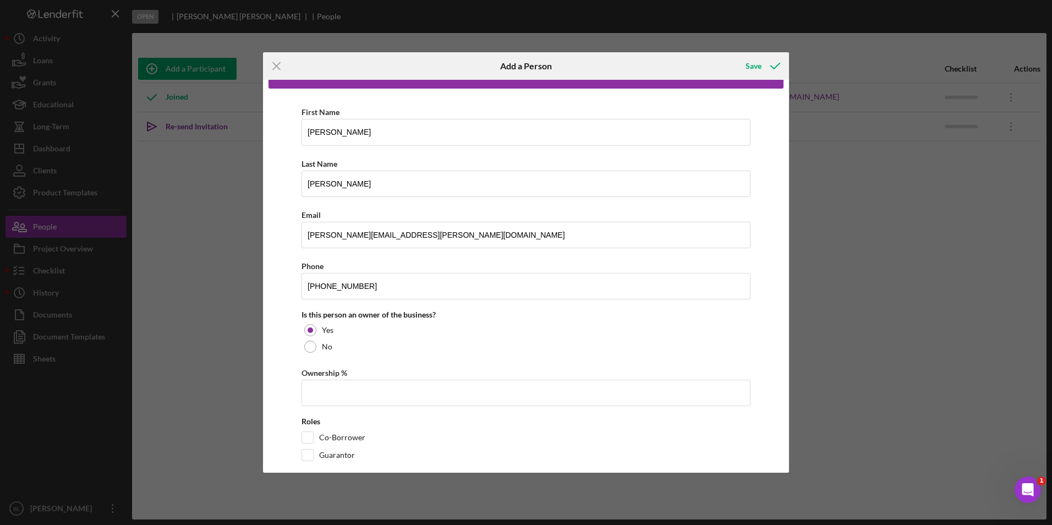
scroll to position [46, 0]
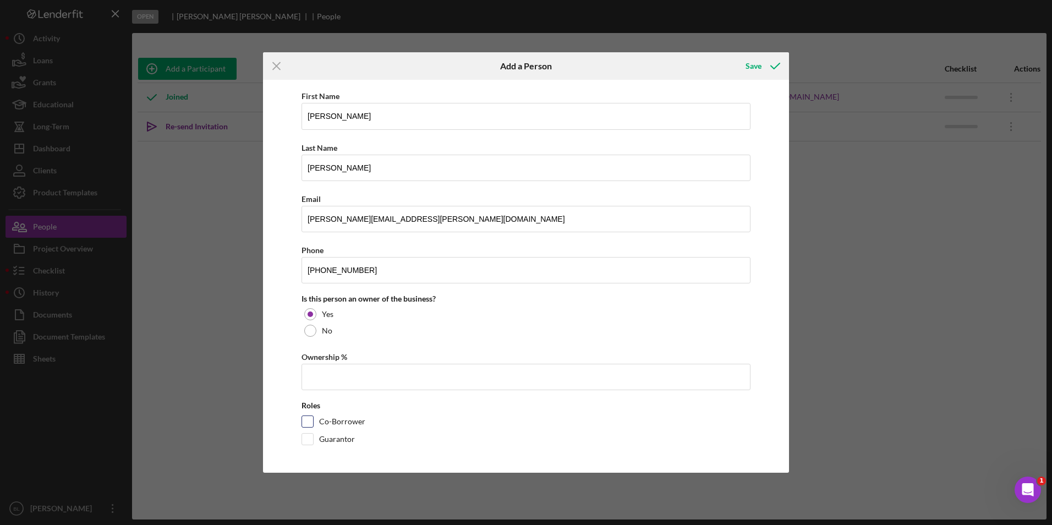
click at [307, 420] on input "Co-Borrower" at bounding box center [307, 421] width 11 height 11
checkbox input "true"
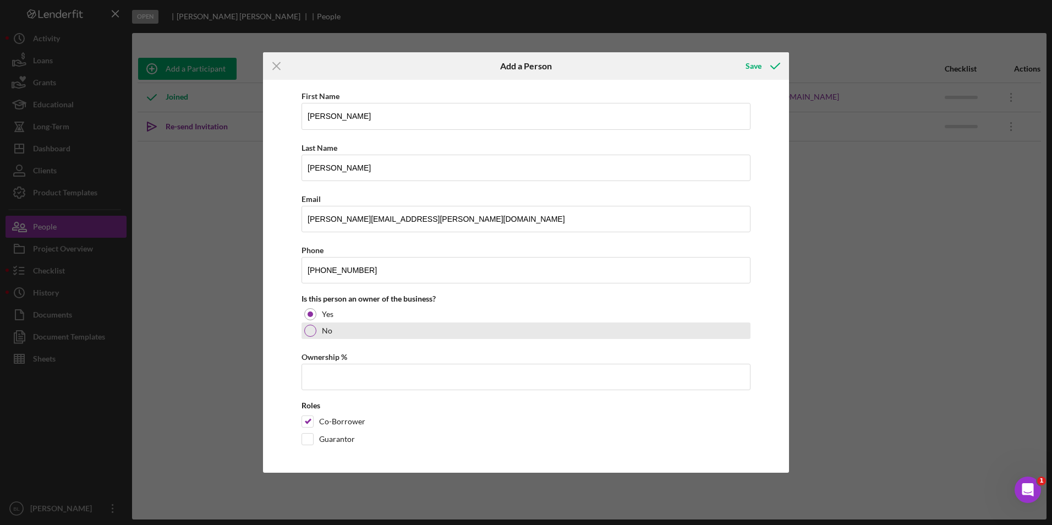
click at [308, 329] on div at bounding box center [310, 331] width 12 height 12
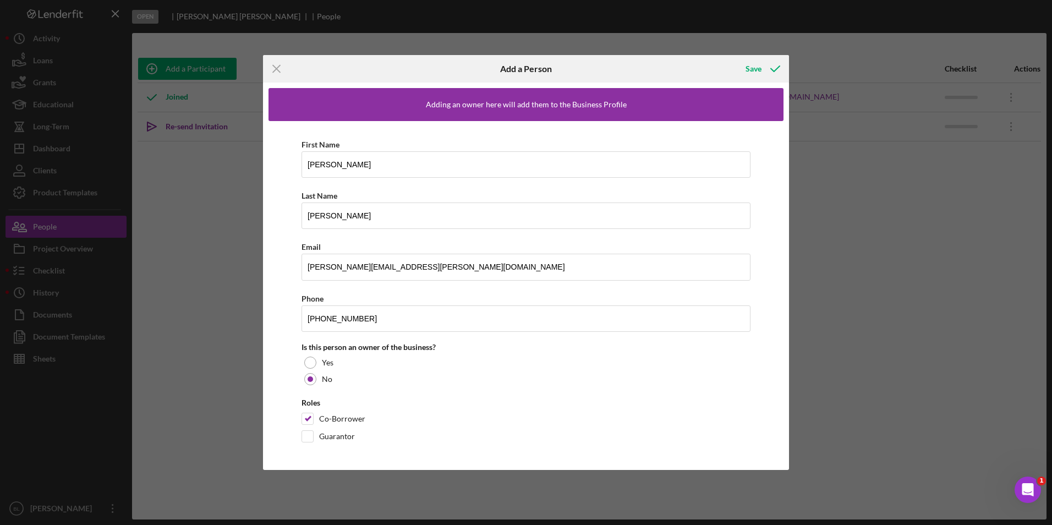
scroll to position [0, 0]
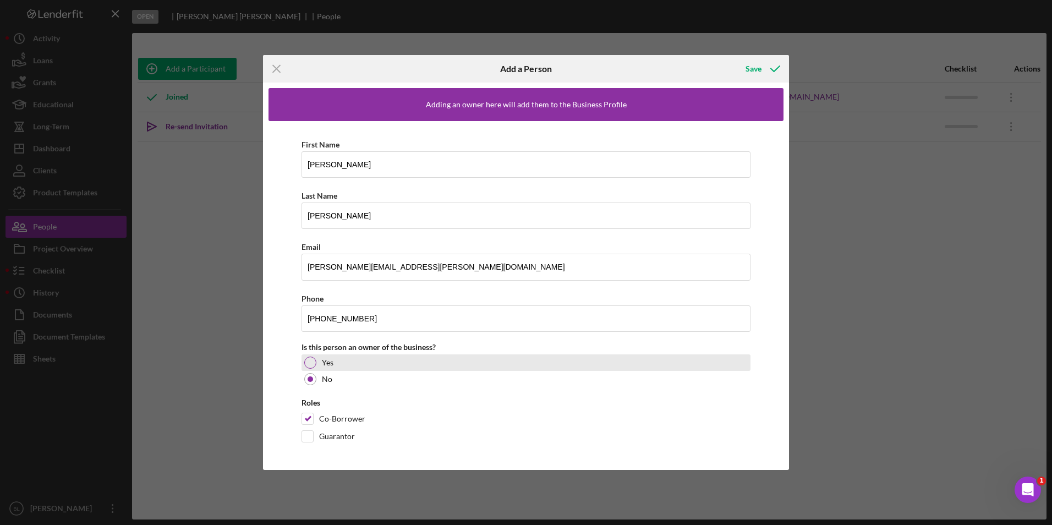
click at [336, 365] on div "Yes" at bounding box center [526, 362] width 449 height 17
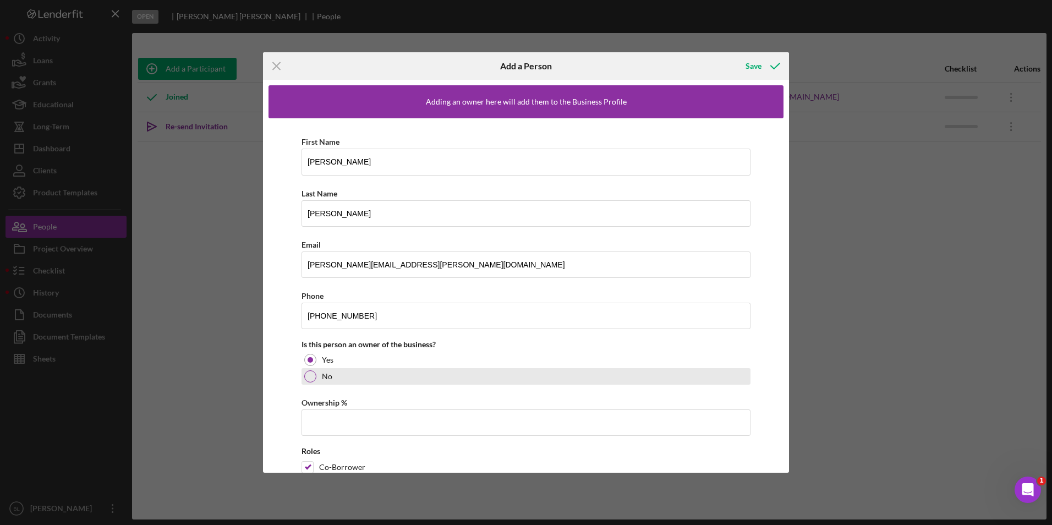
click at [364, 377] on div "No" at bounding box center [526, 376] width 449 height 17
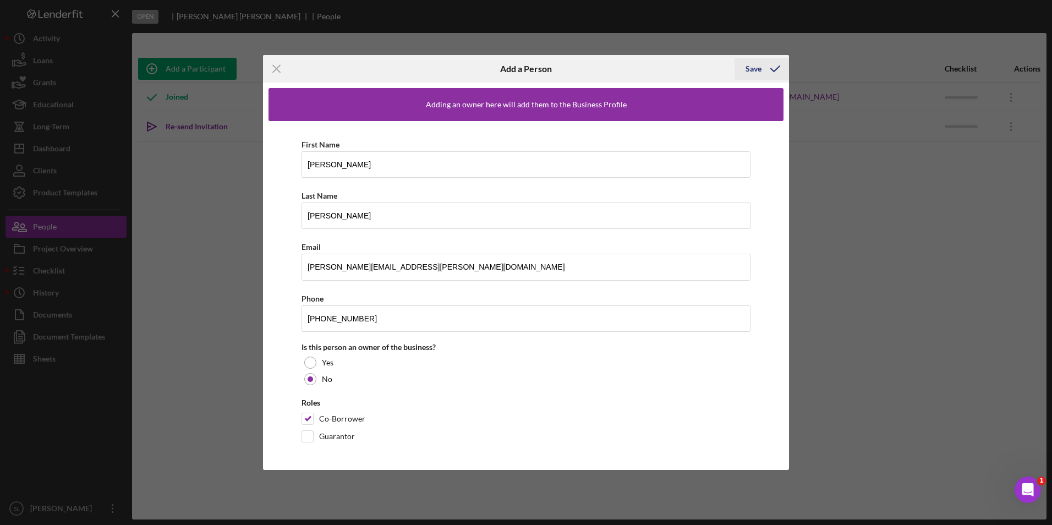
click at [758, 71] on div "Save" at bounding box center [754, 69] width 16 height 22
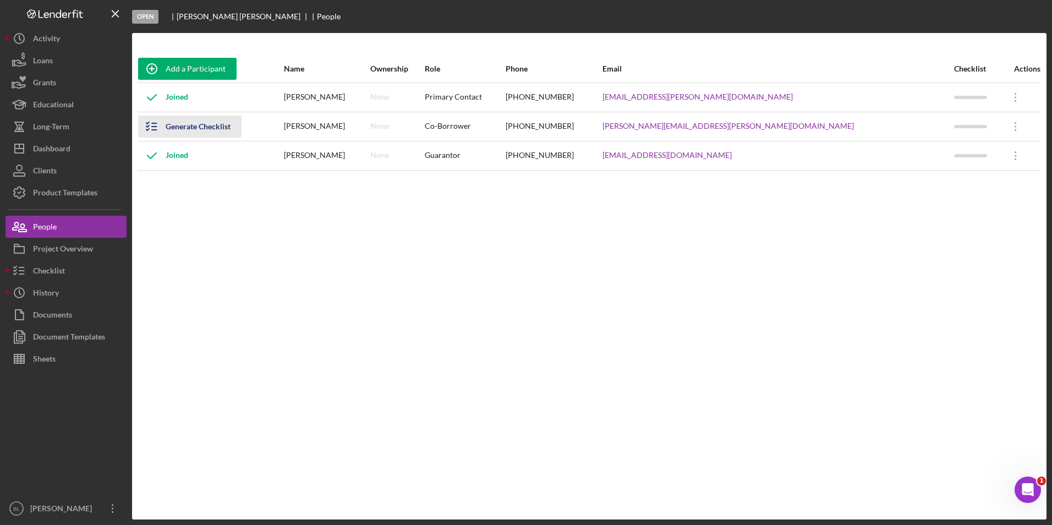
click at [193, 127] on div "Generate Checklist" at bounding box center [198, 127] width 65 height 22
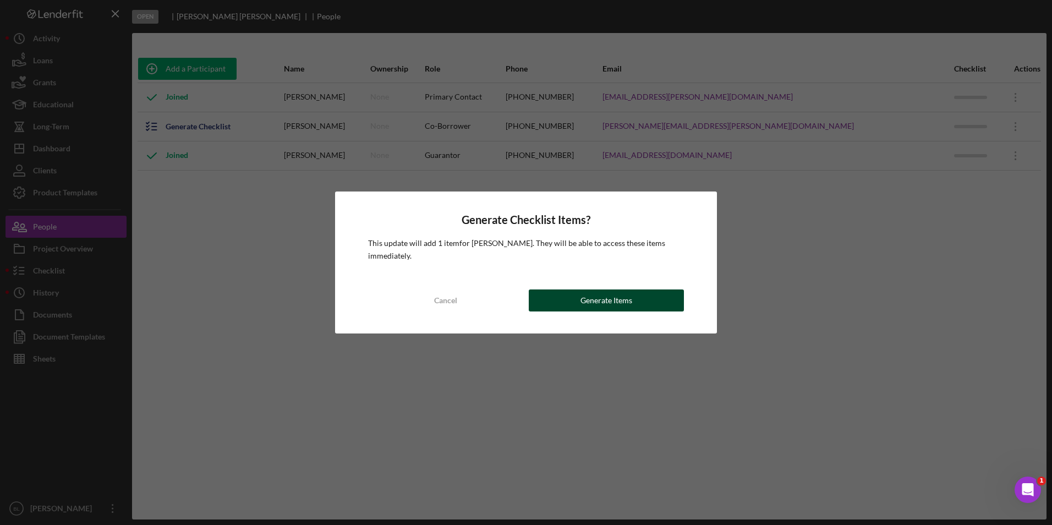
click at [611, 306] on div "Generate Items" at bounding box center [606, 300] width 52 height 22
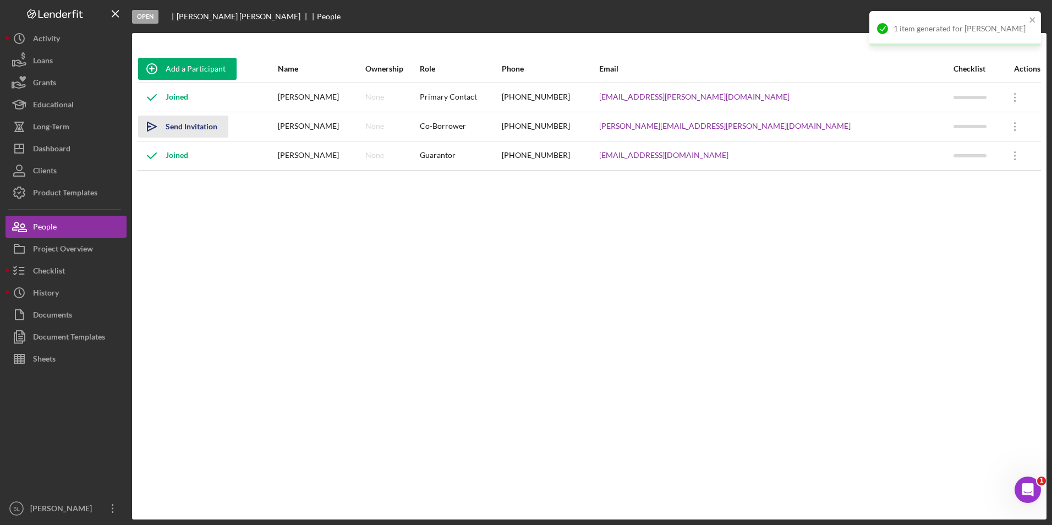
click at [180, 122] on div "Send Invitation" at bounding box center [192, 127] width 52 height 22
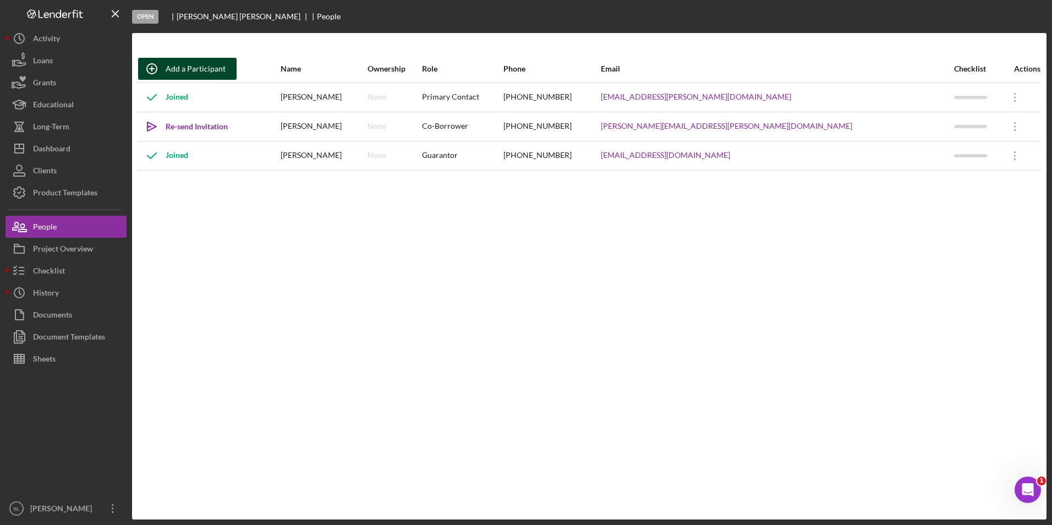
click at [204, 68] on div "Add a Participant" at bounding box center [196, 69] width 60 height 22
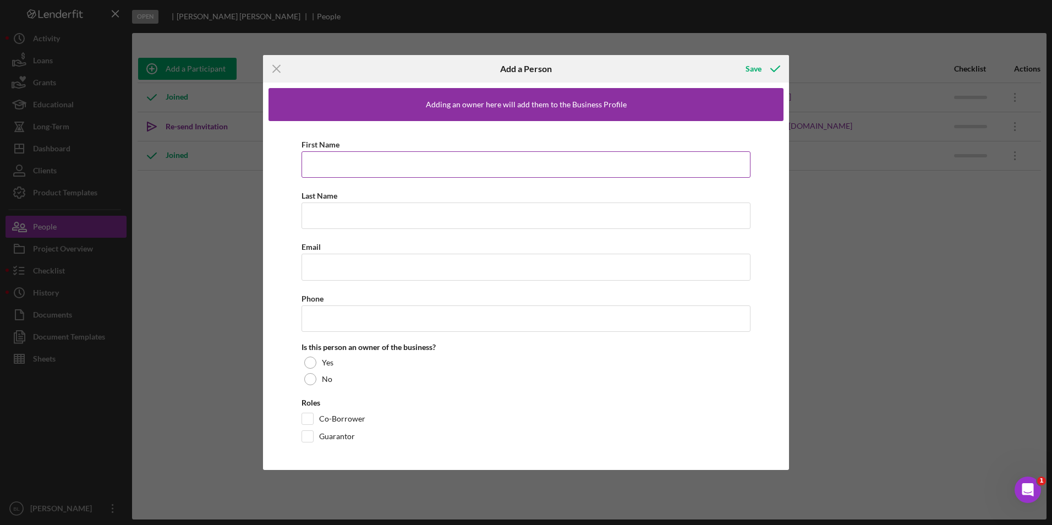
click at [380, 160] on input "First Name" at bounding box center [526, 164] width 449 height 26
type input "[PERSON_NAME]"
type input "[PERSON_NAME][EMAIL_ADDRESS][PERSON_NAME][DOMAIN_NAME]"
type input "[PHONE_NUMBER]"
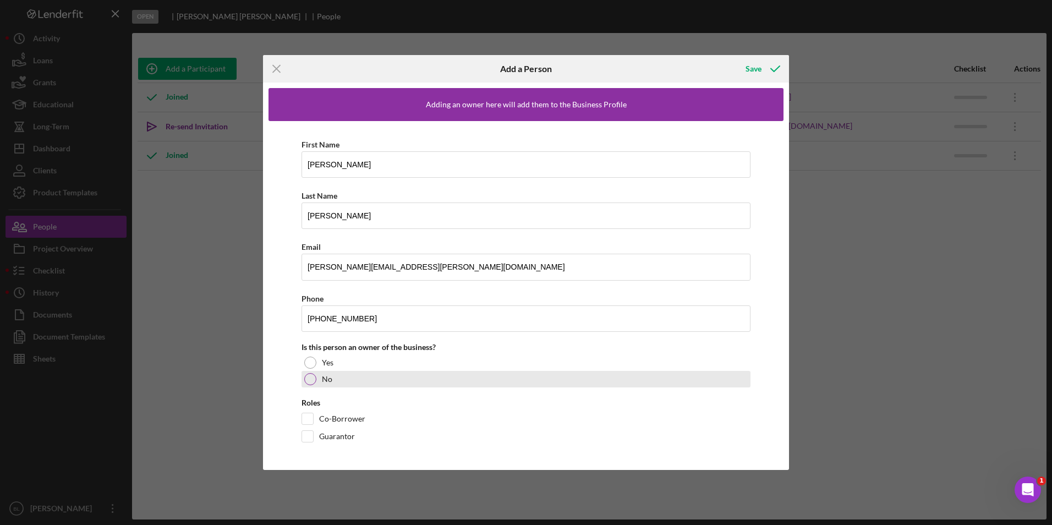
click at [348, 383] on div "No" at bounding box center [526, 379] width 449 height 17
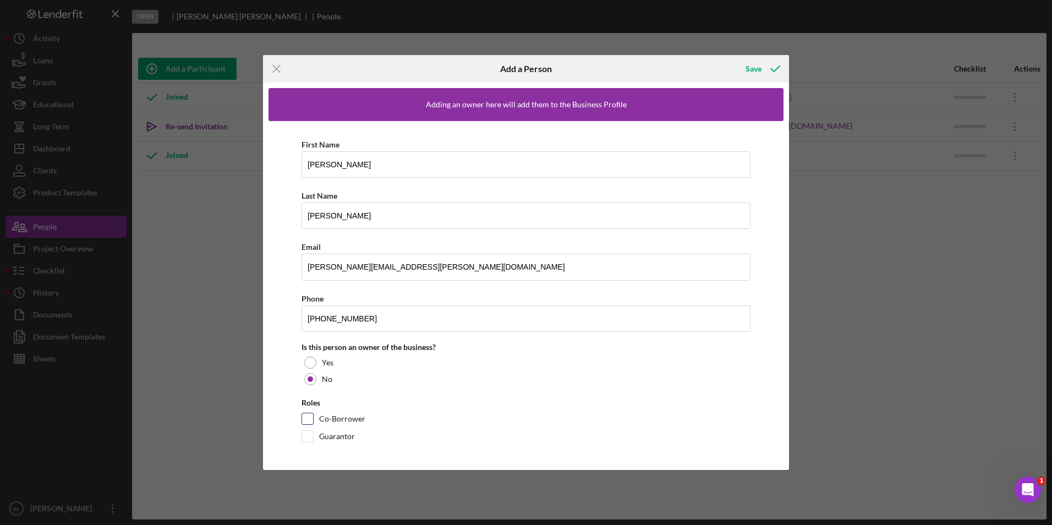
click at [308, 420] on input "Co-Borrower" at bounding box center [307, 418] width 11 height 11
checkbox input "true"
click at [271, 68] on icon "Icon/Menu Close" at bounding box center [277, 69] width 28 height 28
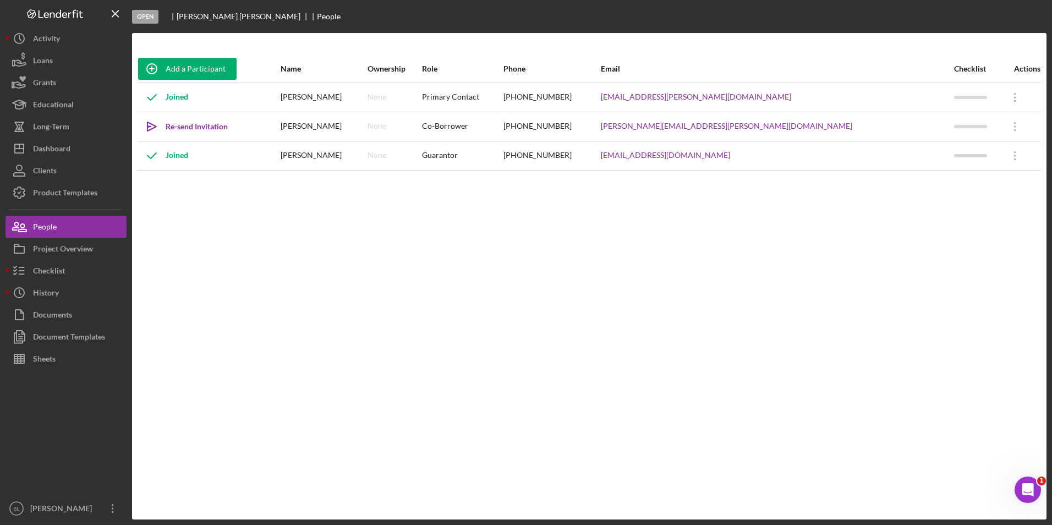
drag, startPoint x: 260, startPoint y: 255, endPoint x: 260, endPoint y: 215, distance: 40.2
click at [261, 253] on div "Add a Participant Name Ownership Role Phone Email Checklist Actions Joined [PER…" at bounding box center [589, 276] width 914 height 442
click at [579, 298] on div "Add a Participant Name Ownership Role Phone Email Checklist Actions Joined [PER…" at bounding box center [589, 276] width 914 height 442
drag, startPoint x: 68, startPoint y: 271, endPoint x: 80, endPoint y: 273, distance: 12.4
click at [68, 271] on button "Checklist" at bounding box center [66, 271] width 121 height 22
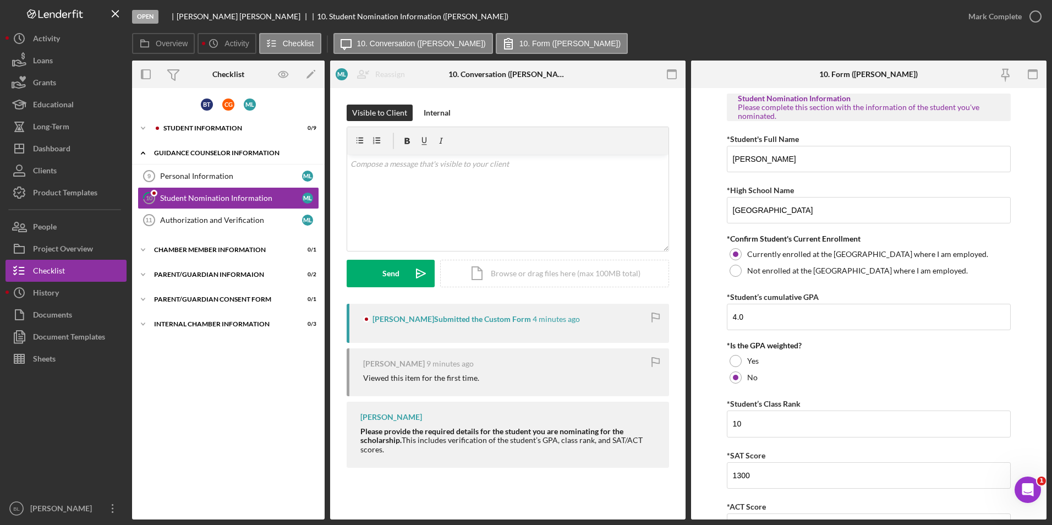
click at [179, 149] on div "Icon/Expander Guidance Counselor Information 0 / 3" at bounding box center [228, 153] width 193 height 23
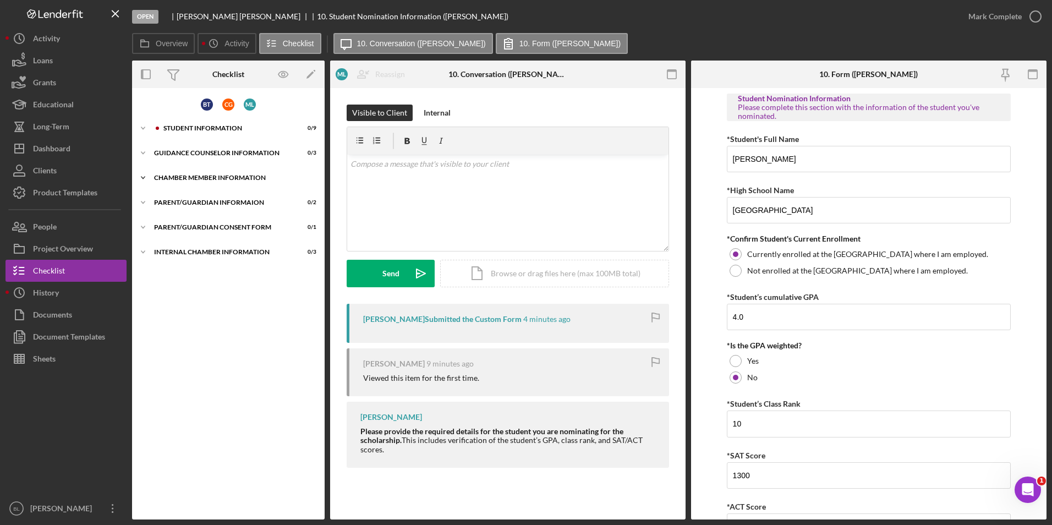
click at [178, 178] on div "Chamber Member Information" at bounding box center [232, 177] width 157 height 7
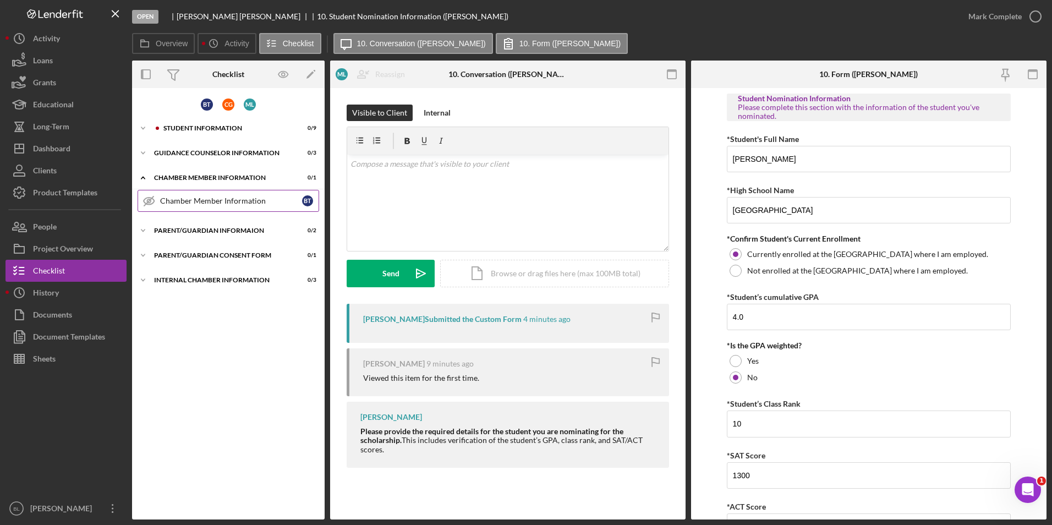
click at [178, 201] on div "Chamber Member Information" at bounding box center [231, 200] width 142 height 9
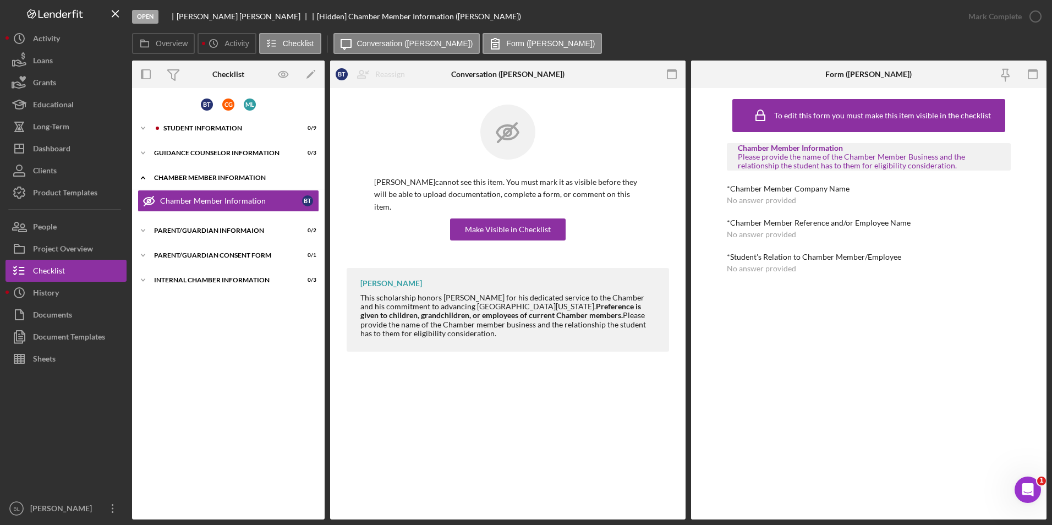
click at [180, 179] on div "Chamber Member Information" at bounding box center [232, 177] width 157 height 7
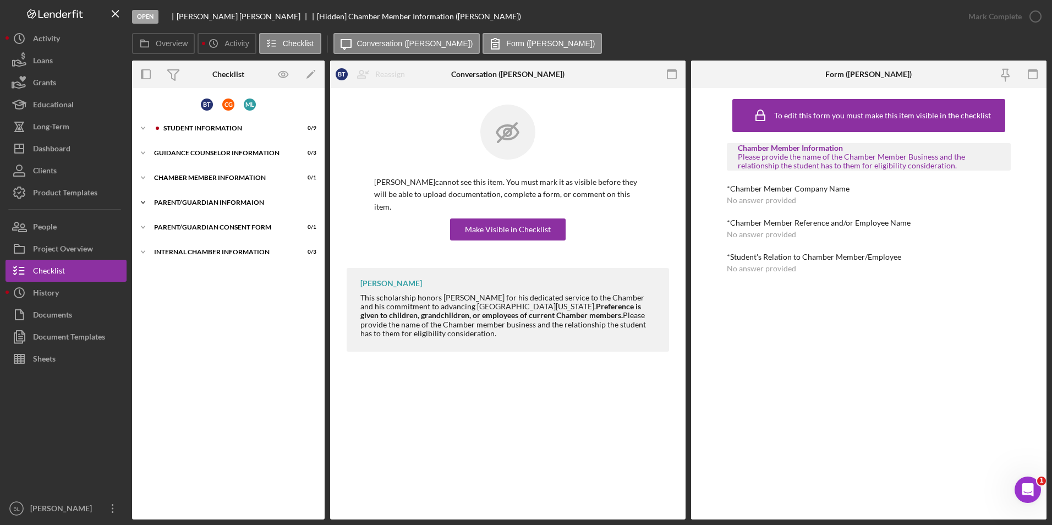
click at [176, 207] on div "Icon/Expander Parent/Guardian Informaion 0 / 2" at bounding box center [228, 202] width 193 height 22
click at [176, 265] on div "B T C G M L Icon/Expander Student Information 0 / 9 Icon/Expander Guidance Coun…" at bounding box center [228, 304] width 193 height 420
click at [178, 277] on div "Parent/Guardian Consent Form" at bounding box center [232, 277] width 157 height 7
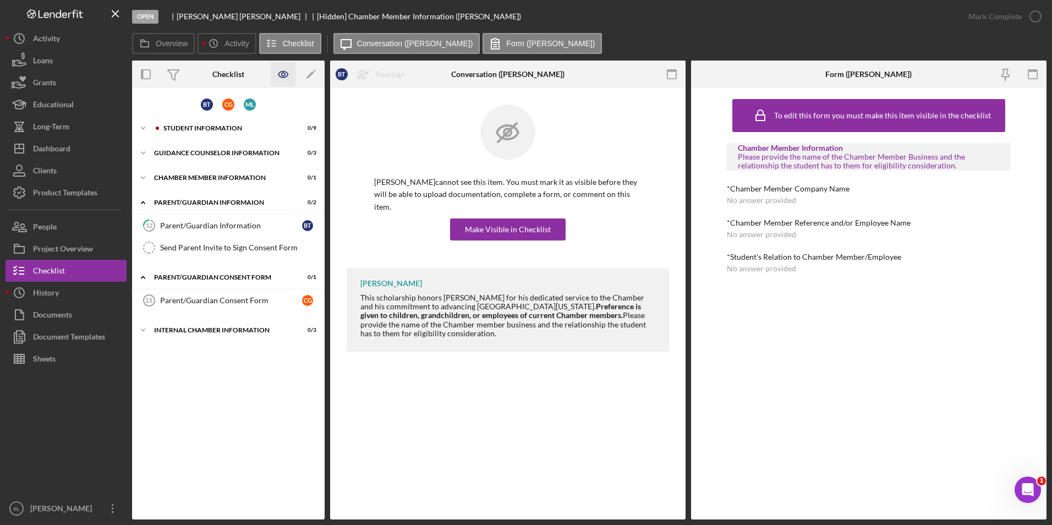
click at [282, 76] on icon "button" at bounding box center [283, 74] width 25 height 25
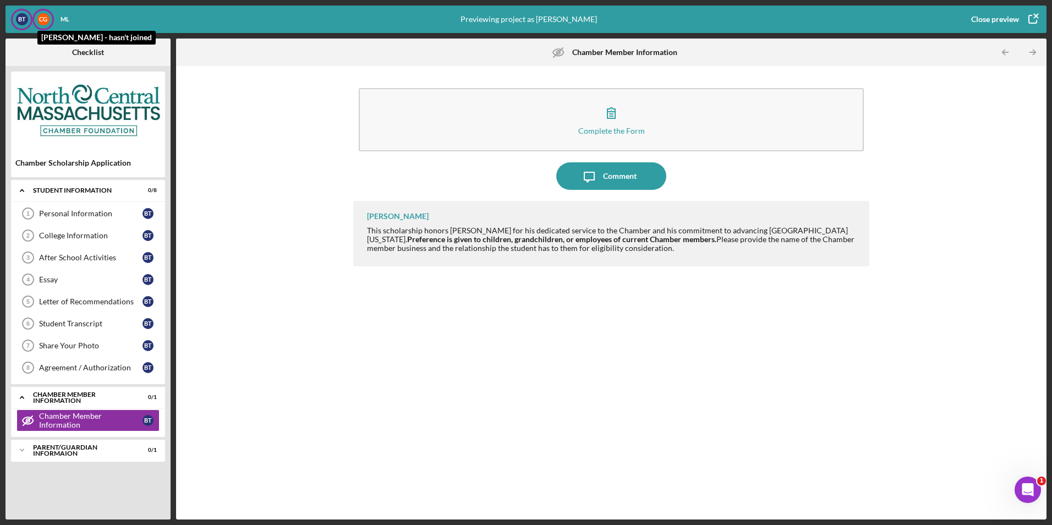
click at [42, 21] on div "C G" at bounding box center [43, 19] width 12 height 12
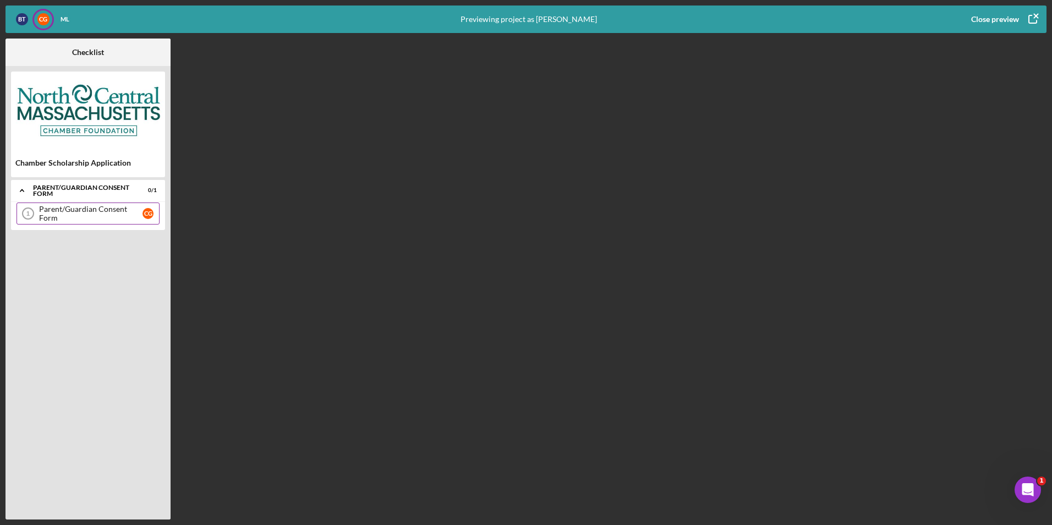
click at [81, 213] on div "Parent/Guardian Consent Form" at bounding box center [90, 214] width 103 height 18
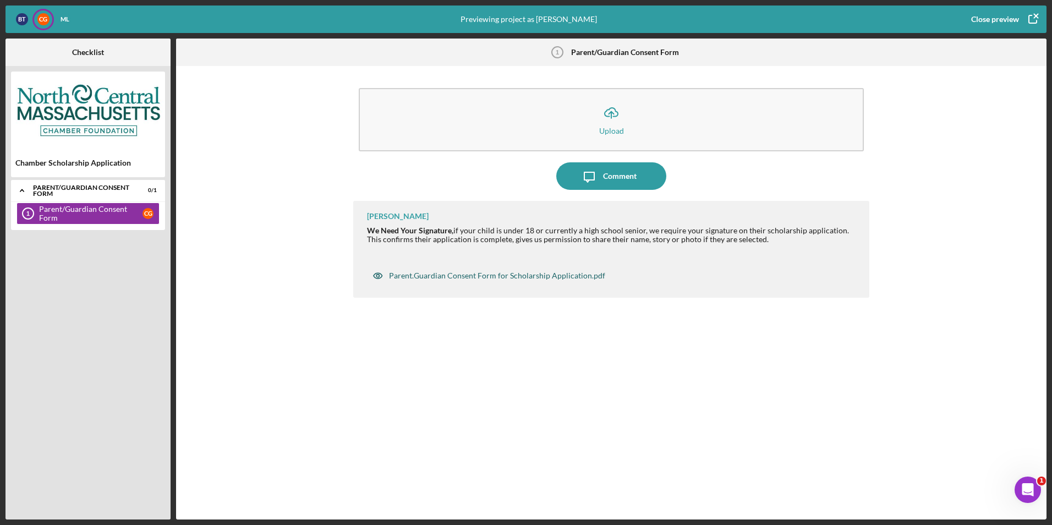
click at [520, 276] on div "Parent.Guardian Consent Form for Scholarship Application.pdf" at bounding box center [497, 275] width 216 height 9
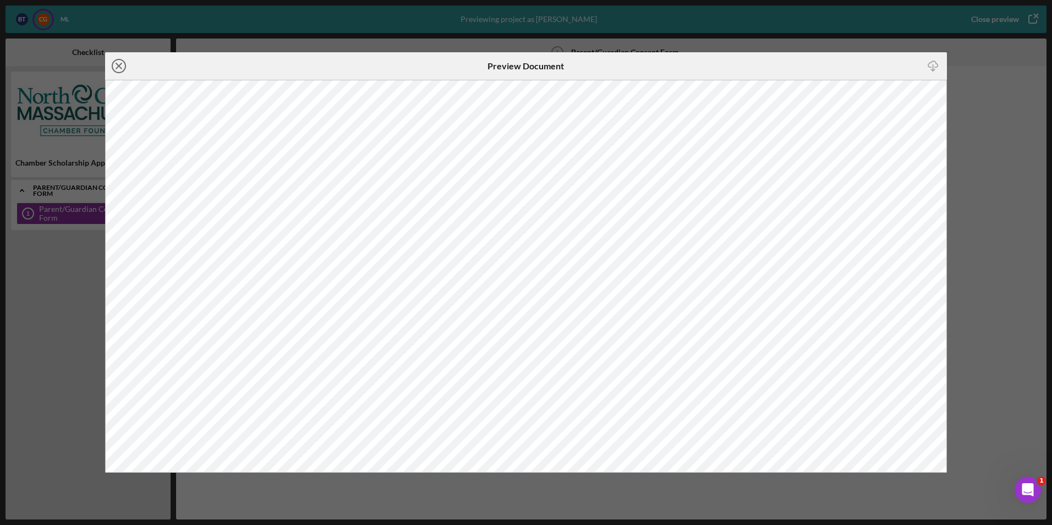
click at [117, 62] on icon "Icon/Close" at bounding box center [119, 66] width 28 height 28
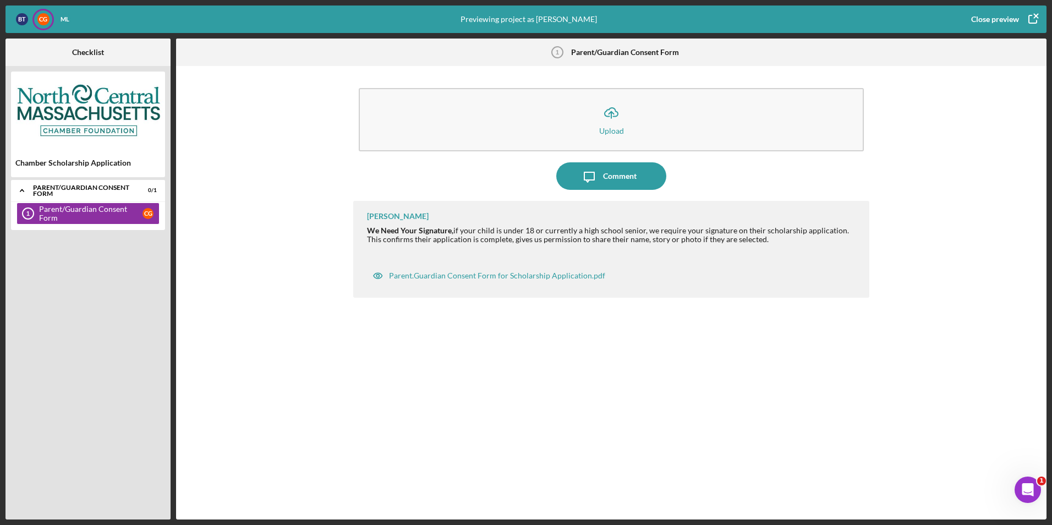
click at [451, 374] on div "[PERSON_NAME] We Need Your Signature, if your child is under 18 or currently a …" at bounding box center [611, 352] width 516 height 302
click at [995, 17] on div "Close preview" at bounding box center [995, 19] width 48 height 22
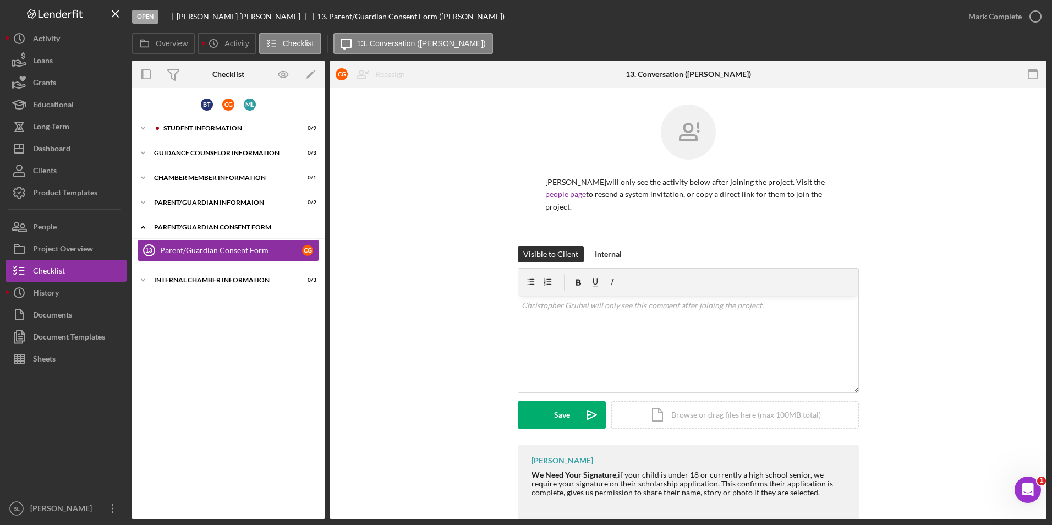
click at [190, 229] on div "Parent/Guardian Consent Form" at bounding box center [232, 227] width 157 height 7
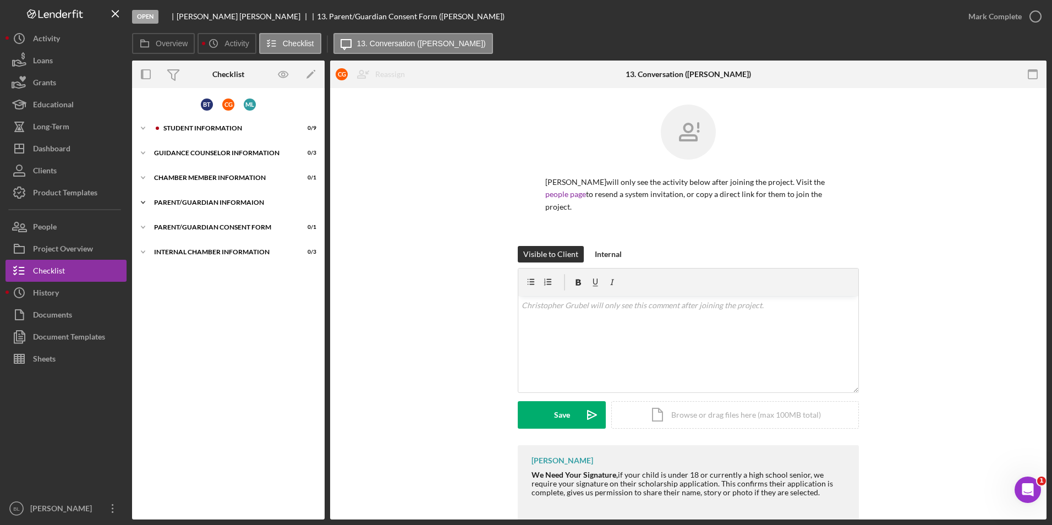
click at [188, 209] on div "Icon/Expander Parent/Guardian Informaion 0 / 2" at bounding box center [228, 202] width 193 height 22
click at [188, 204] on div "Parent/Guardian Informaion" at bounding box center [232, 202] width 157 height 7
click at [181, 250] on div "Internal Chamber Information" at bounding box center [232, 252] width 157 height 7
click at [187, 252] on div "Internal Chamber Information" at bounding box center [232, 252] width 157 height 7
drag, startPoint x: 103, startPoint y: 246, endPoint x: 107, endPoint y: 238, distance: 8.9
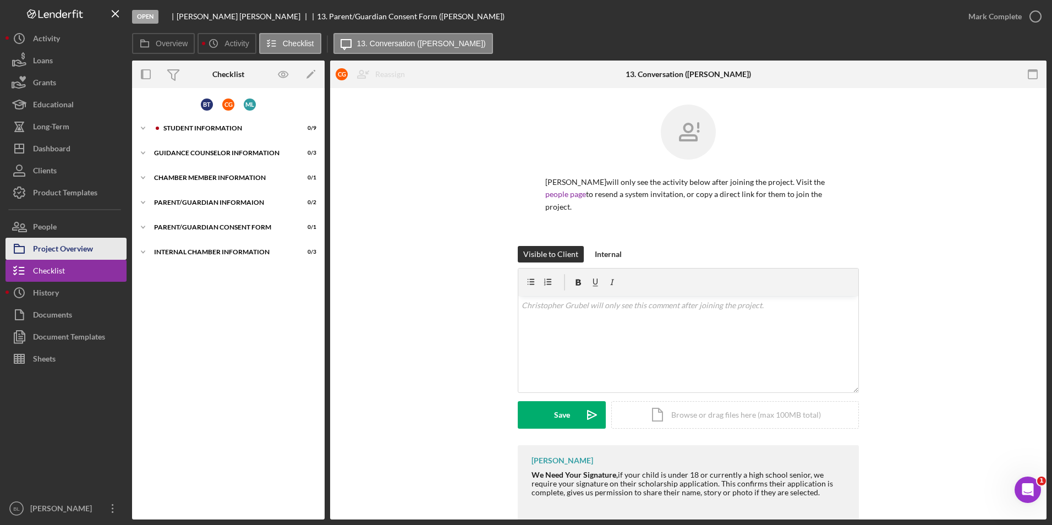
click at [103, 246] on button "Project Overview" at bounding box center [66, 249] width 121 height 22
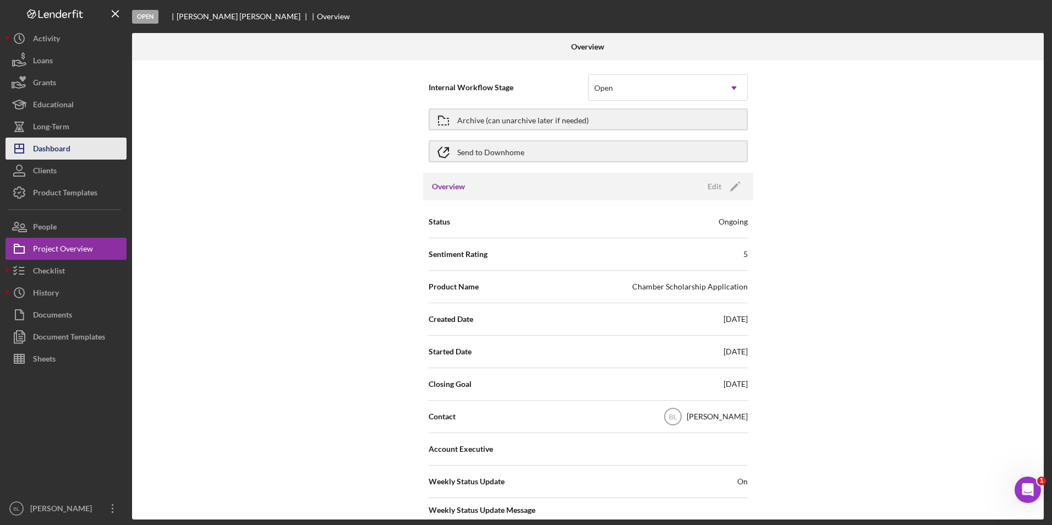
click at [87, 149] on button "Icon/Dashboard Dashboard" at bounding box center [66, 149] width 121 height 22
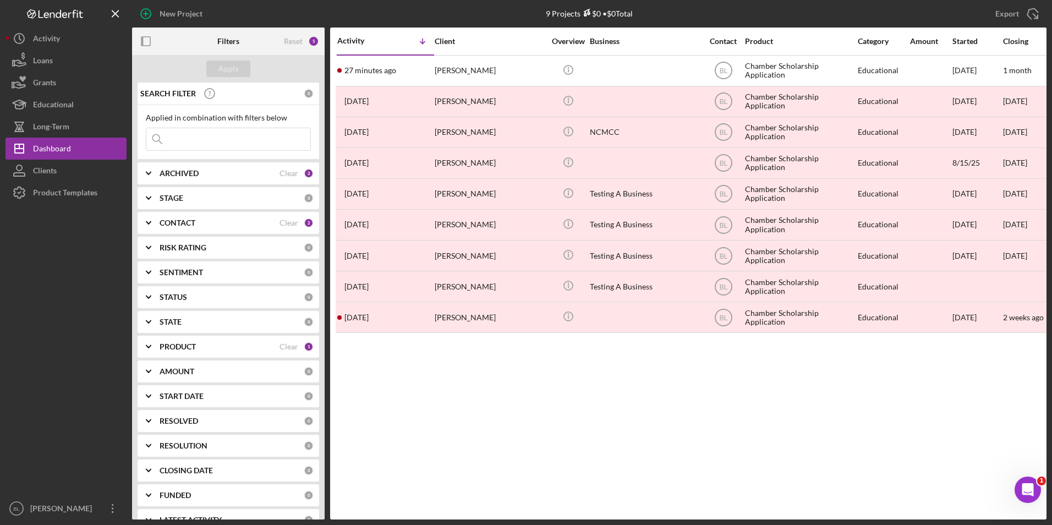
click at [459, 72] on div "[PERSON_NAME]" at bounding box center [490, 70] width 110 height 29
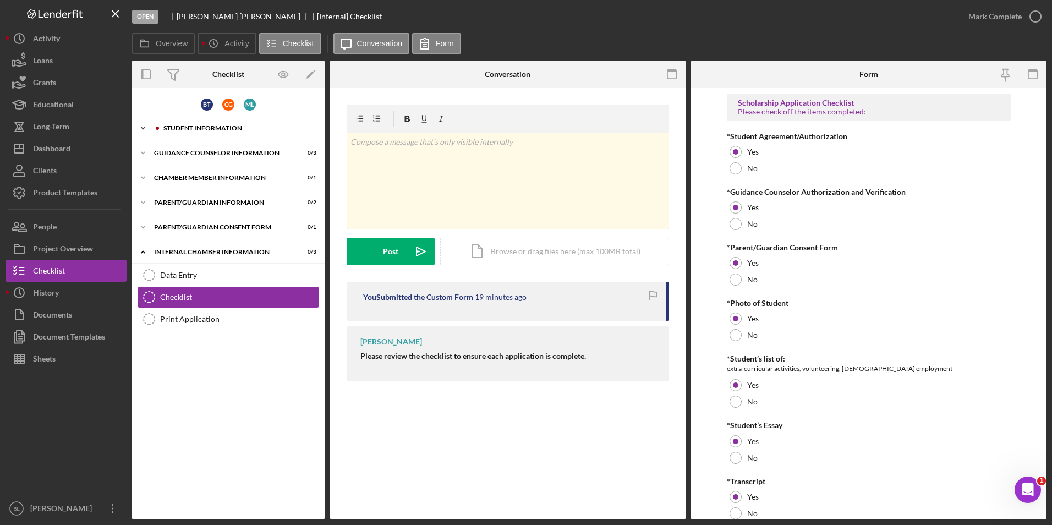
click at [179, 129] on div "Student Information" at bounding box center [236, 128] width 147 height 7
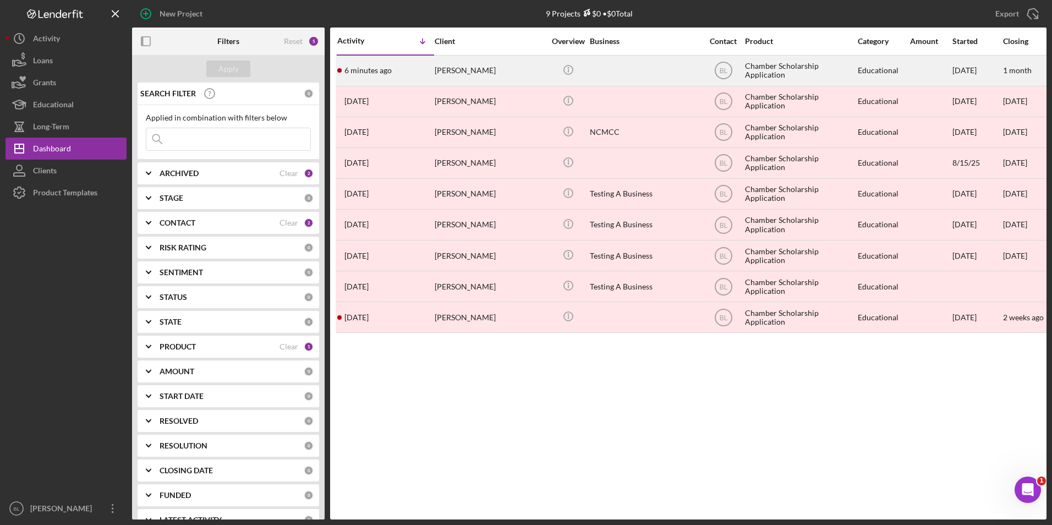
click at [491, 67] on div "Beatrice Thompson" at bounding box center [490, 70] width 110 height 29
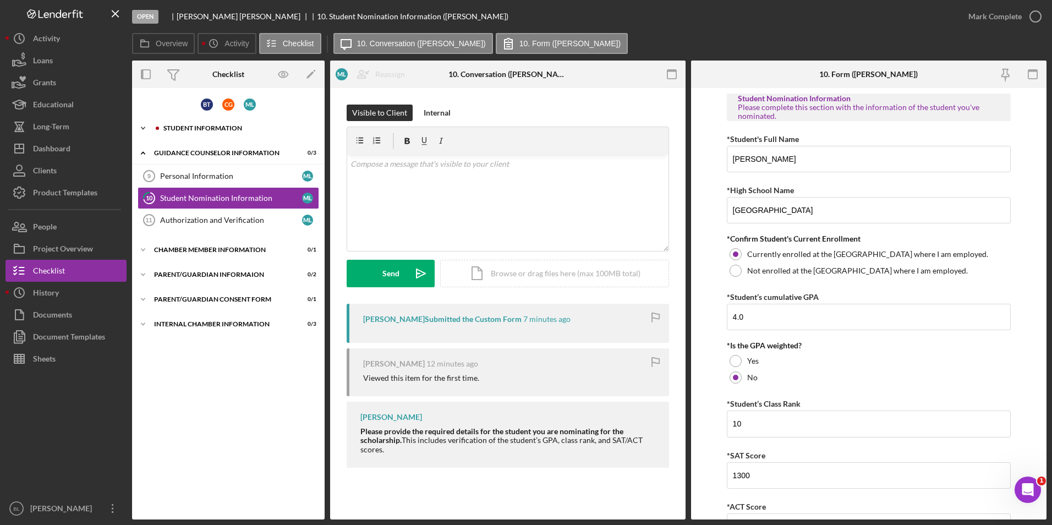
click at [185, 131] on div "Student Information" at bounding box center [236, 128] width 147 height 7
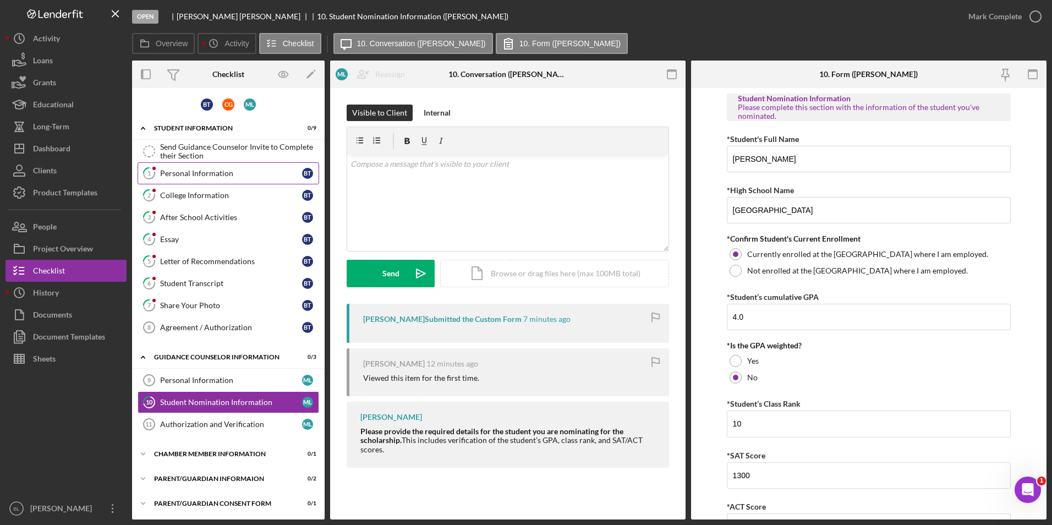
click at [198, 168] on link "1 Personal Information B T" at bounding box center [229, 173] width 182 height 22
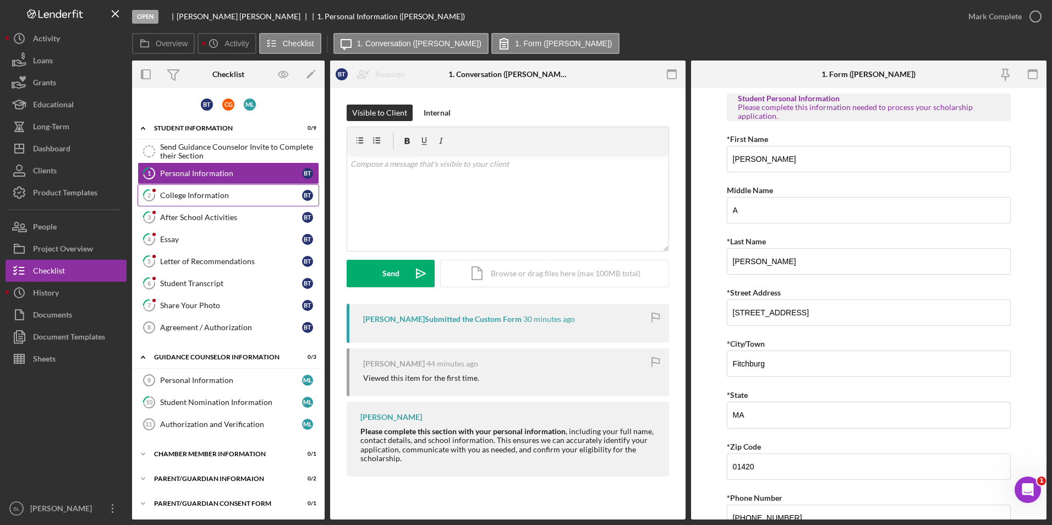
click at [195, 195] on div "College Information" at bounding box center [231, 195] width 142 height 9
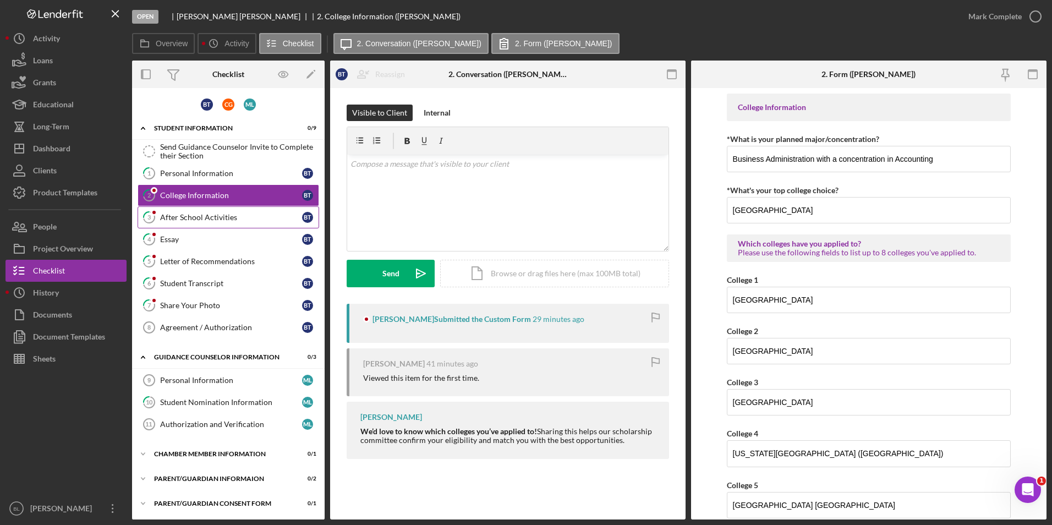
click at [195, 211] on link "3 After School Activities B T" at bounding box center [229, 217] width 182 height 22
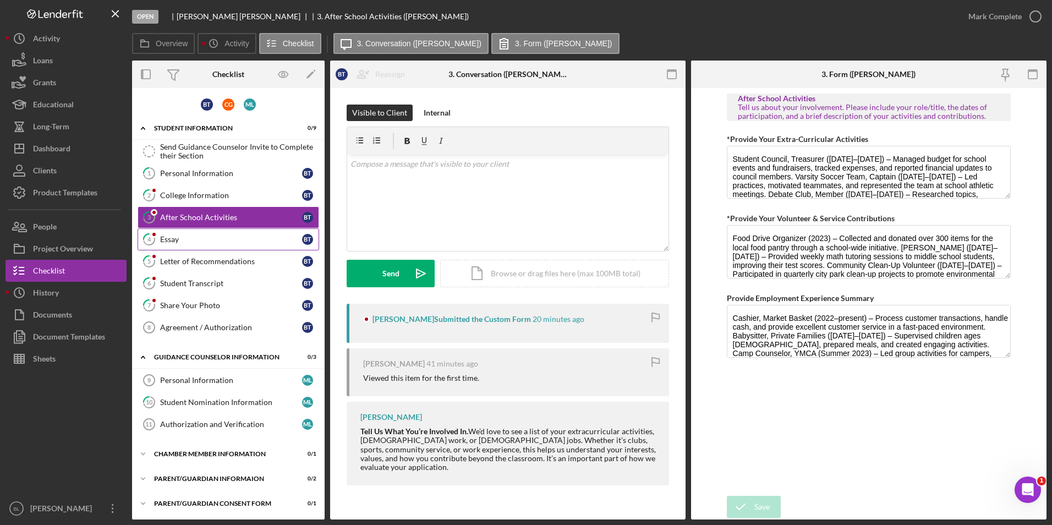
click at [189, 233] on link "4 Essay B T" at bounding box center [229, 239] width 182 height 22
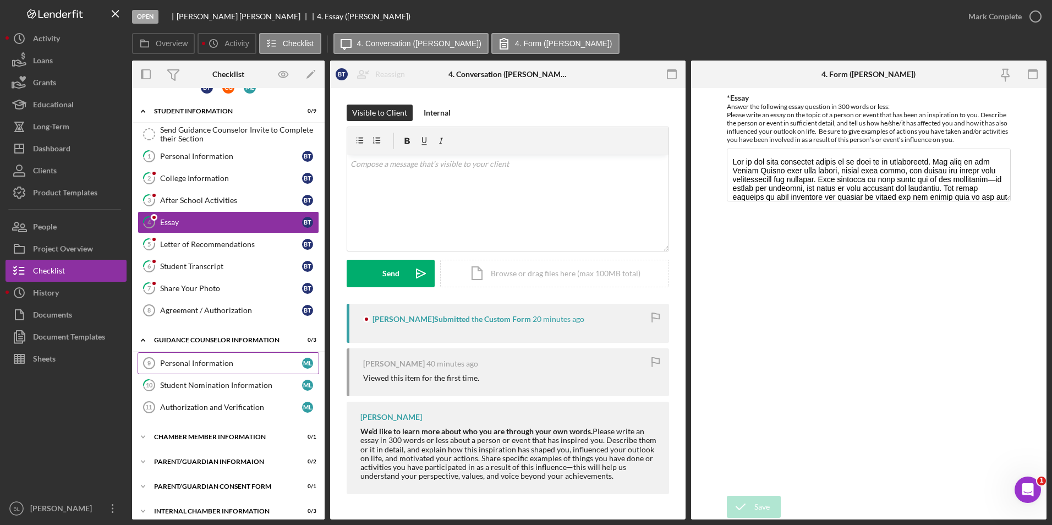
scroll to position [26, 0]
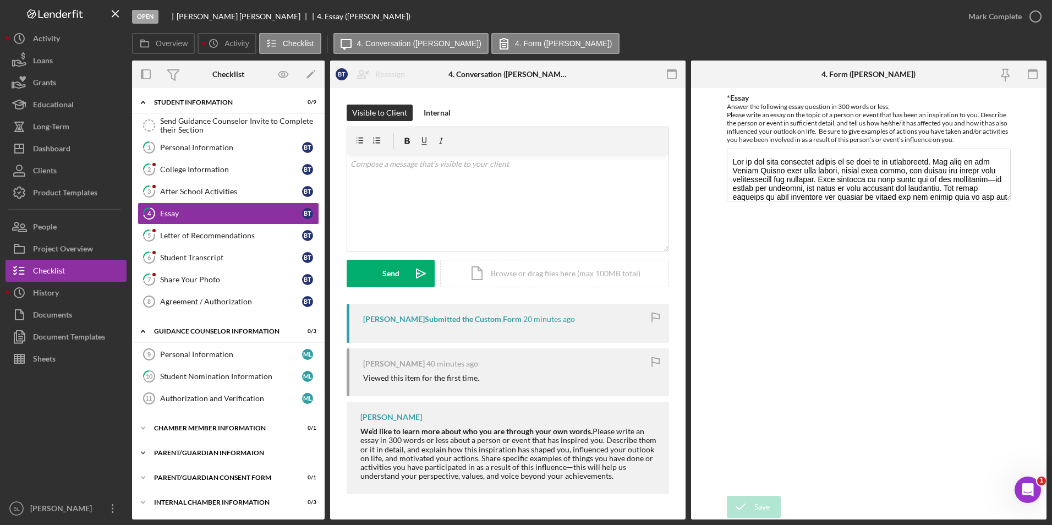
click at [200, 456] on div "Parent/Guardian Informaion" at bounding box center [232, 453] width 157 height 7
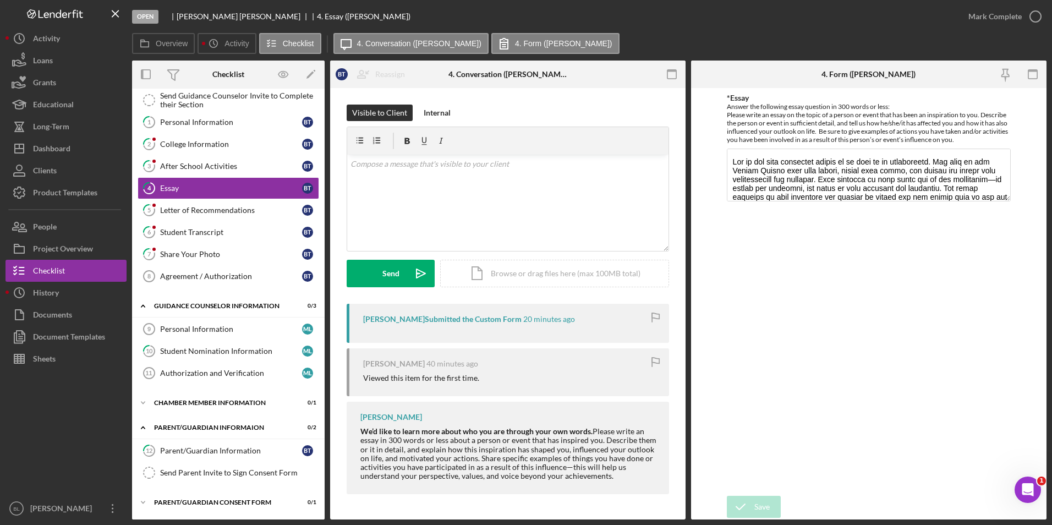
scroll to position [76, 0]
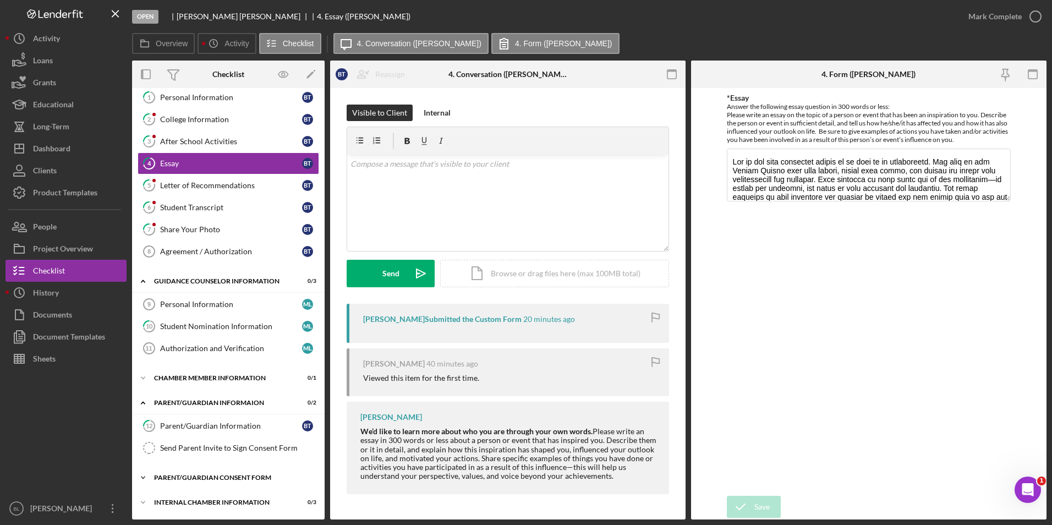
click at [218, 473] on div "Icon/Expander Parent/Guardian Consent Form 0 / 1" at bounding box center [228, 478] width 193 height 22
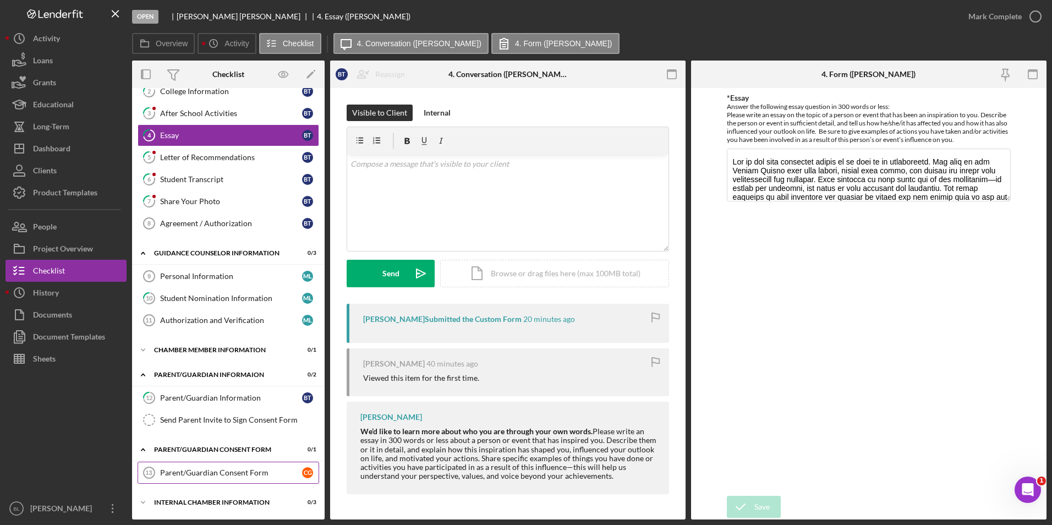
click at [226, 472] on div "Parent/Guardian Consent Form" at bounding box center [231, 472] width 142 height 9
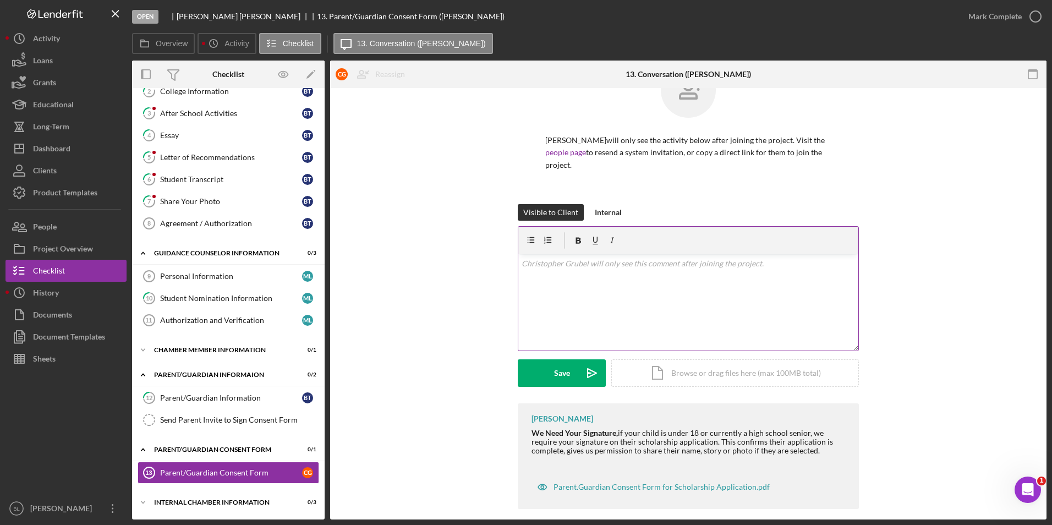
scroll to position [53, 0]
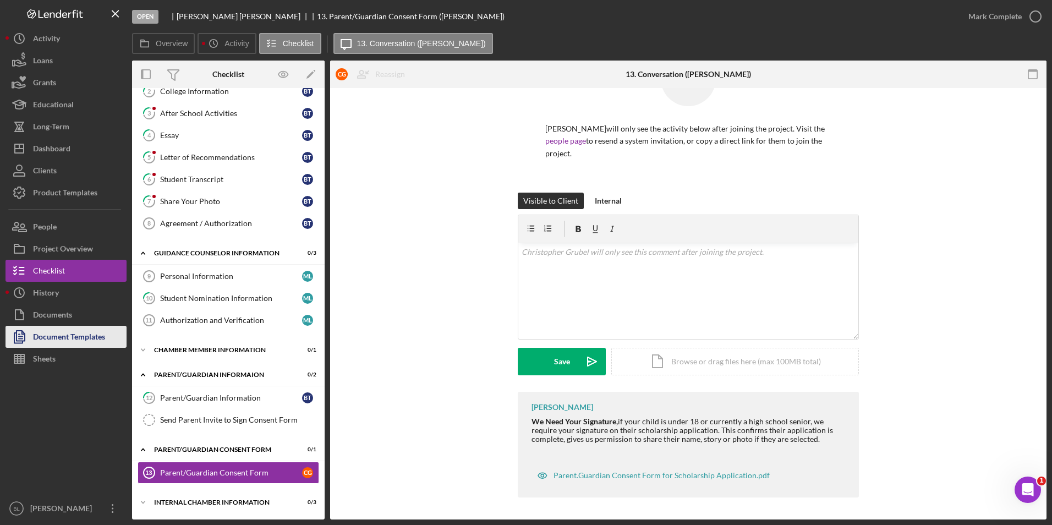
click at [98, 333] on div "Document Templates" at bounding box center [69, 338] width 72 height 25
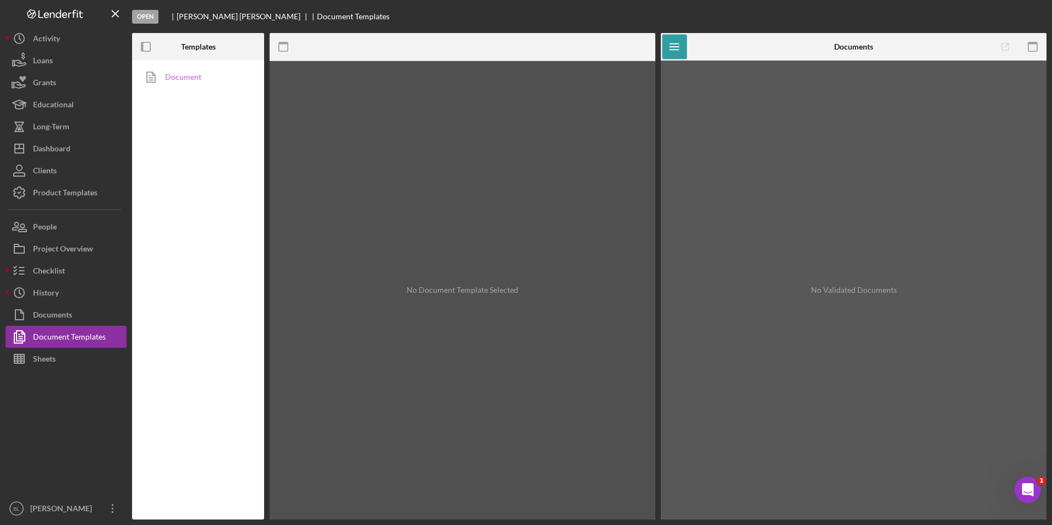
click at [200, 79] on link "Document" at bounding box center [196, 77] width 116 height 22
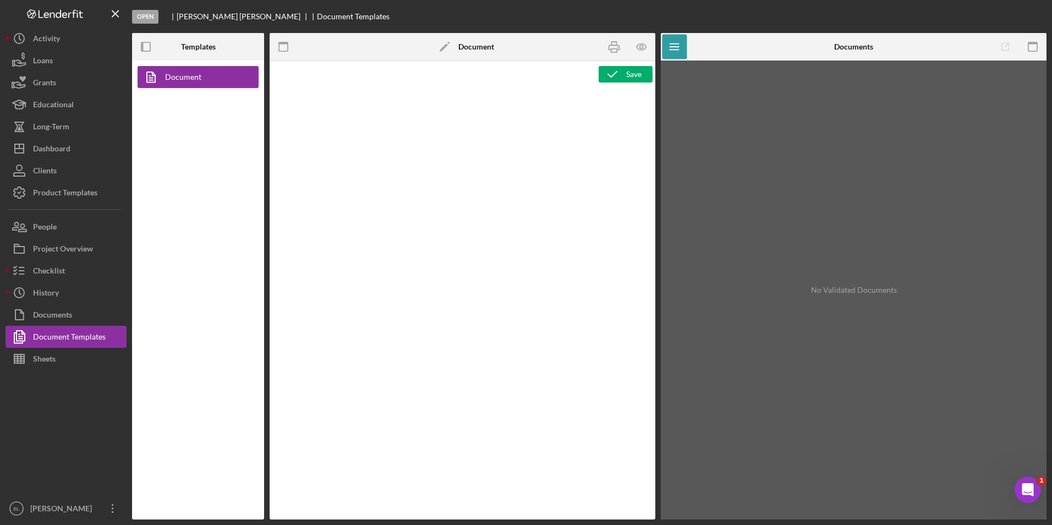
type textarea "<h3 style="text-align: center;"><span style="font-size: 18pt;">CHAMBER SCHOLARS…"
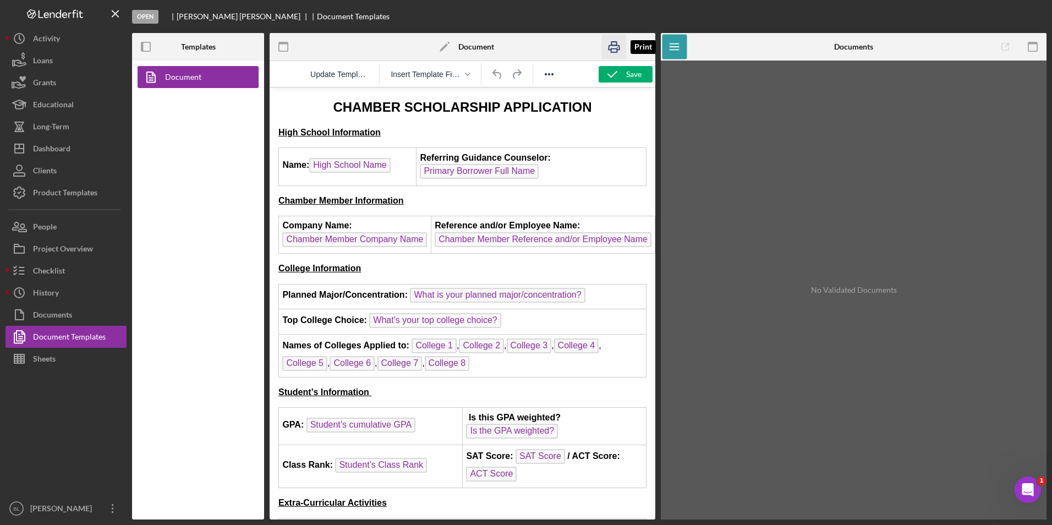
click at [618, 47] on icon "button" at bounding box center [614, 47] width 25 height 25
click at [47, 273] on div "Checklist" at bounding box center [49, 272] width 32 height 25
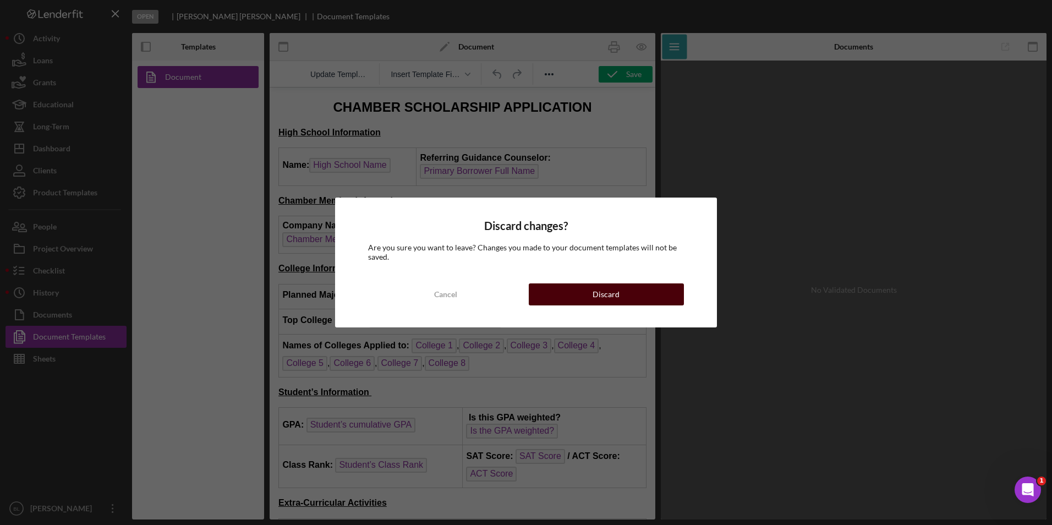
click at [615, 293] on div "Discard" at bounding box center [606, 294] width 27 height 22
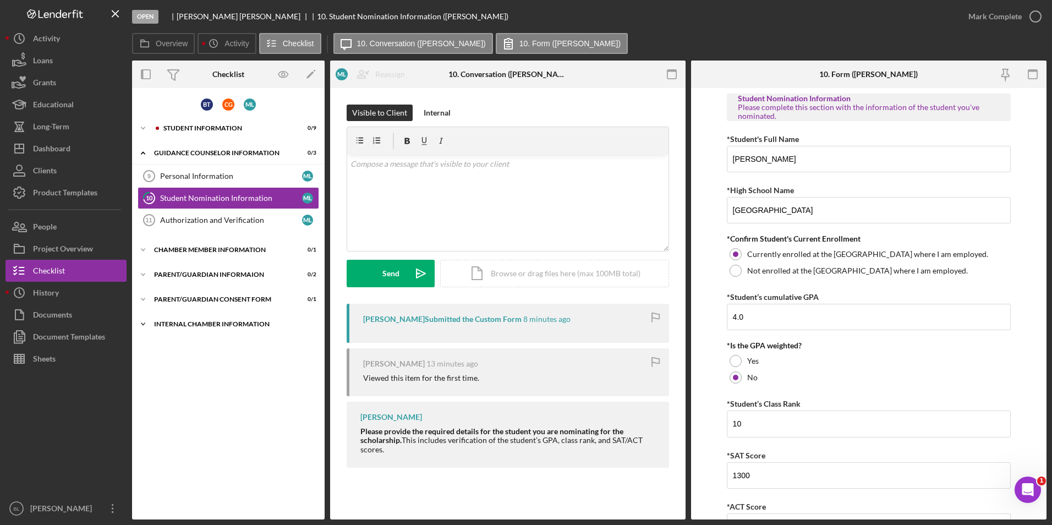
click at [205, 320] on div "Icon/Expander Internal Chamber Information 0 / 3" at bounding box center [228, 324] width 193 height 22
click at [207, 343] on div "Data Entry" at bounding box center [239, 347] width 158 height 9
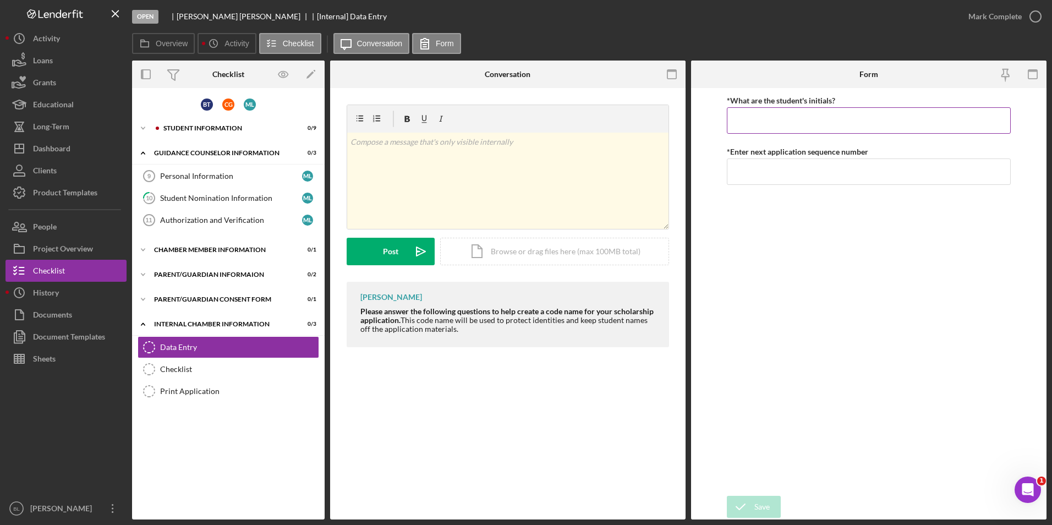
click at [837, 116] on input "*What are the student's initials?" at bounding box center [869, 120] width 284 height 26
type input "BT"
click at [813, 164] on input "*Enter next application sequence number" at bounding box center [869, 171] width 284 height 26
type input "01"
click at [754, 502] on div "Save" at bounding box center [761, 507] width 15 height 22
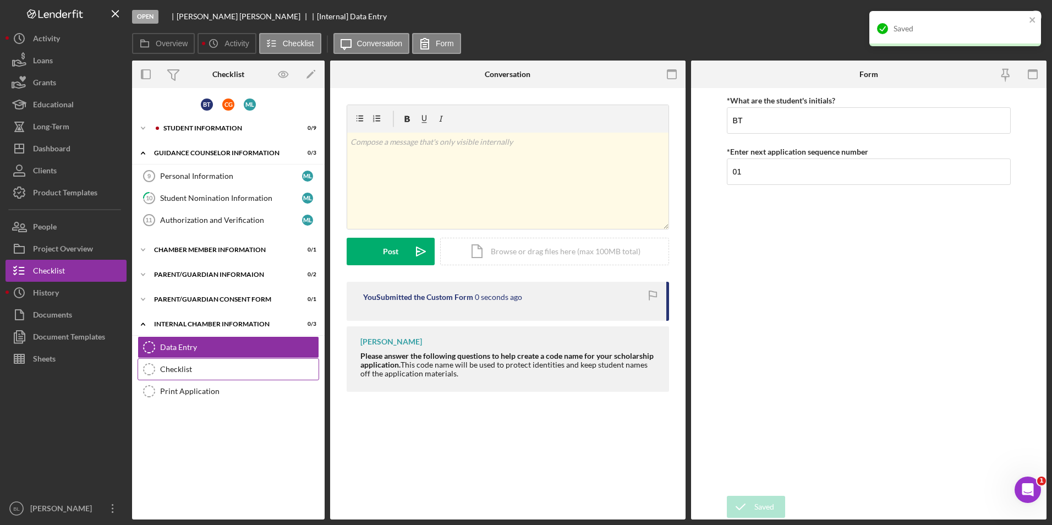
click at [256, 364] on link "Checklist Checklist" at bounding box center [229, 369] width 182 height 22
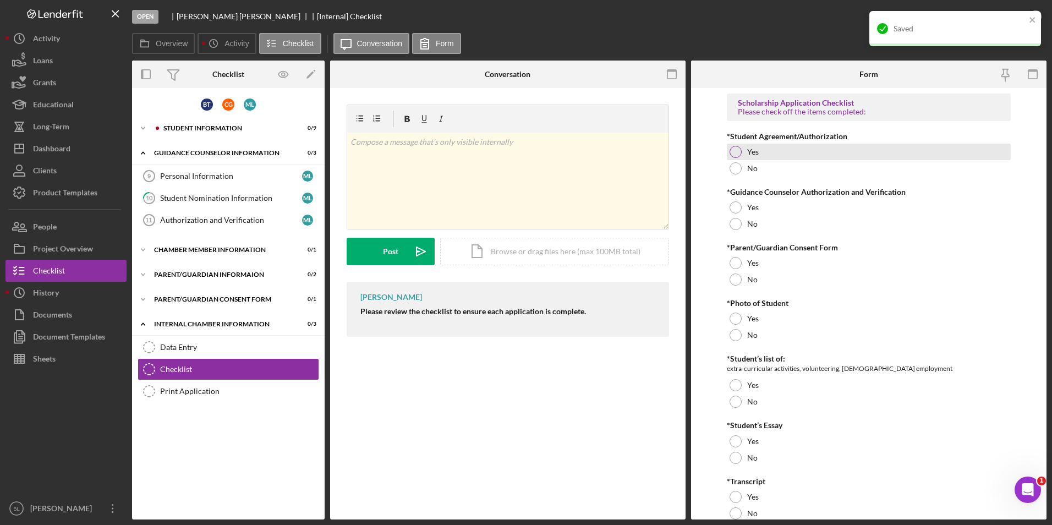
click at [743, 156] on div "Yes" at bounding box center [869, 152] width 284 height 17
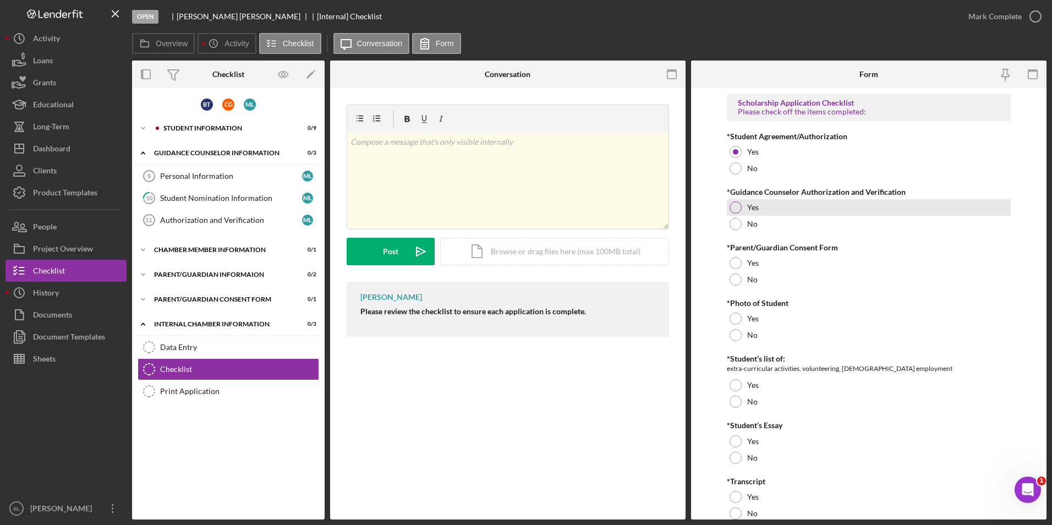
click at [749, 207] on label "Yes" at bounding box center [753, 207] width 12 height 9
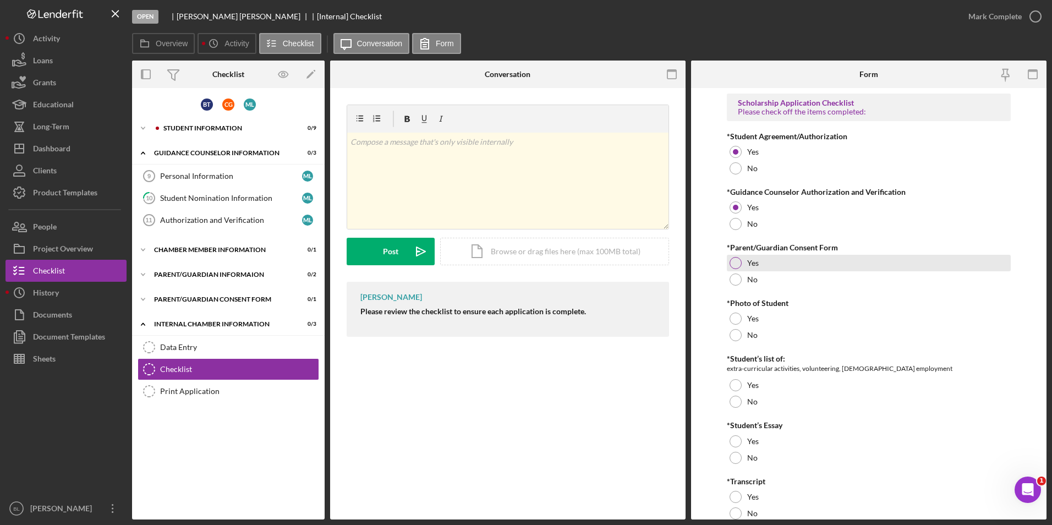
click at [752, 267] on label "Yes" at bounding box center [753, 263] width 12 height 9
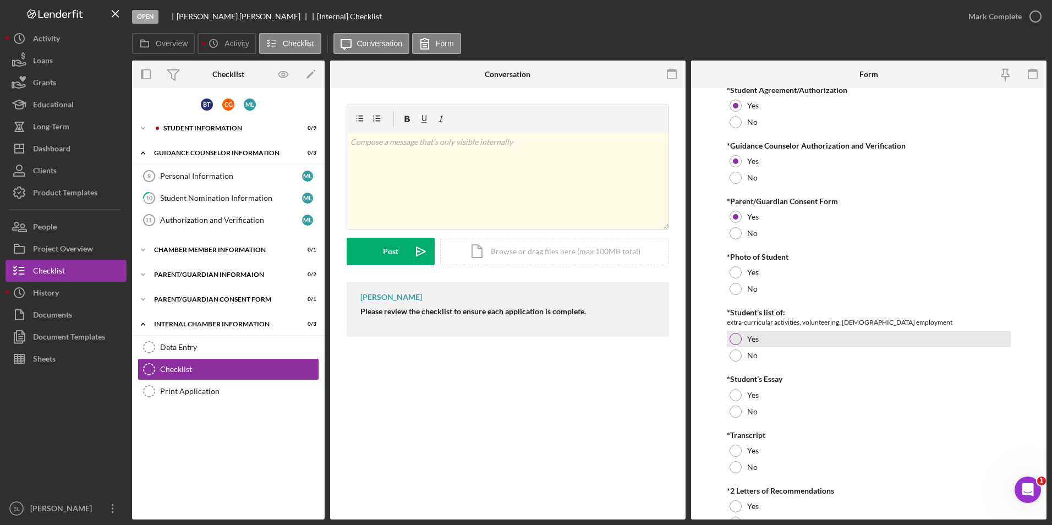
scroll to position [98, 0]
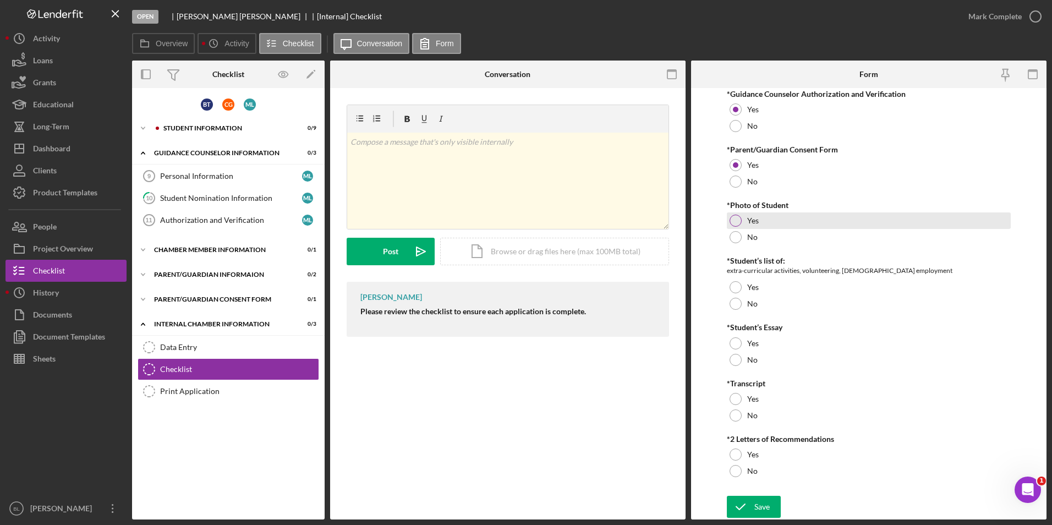
click at [776, 224] on div "Yes" at bounding box center [869, 220] width 284 height 17
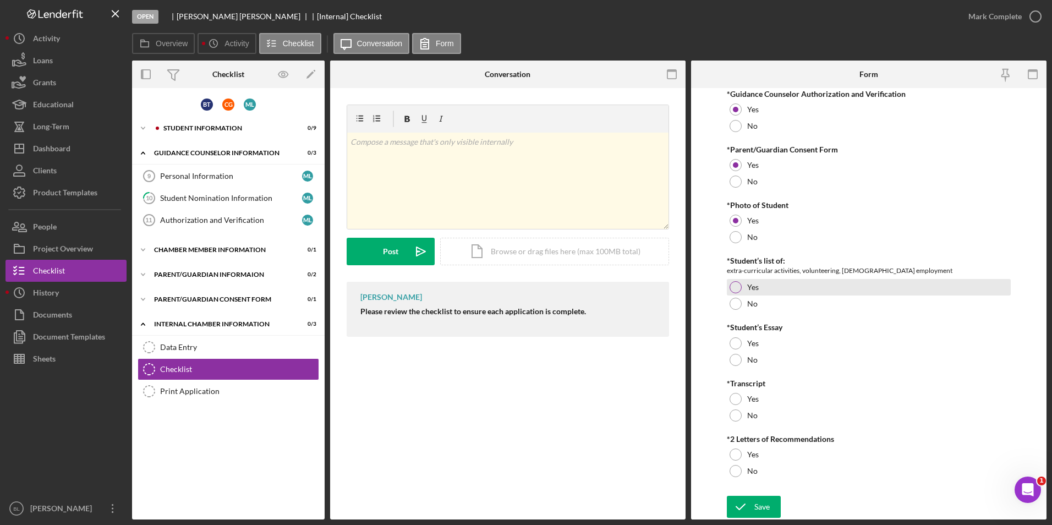
click at [770, 293] on div "Yes" at bounding box center [869, 287] width 284 height 17
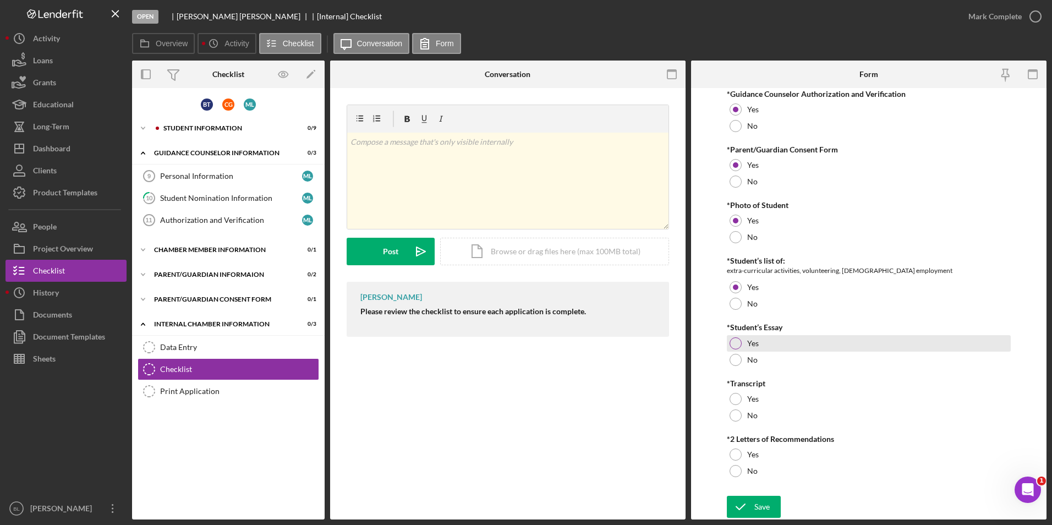
click at [771, 338] on div "Yes" at bounding box center [869, 343] width 284 height 17
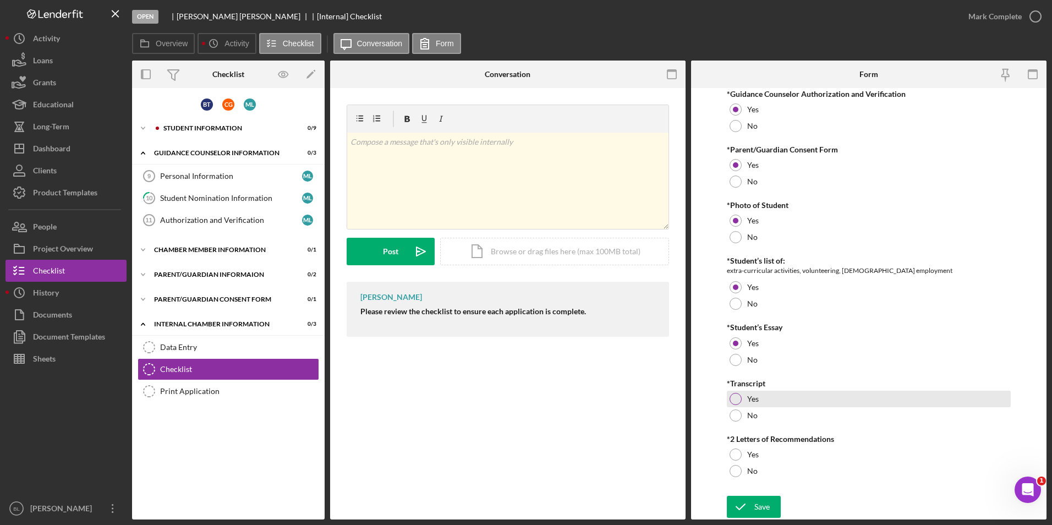
click at [765, 401] on div "Yes" at bounding box center [869, 399] width 284 height 17
click at [777, 457] on div "Yes" at bounding box center [869, 454] width 284 height 17
click at [771, 512] on button "Save" at bounding box center [754, 507] width 54 height 22
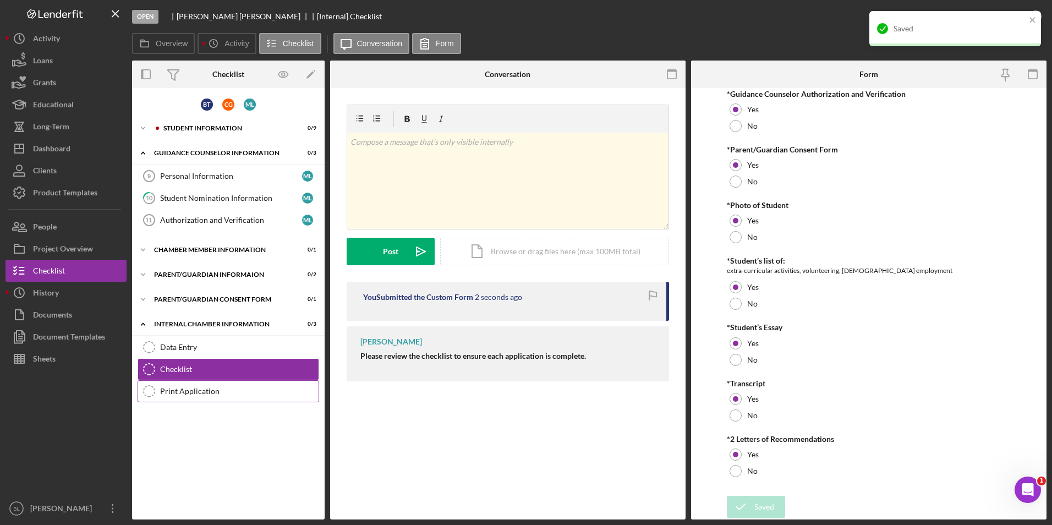
click at [185, 396] on link "Print Application Print Application" at bounding box center [229, 391] width 182 height 22
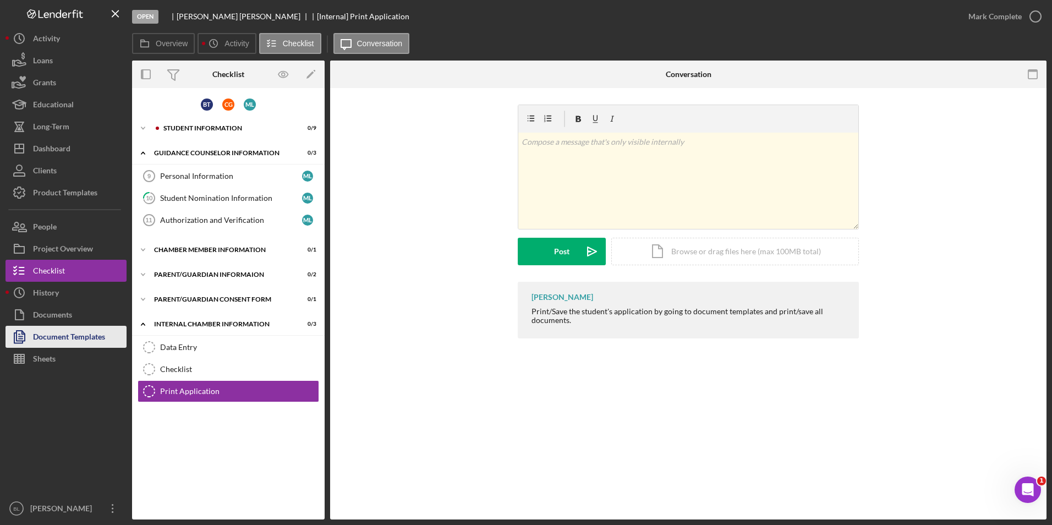
click at [86, 343] on div "Document Templates" at bounding box center [69, 338] width 72 height 25
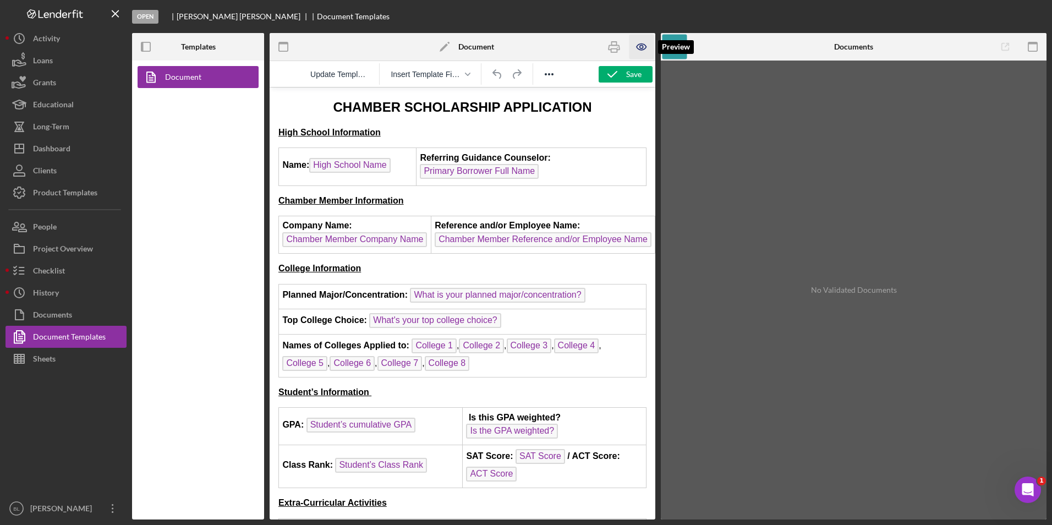
click at [635, 47] on icon "button" at bounding box center [641, 47] width 25 height 25
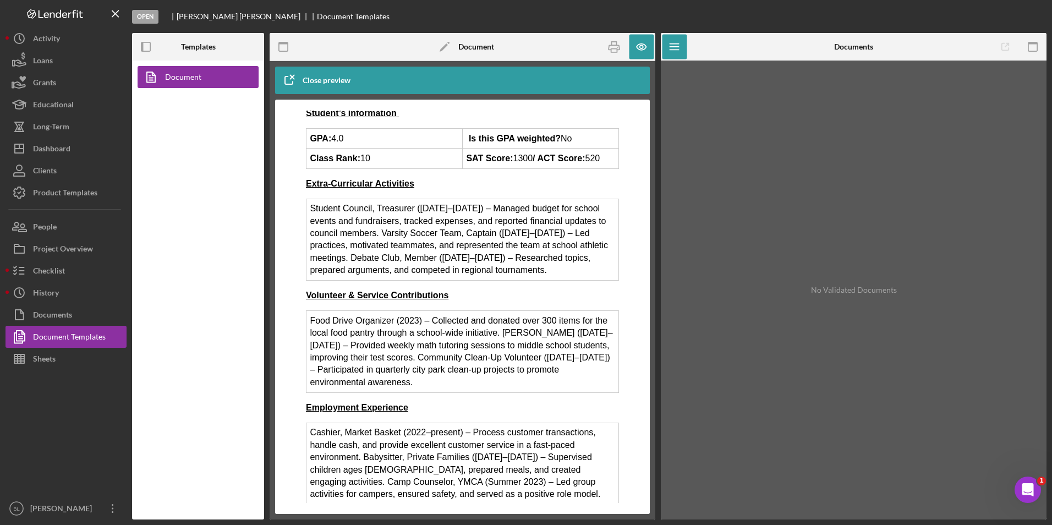
scroll to position [275, 0]
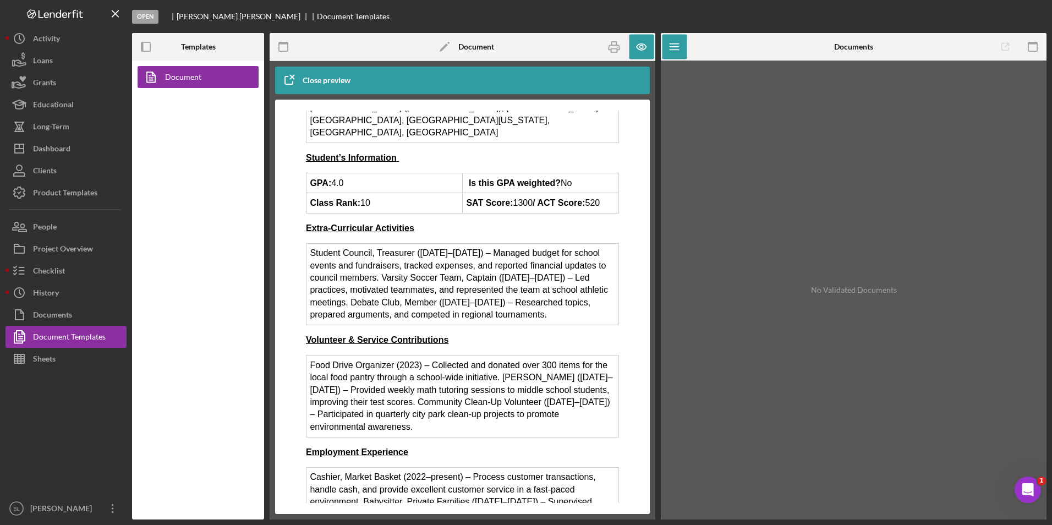
click at [495, 255] on td "Student Council, Treasurer (2022–2024) – Managed budget for school events and f…" at bounding box center [462, 283] width 313 height 81
click at [527, 258] on td "Student Council, Treasurer (2022–2024) – Managed budget for school events and f…" at bounding box center [462, 283] width 313 height 81
click at [644, 46] on icon "button" at bounding box center [641, 47] width 25 height 25
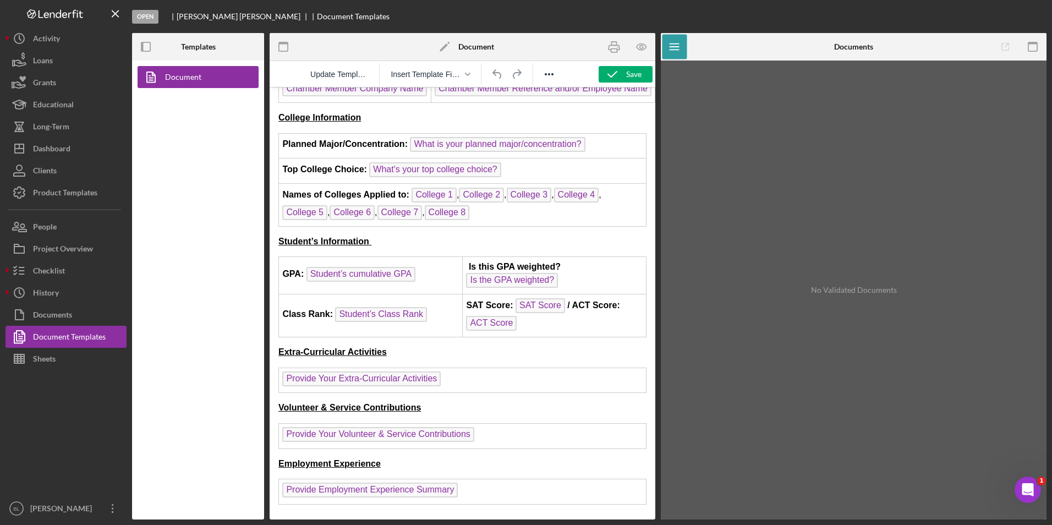
scroll to position [165, 0]
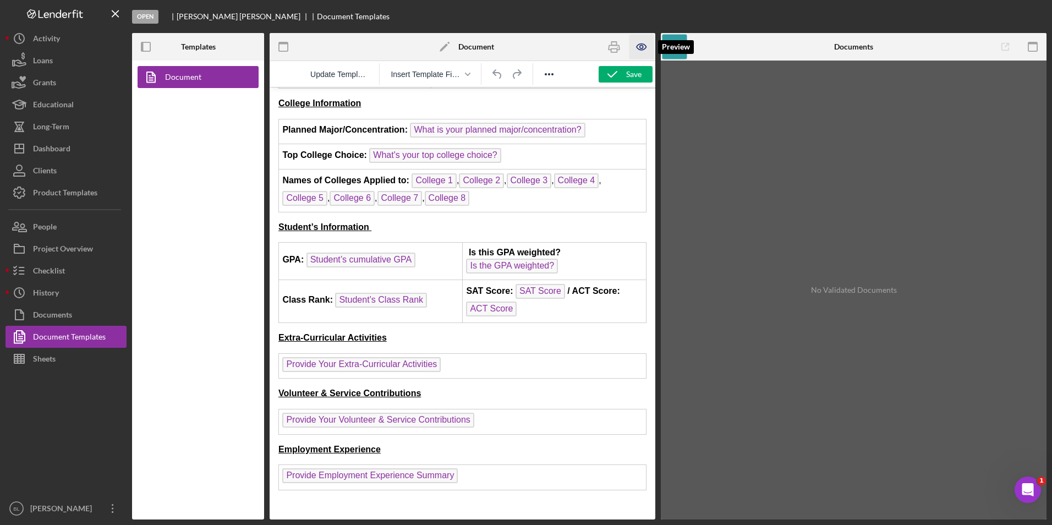
click at [639, 43] on icon "button" at bounding box center [641, 47] width 25 height 25
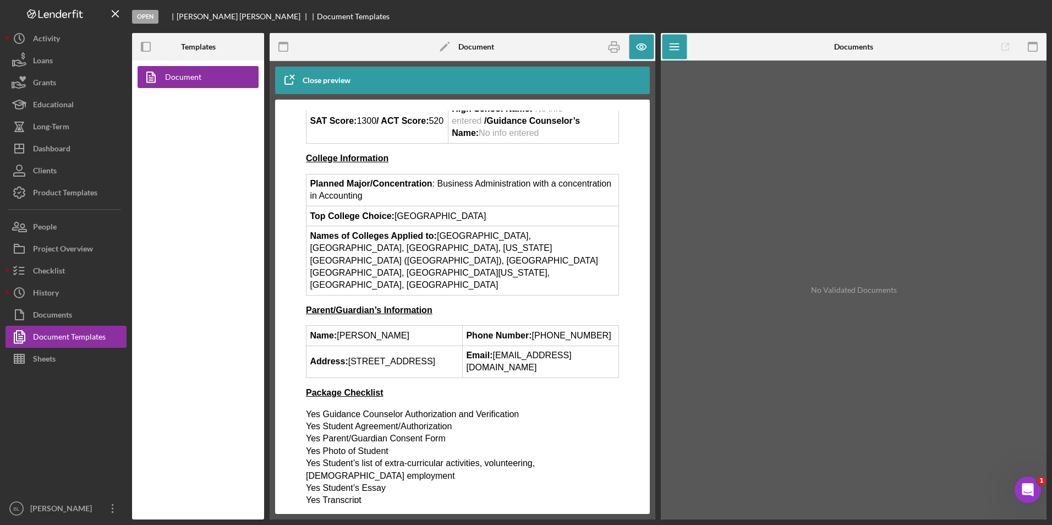
scroll to position [1454, 0]
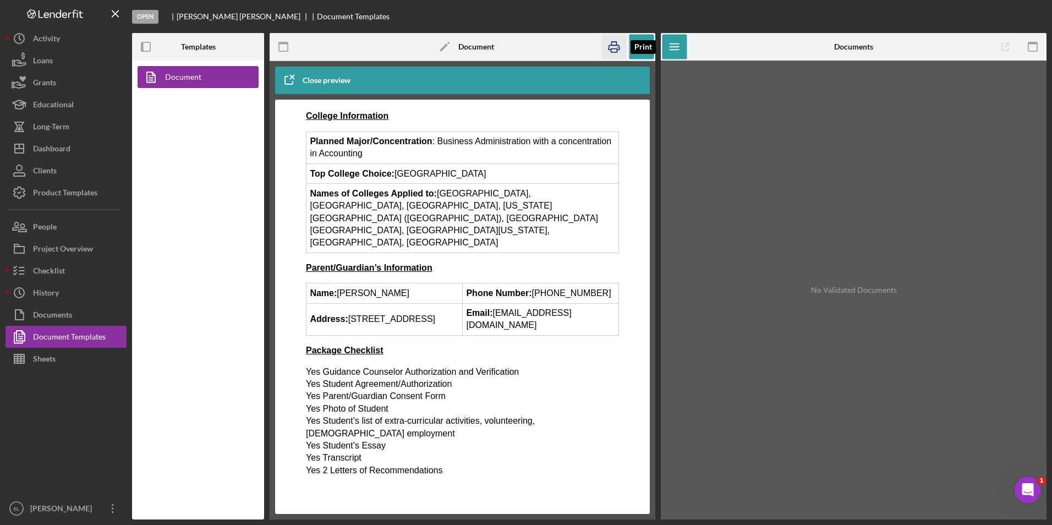
click at [620, 49] on icon "button" at bounding box center [614, 47] width 25 height 25
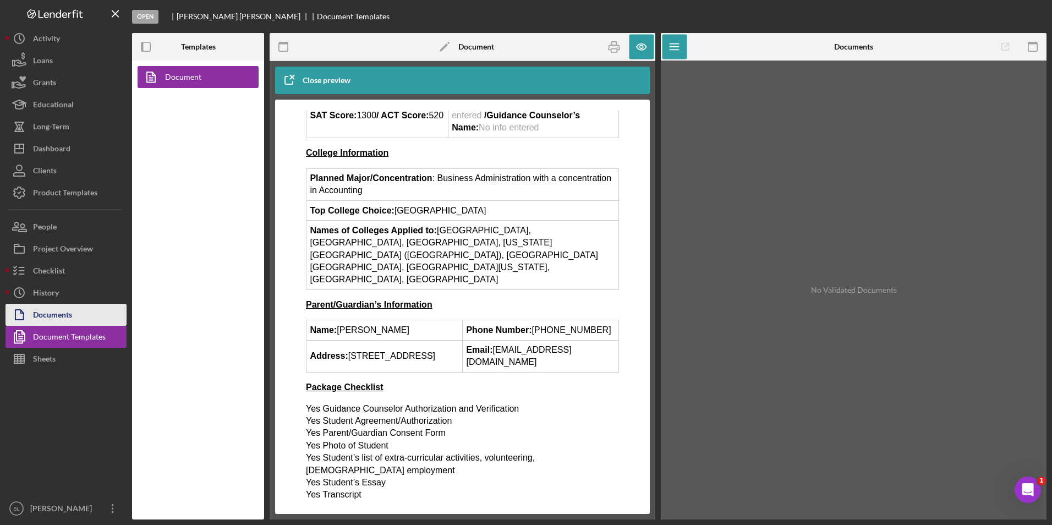
click at [71, 315] on div "Documents" at bounding box center [52, 316] width 39 height 25
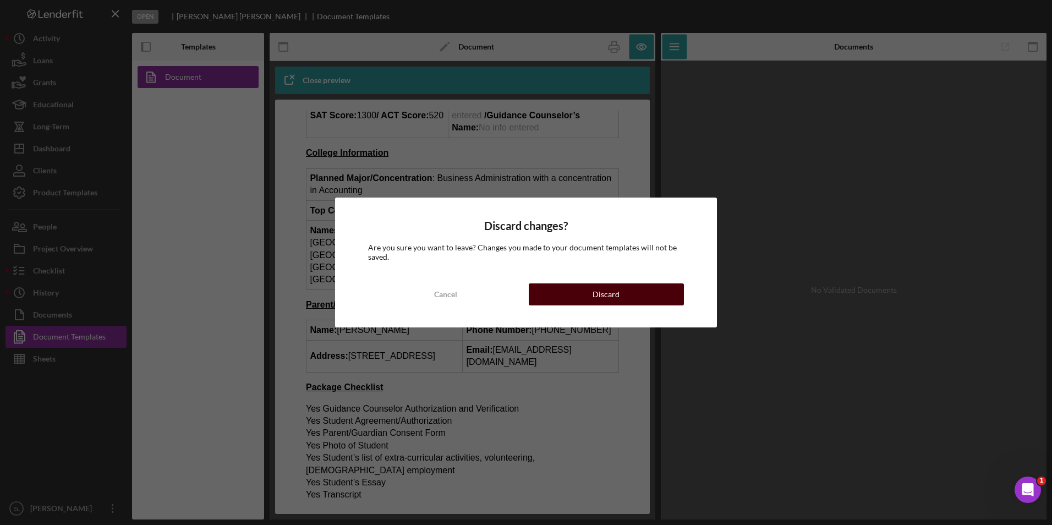
click at [595, 295] on div "Discard" at bounding box center [606, 294] width 27 height 22
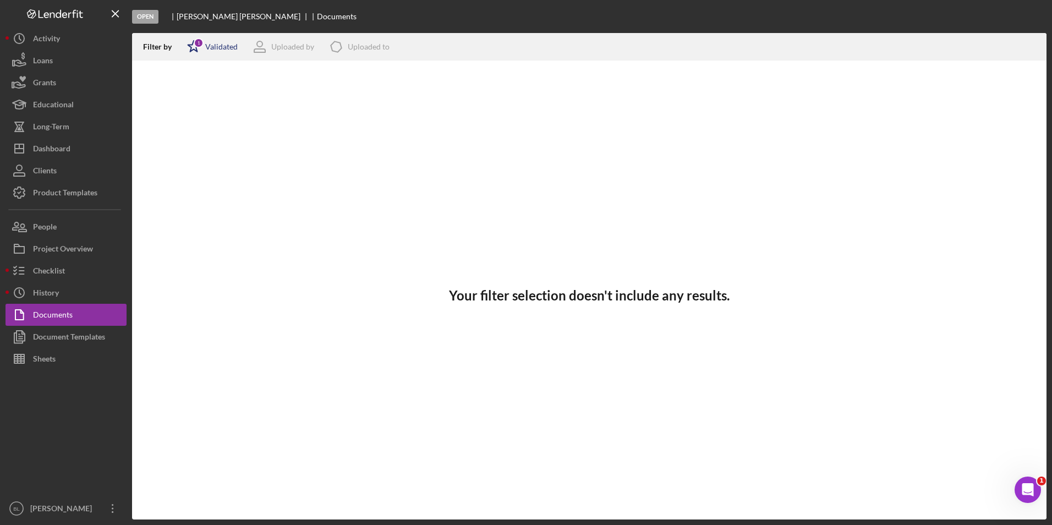
click at [216, 41] on div "Icon/Star 1 Validated" at bounding box center [209, 47] width 58 height 28
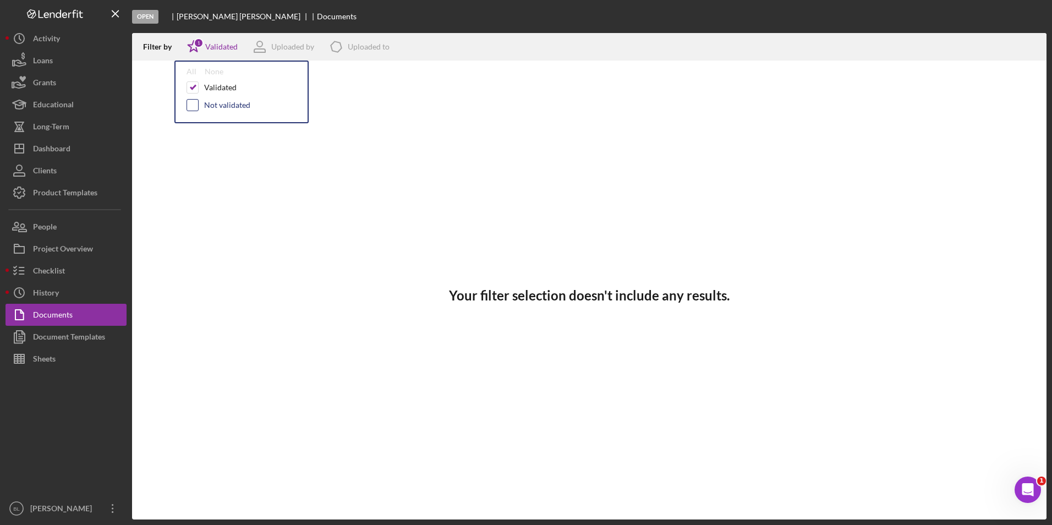
click at [195, 105] on input "checkbox" at bounding box center [192, 105] width 11 height 11
checkbox input "true"
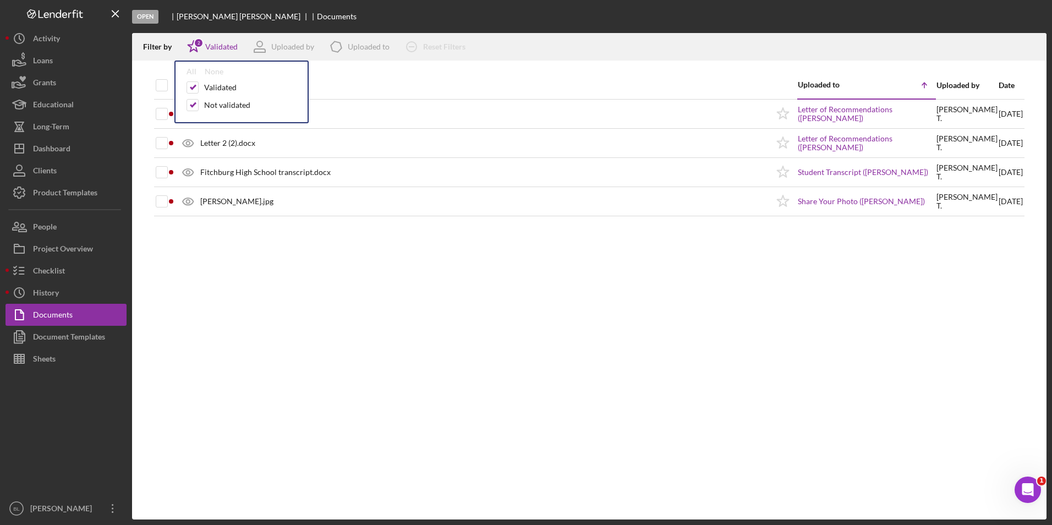
click at [405, 283] on div "Document Uploaded to Icon/Table Sort Arrow Uploaded by Date Letter 1 (1).docx I…" at bounding box center [589, 296] width 914 height 448
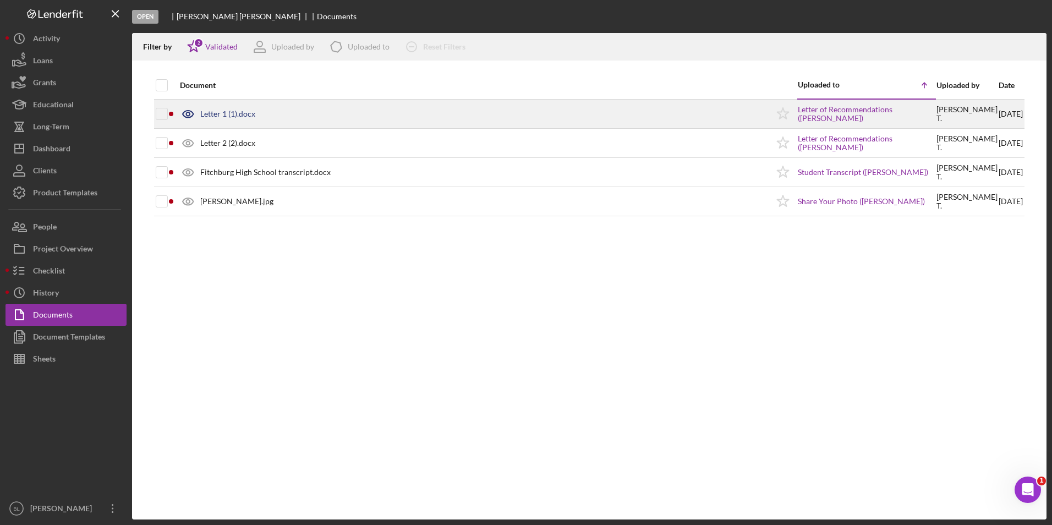
click at [295, 116] on div "Letter 1 (1).docx" at bounding box center [471, 114] width 594 height 28
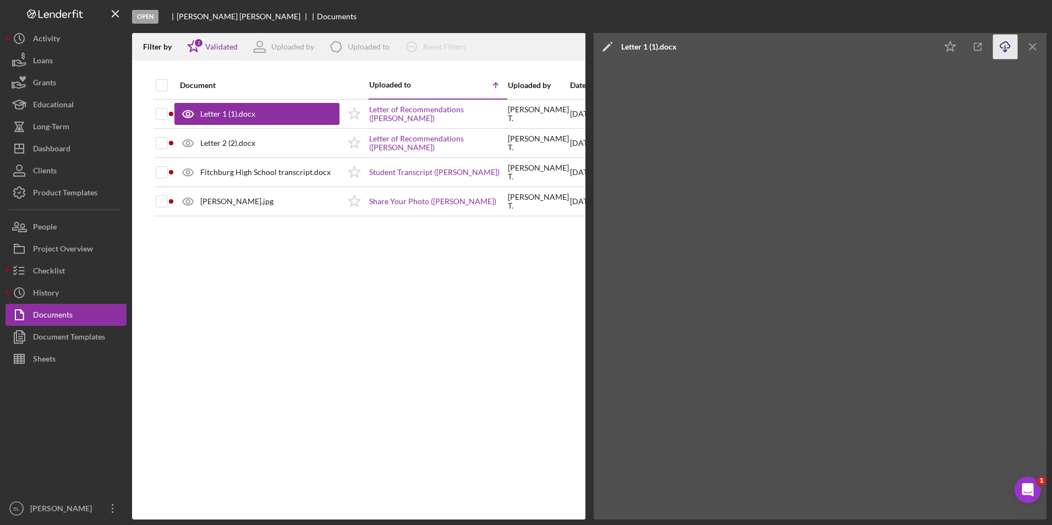
click at [1006, 43] on icon "Icon/Download" at bounding box center [1005, 47] width 25 height 25
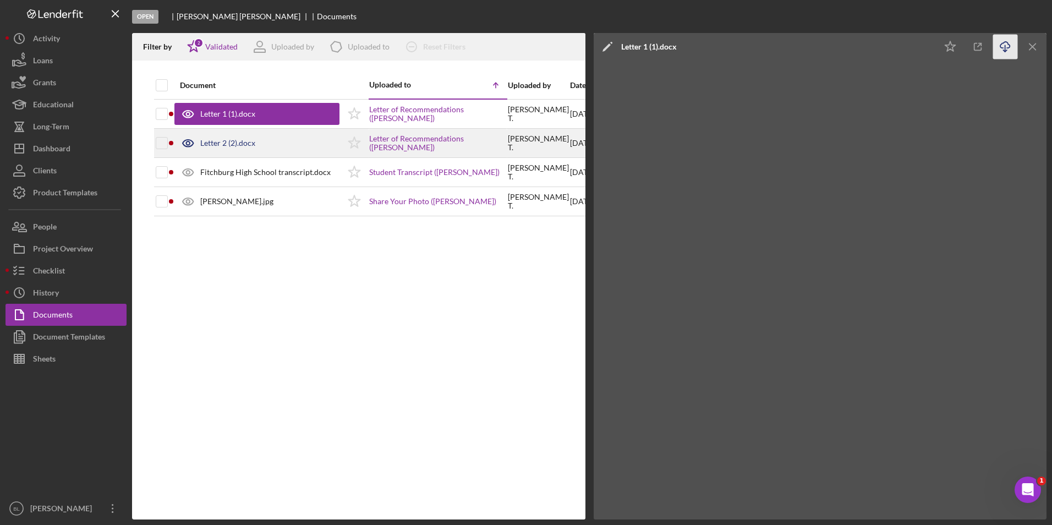
click at [278, 149] on div "Letter 2 (2).docx" at bounding box center [256, 143] width 165 height 28
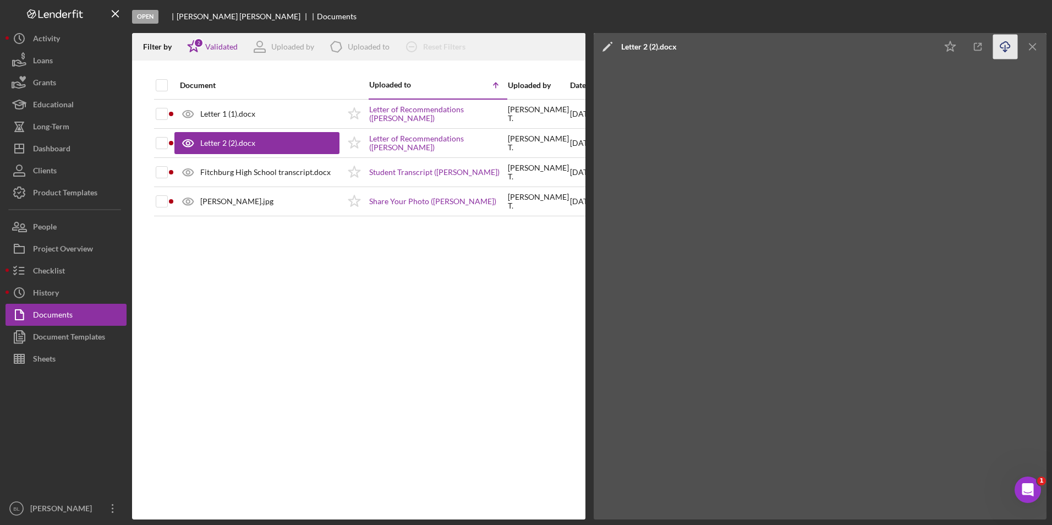
click at [1002, 48] on icon "button" at bounding box center [1004, 45] width 9 height 6
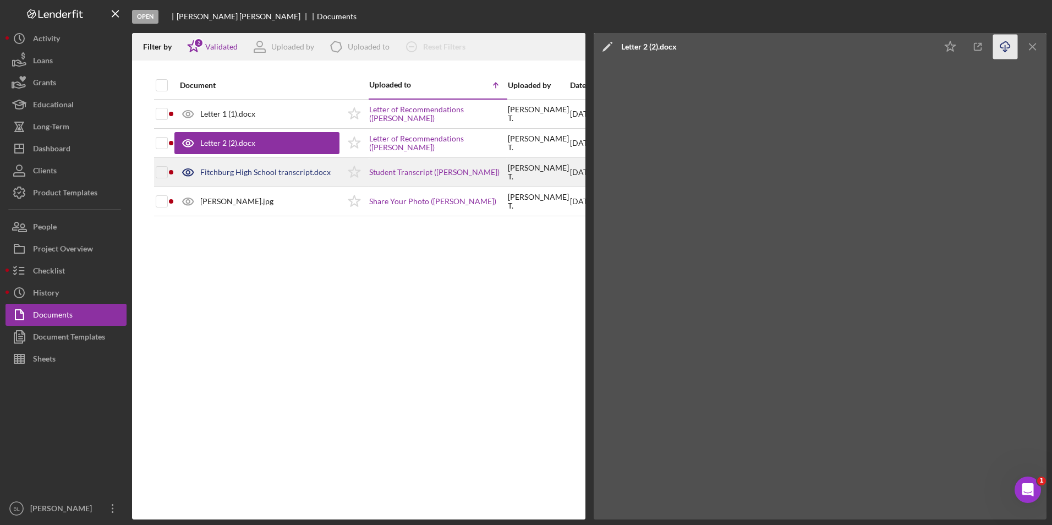
drag, startPoint x: 218, startPoint y: 176, endPoint x: 266, endPoint y: 173, distance: 48.0
click at [218, 176] on div "Fitchburg High School transcript.docx" at bounding box center [265, 172] width 130 height 9
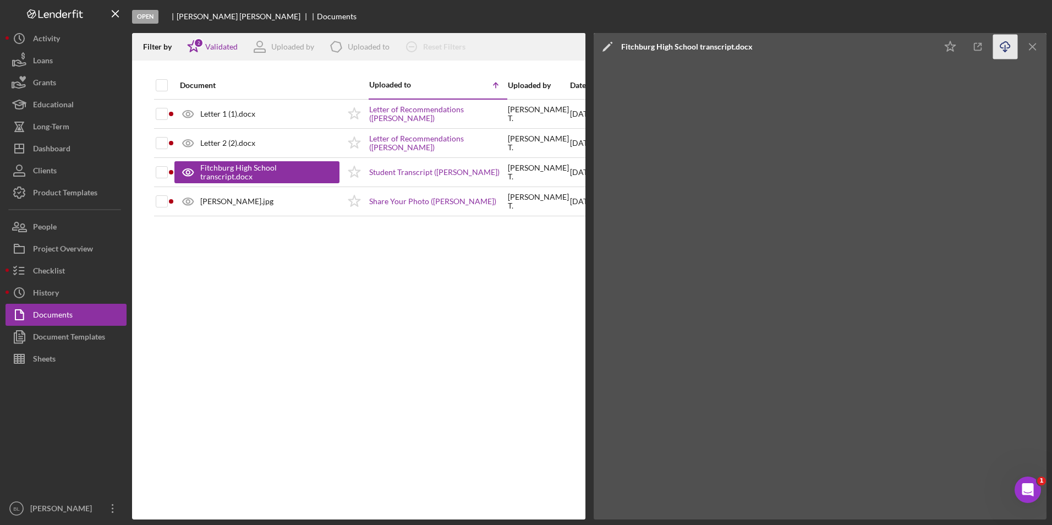
click at [1004, 46] on icon "Icon/Download" at bounding box center [1005, 47] width 25 height 25
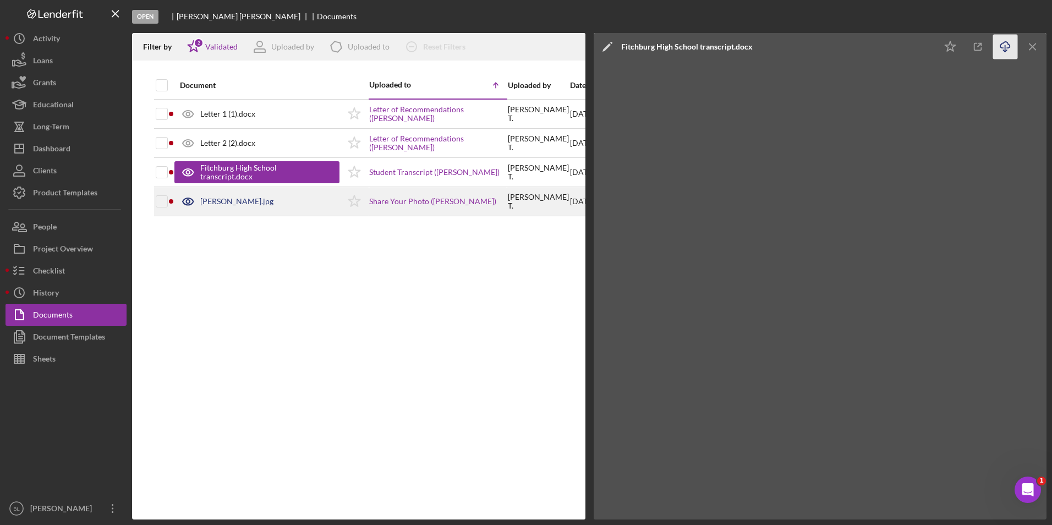
drag, startPoint x: 222, startPoint y: 207, endPoint x: 245, endPoint y: 202, distance: 23.6
click at [222, 207] on div "Beatrice.jpg" at bounding box center [256, 202] width 165 height 28
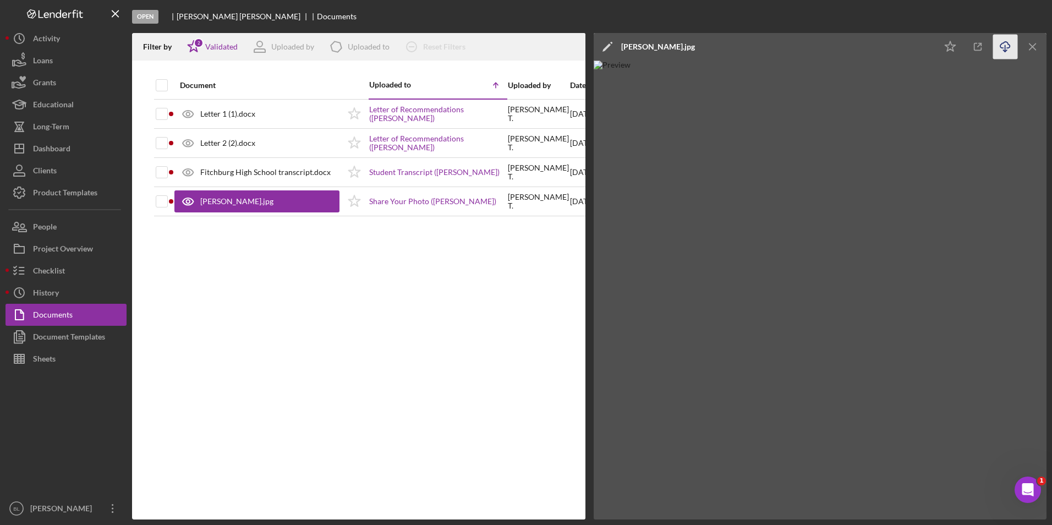
click at [1005, 49] on line "button" at bounding box center [1005, 48] width 0 height 6
click at [486, 306] on div "Document Uploaded to Icon/Table Sort Arrow Uploaded by Date Letter 1 (1).docx I…" at bounding box center [358, 296] width 453 height 448
click at [110, 341] on button "Document Templates" at bounding box center [66, 337] width 121 height 22
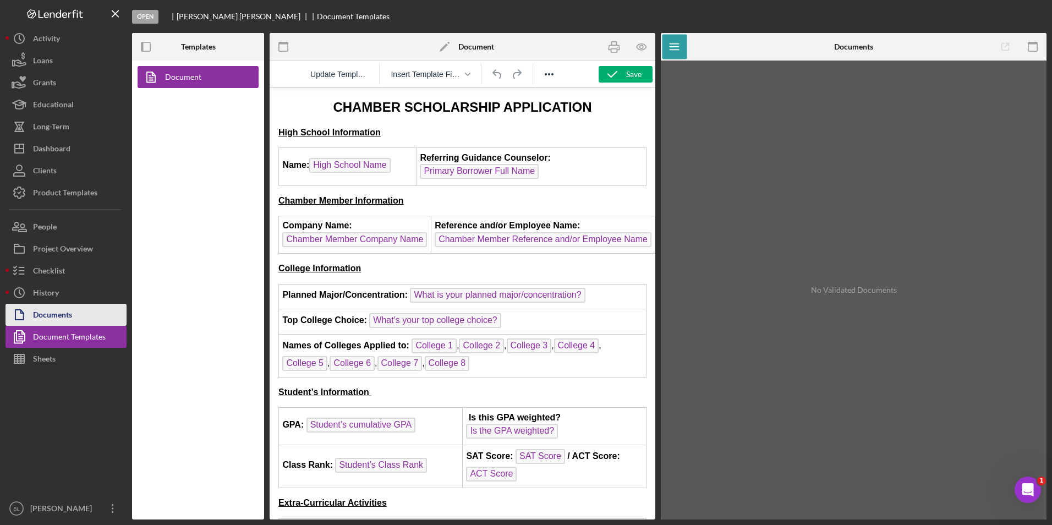
click at [87, 316] on button "Documents" at bounding box center [66, 315] width 121 height 22
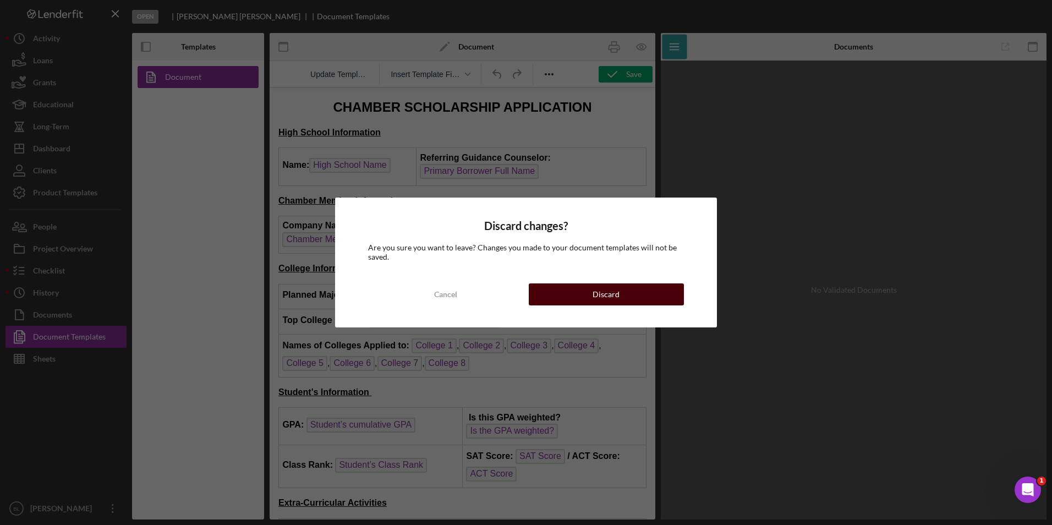
click at [611, 297] on div "Discard" at bounding box center [606, 294] width 27 height 22
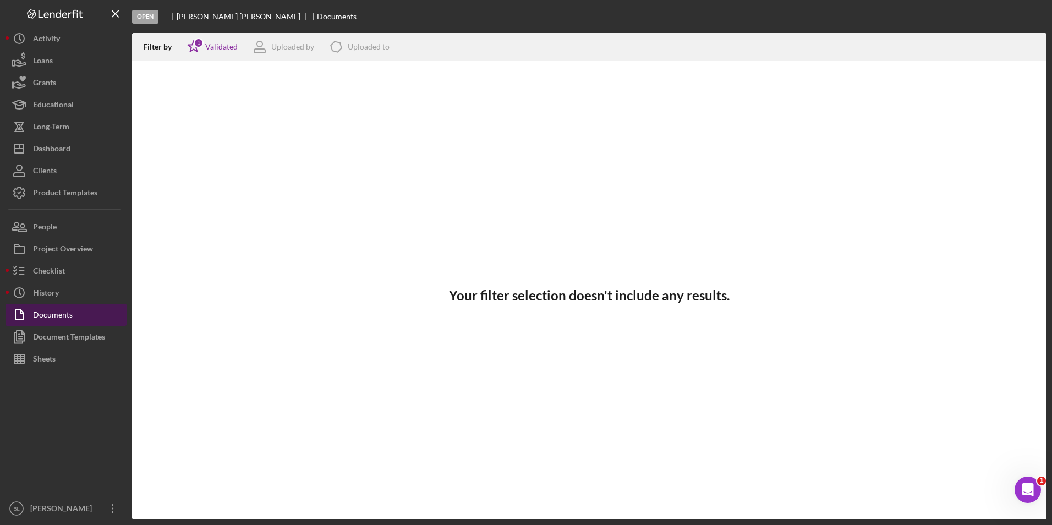
click at [59, 309] on div "Documents" at bounding box center [53, 316] width 40 height 25
click at [222, 42] on div "Validated" at bounding box center [221, 46] width 32 height 9
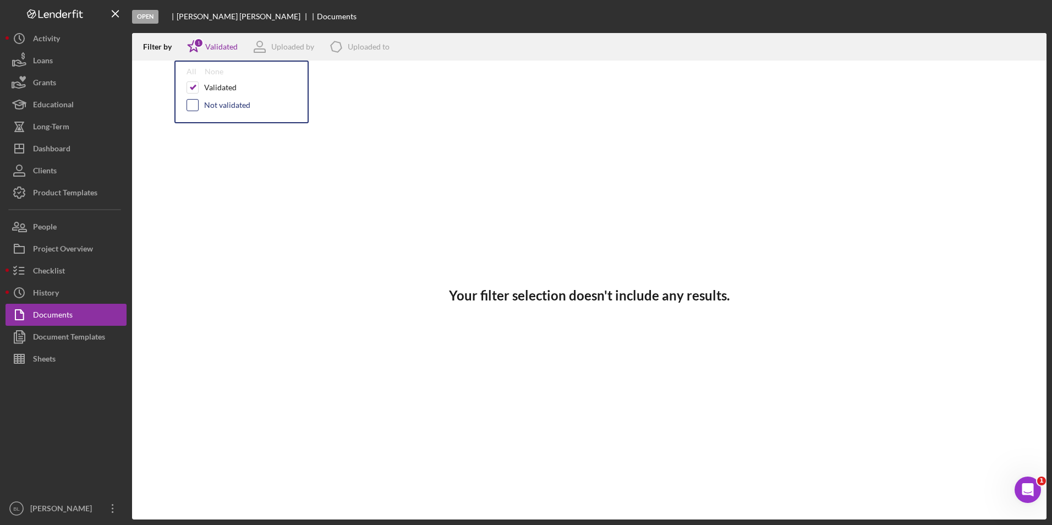
click at [194, 104] on input "checkbox" at bounding box center [192, 105] width 11 height 11
checkbox input "true"
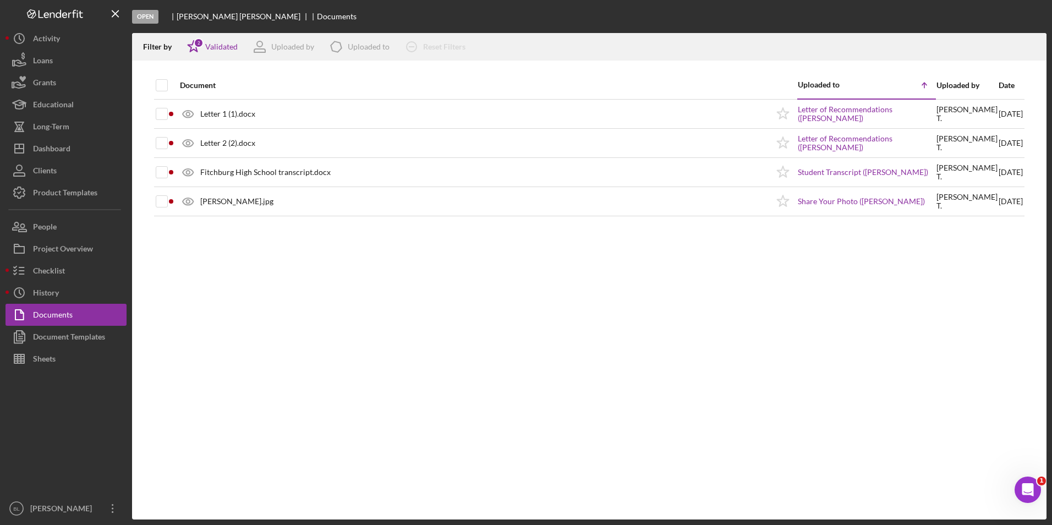
drag, startPoint x: 240, startPoint y: 291, endPoint x: 239, endPoint y: 280, distance: 11.1
click at [240, 285] on div "Document Uploaded to Icon/Table Sort Arrow Uploaded by Date Letter 1 (1).docx I…" at bounding box center [589, 296] width 914 height 448
click at [163, 87] on input "checkbox" at bounding box center [161, 85] width 11 height 11
checkbox input "true"
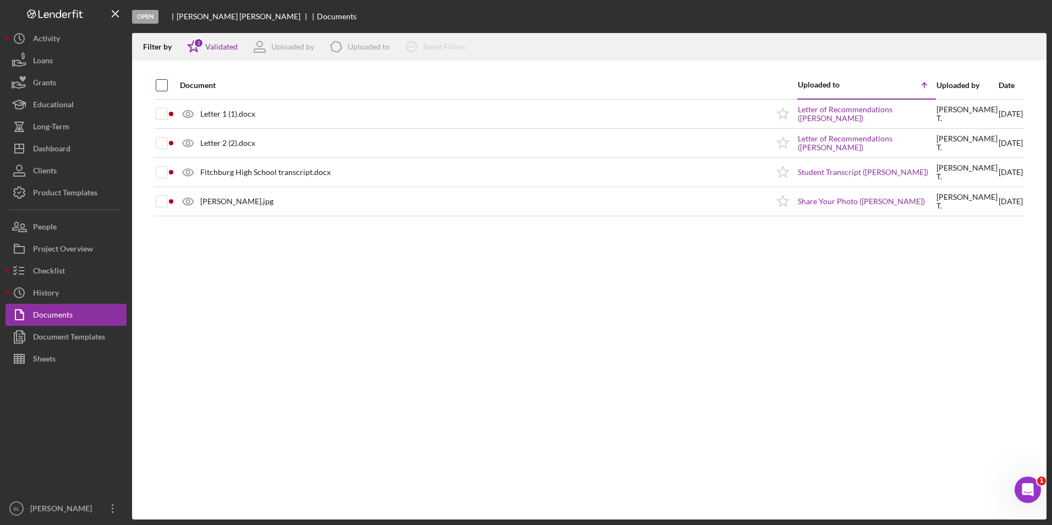
checkbox input "true"
click at [218, 45] on div "Validated" at bounding box center [221, 46] width 32 height 9
click at [328, 246] on div "Document Uploaded to Icon/Table Sort Arrow Uploaded by Date Letter 1 (1).docx I…" at bounding box center [589, 296] width 914 height 448
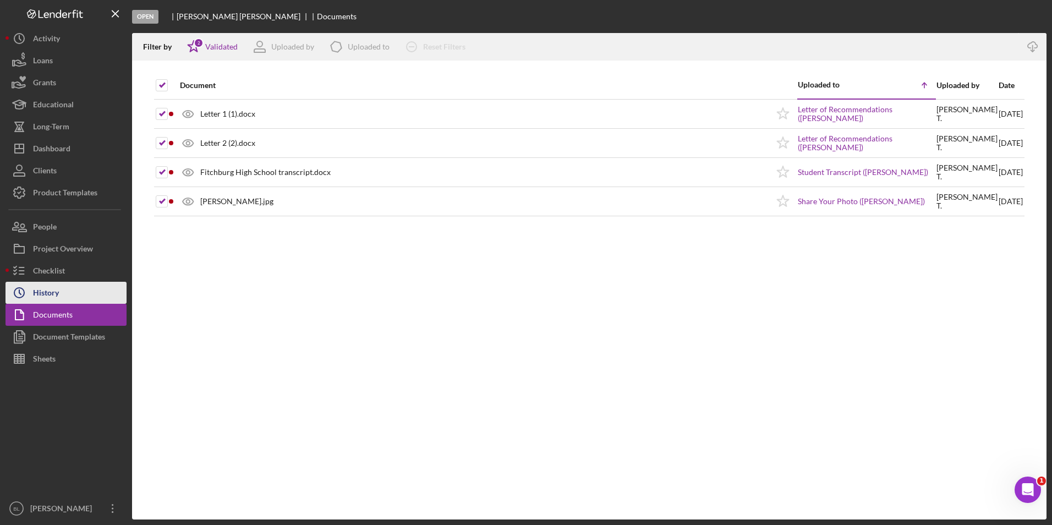
click at [53, 294] on div "History" at bounding box center [46, 294] width 26 height 25
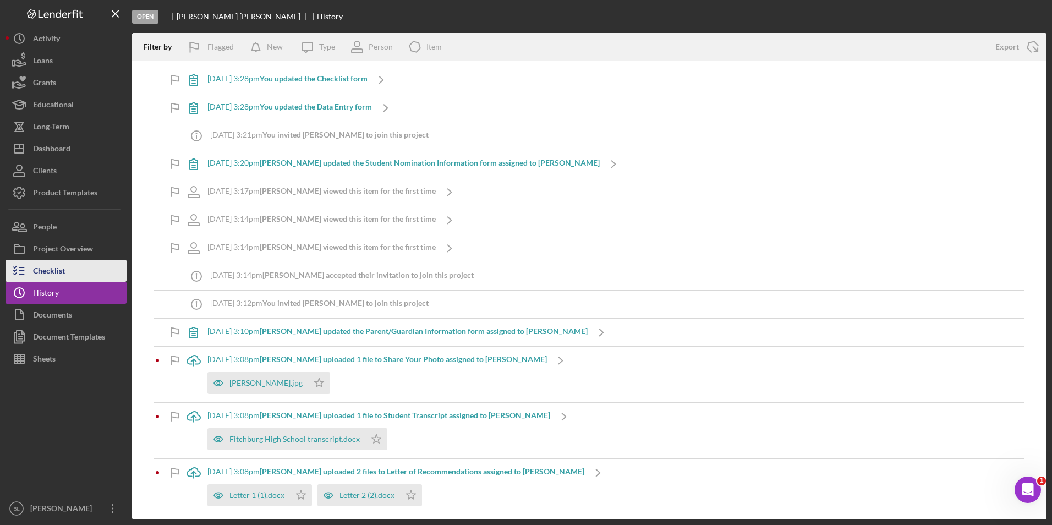
click at [53, 273] on div "Checklist" at bounding box center [49, 272] width 32 height 25
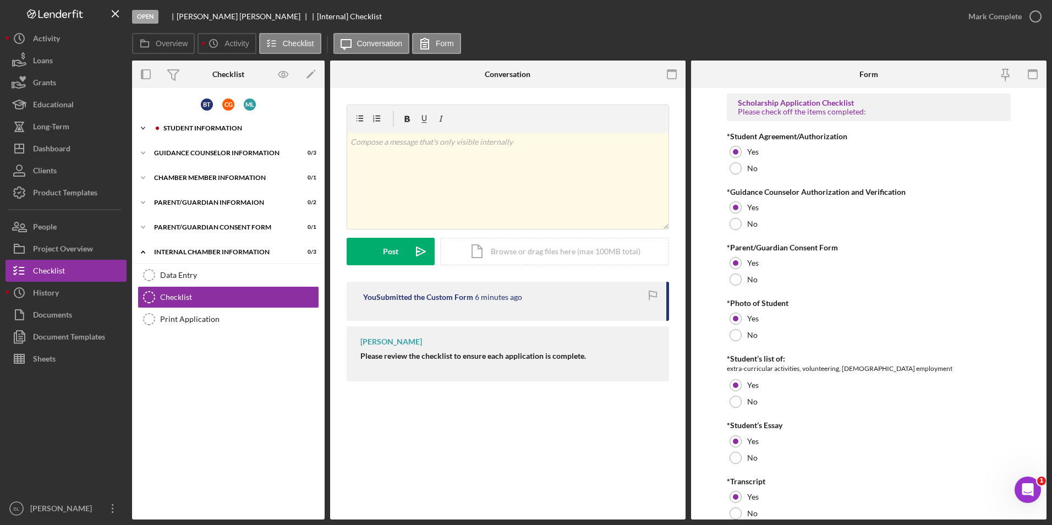
click at [206, 134] on div "Icon/Expander Student Information 0 / 9" at bounding box center [228, 128] width 193 height 22
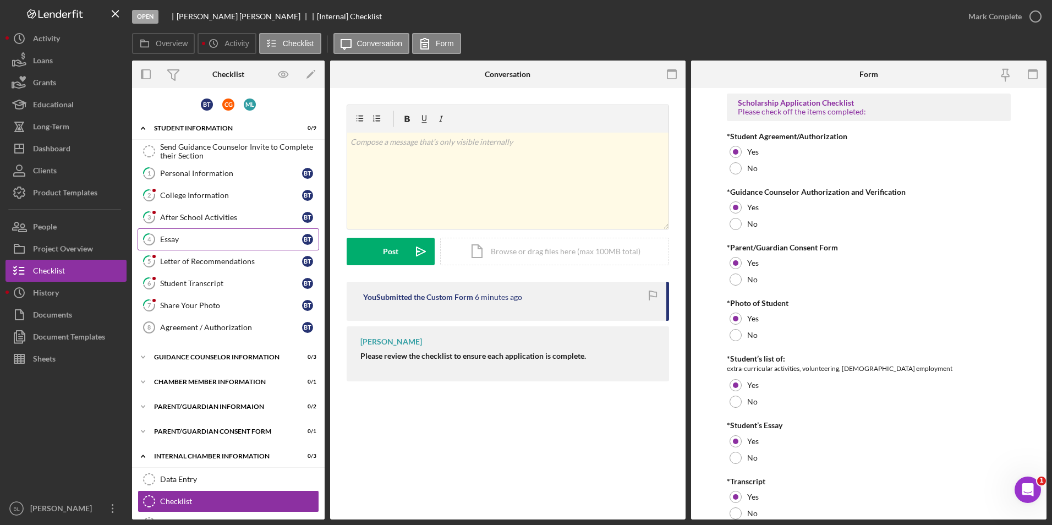
click at [194, 238] on div "Essay" at bounding box center [231, 239] width 142 height 9
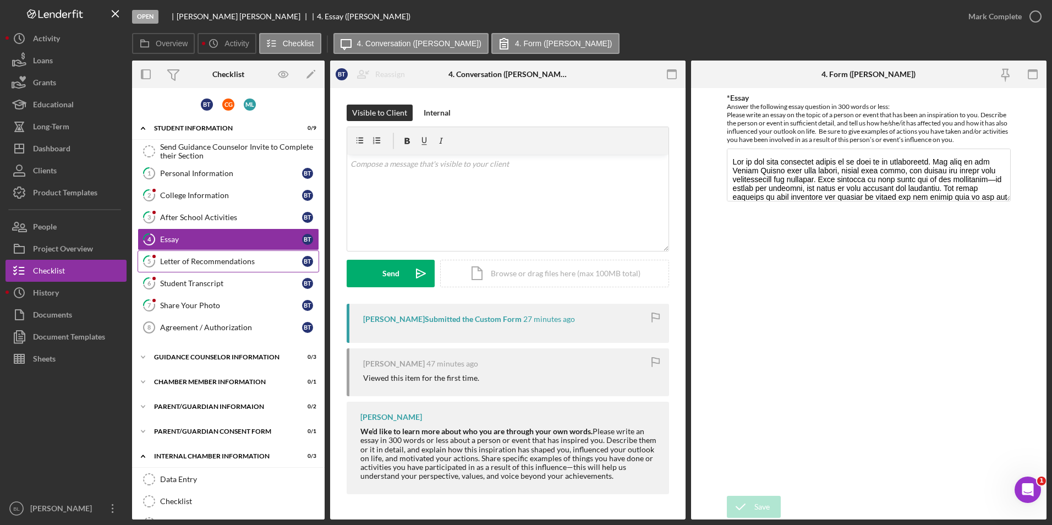
click at [212, 263] on div "Letter of Recommendations" at bounding box center [231, 261] width 142 height 9
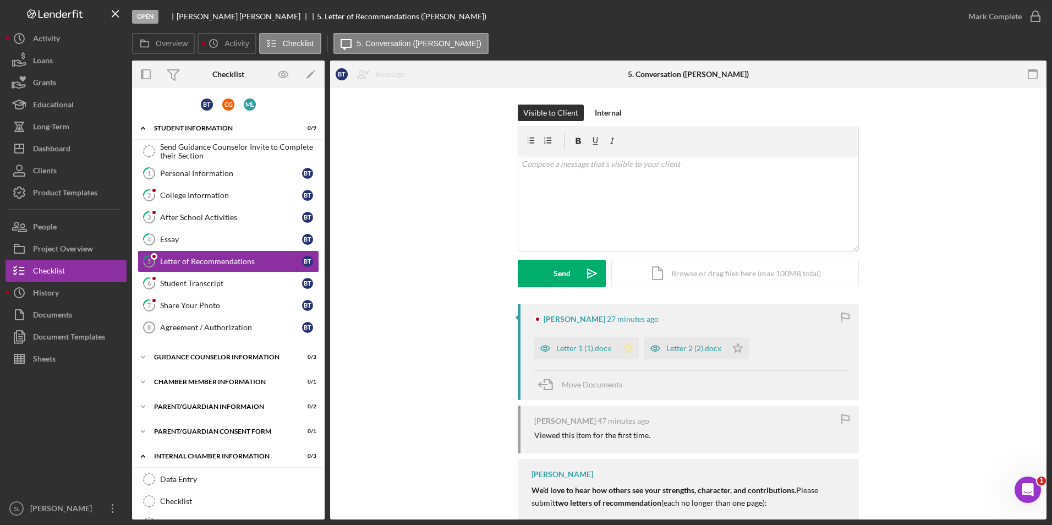
click at [626, 350] on polygon "button" at bounding box center [627, 347] width 9 height 9
click at [734, 349] on polygon "button" at bounding box center [737, 347] width 9 height 9
click at [209, 284] on div "Student Transcript" at bounding box center [231, 283] width 142 height 9
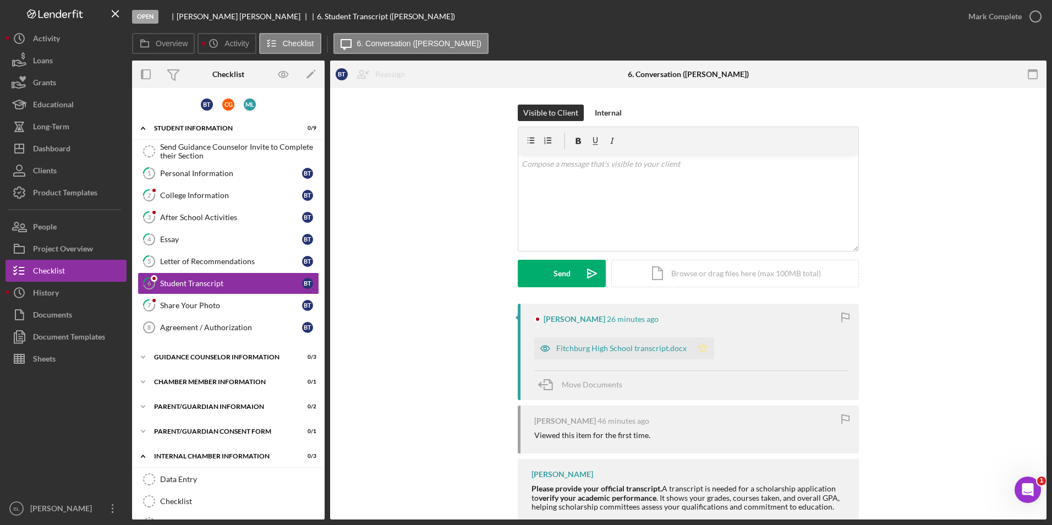
click at [698, 348] on icon "Icon/Star" at bounding box center [703, 348] width 22 height 22
click at [214, 303] on div "Share Your Photo" at bounding box center [231, 305] width 142 height 9
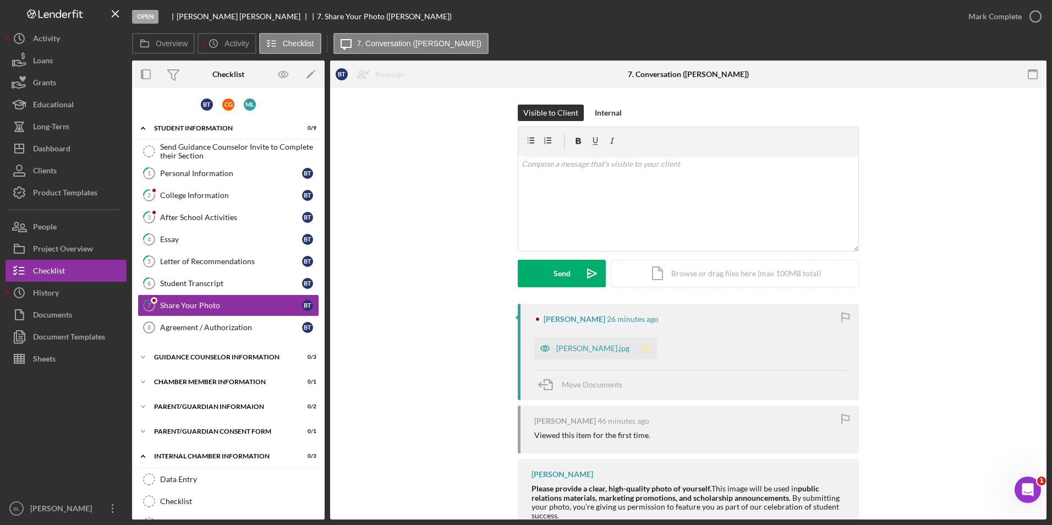
click at [642, 347] on polygon "button" at bounding box center [646, 347] width 9 height 9
click at [89, 336] on div "Document Templates" at bounding box center [69, 338] width 72 height 25
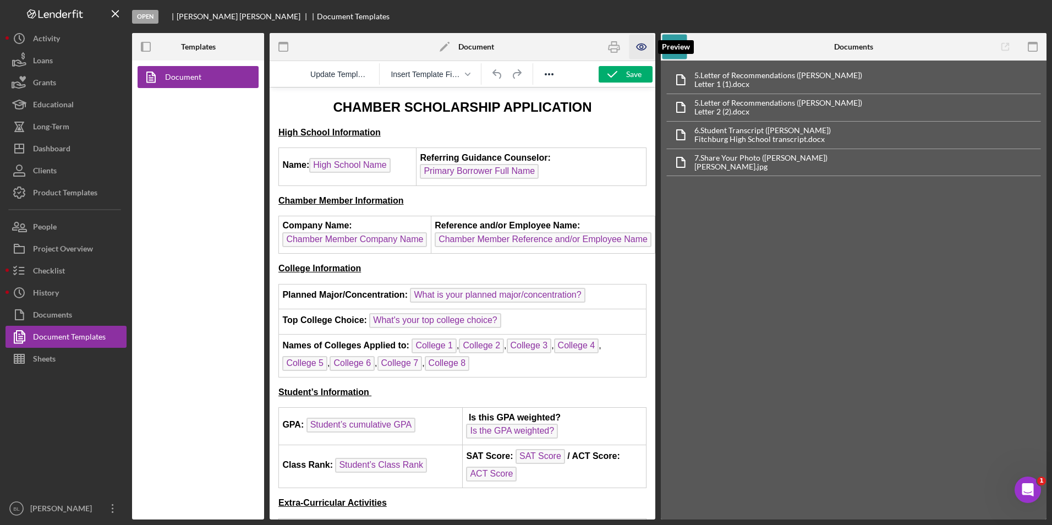
click at [636, 46] on icon "button" at bounding box center [641, 47] width 25 height 25
